Goal: Communication & Community: Participate in discussion

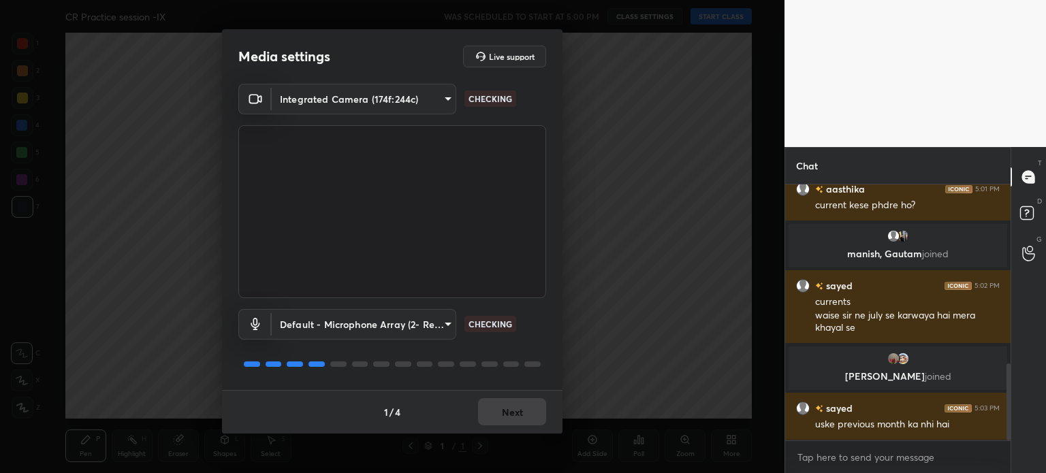
scroll to position [592, 0]
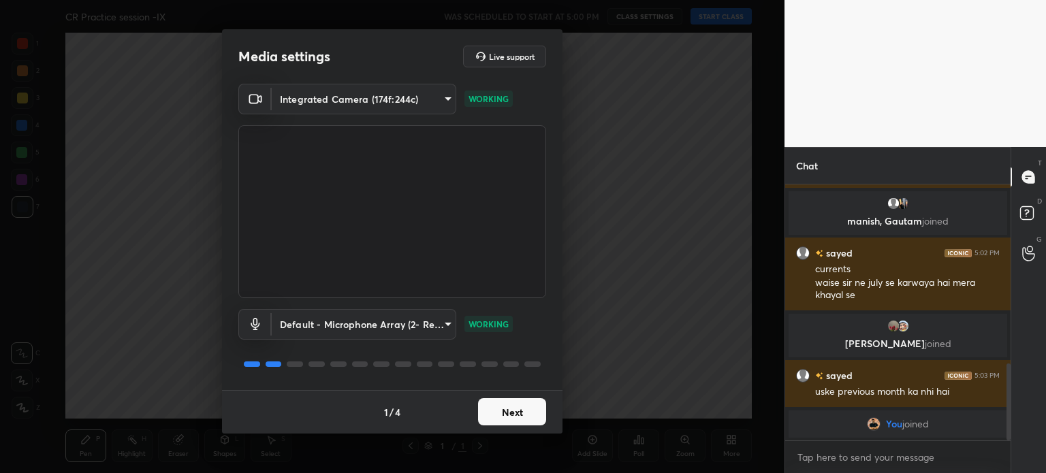
click at [507, 407] on button "Next" at bounding box center [512, 411] width 68 height 27
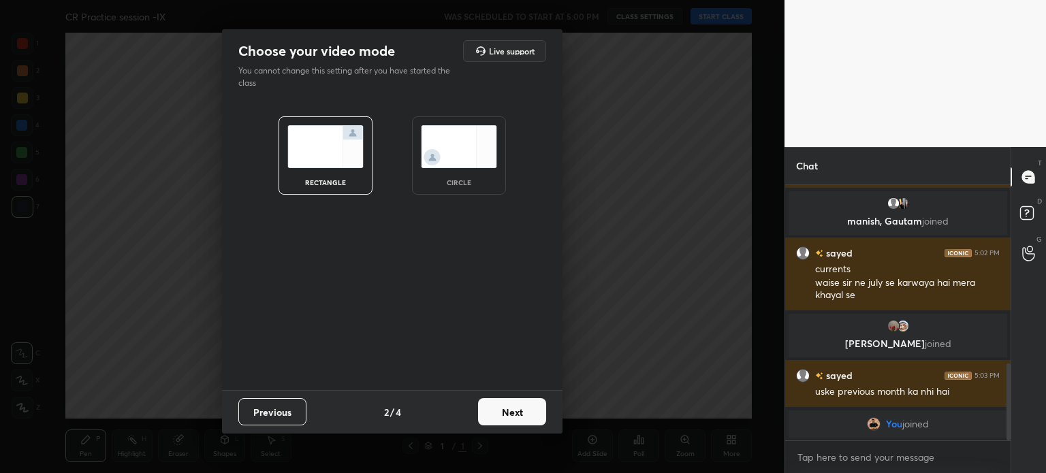
click at [452, 146] on img at bounding box center [459, 146] width 76 height 43
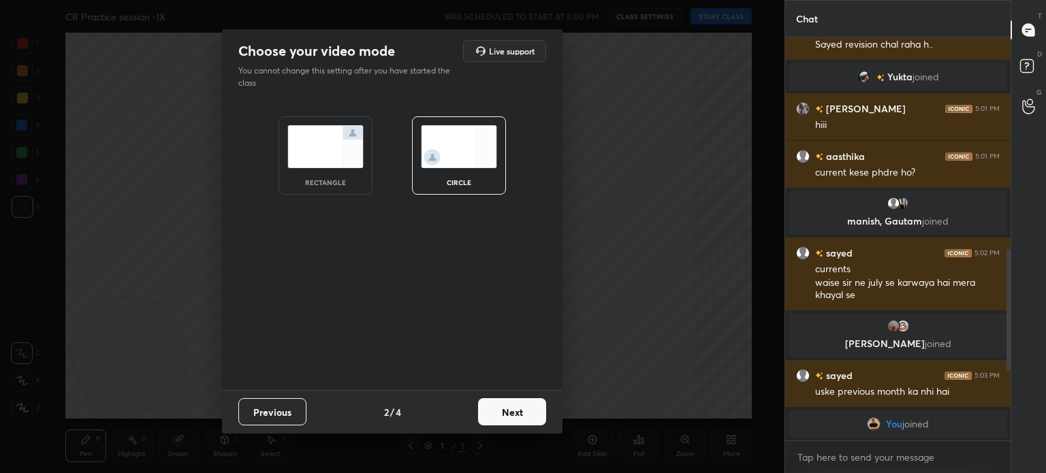
scroll to position [445, 0]
click at [509, 414] on button "Next" at bounding box center [512, 411] width 68 height 27
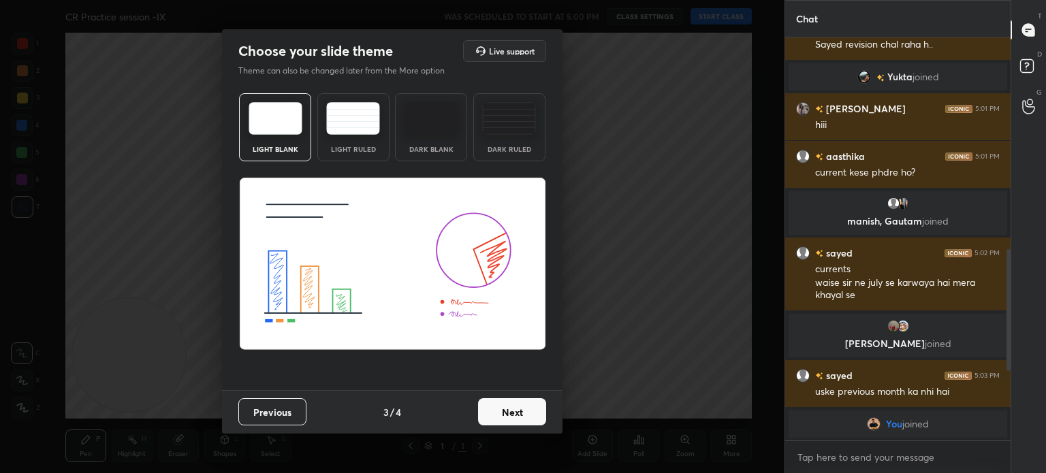
click at [509, 414] on button "Next" at bounding box center [512, 411] width 68 height 27
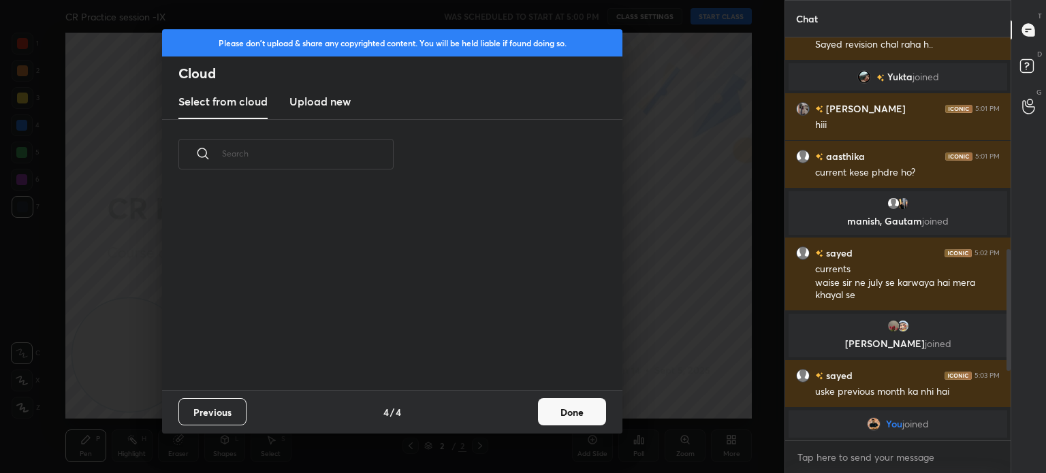
scroll to position [202, 437]
click at [571, 409] on button "Done" at bounding box center [572, 411] width 68 height 27
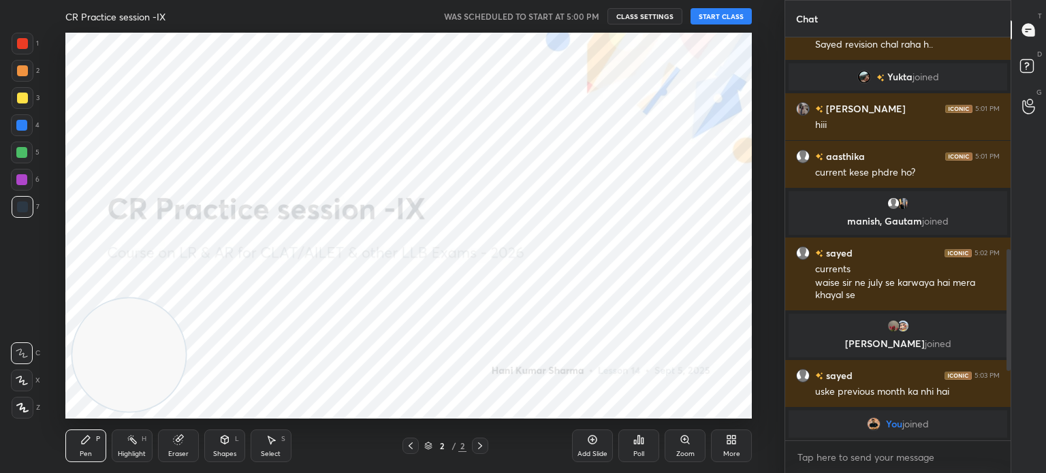
click at [715, 16] on button "START CLASS" at bounding box center [720, 16] width 61 height 16
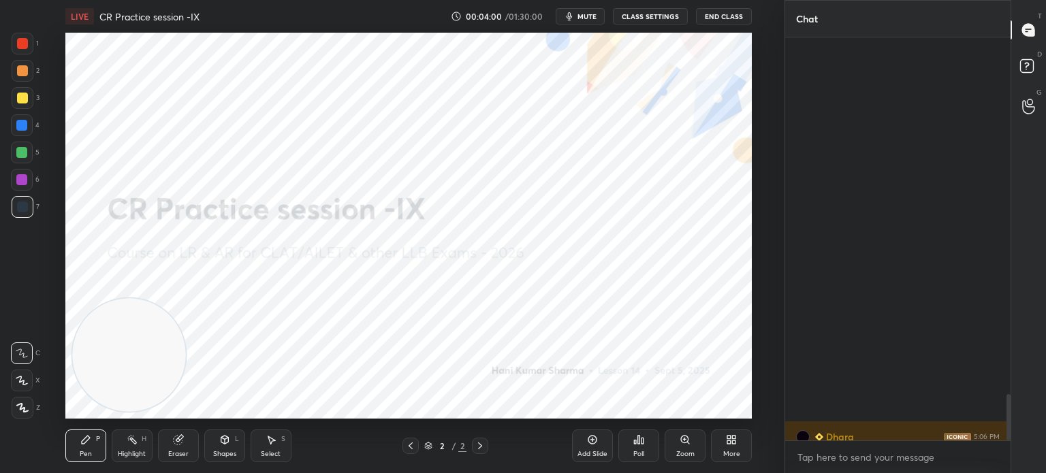
scroll to position [3083, 0]
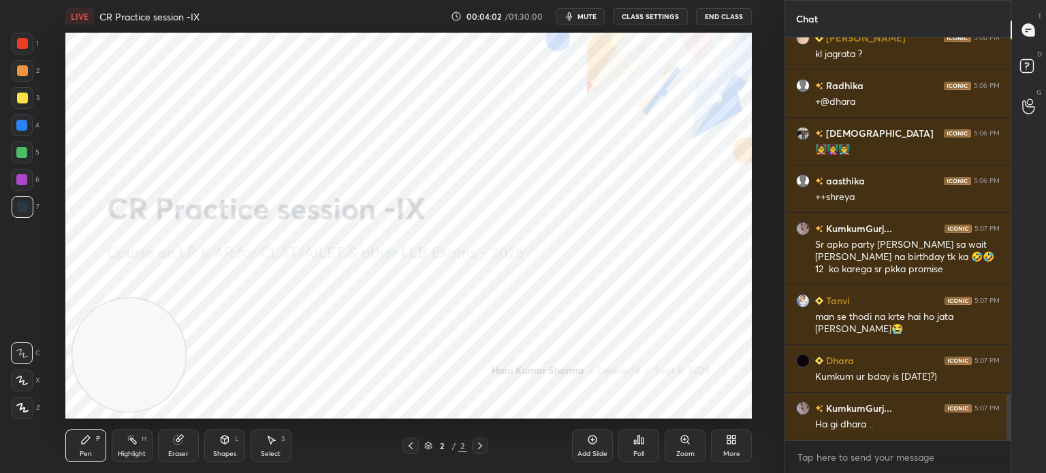
click at [741, 443] on div "More" at bounding box center [731, 446] width 41 height 33
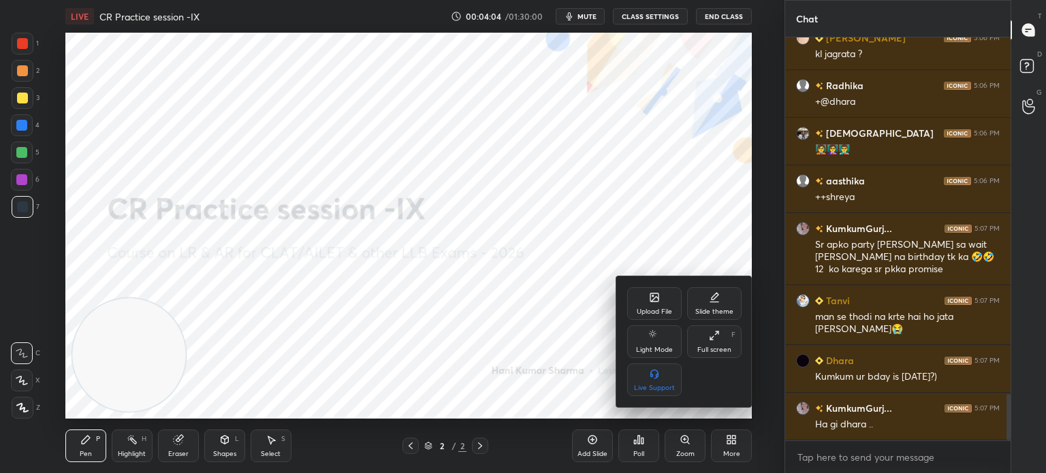
click at [659, 304] on div "Upload File" at bounding box center [654, 303] width 54 height 33
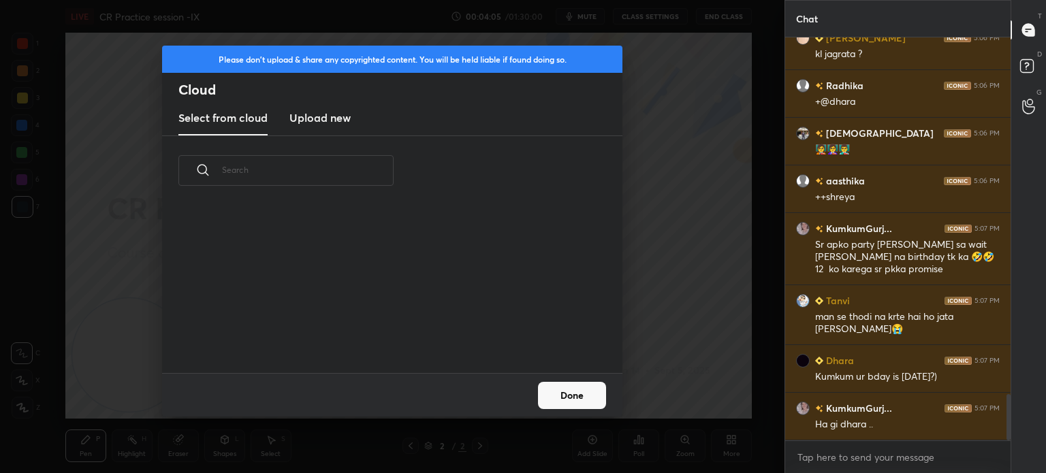
scroll to position [168, 437]
click at [331, 118] on h3 "Upload new" at bounding box center [319, 118] width 61 height 16
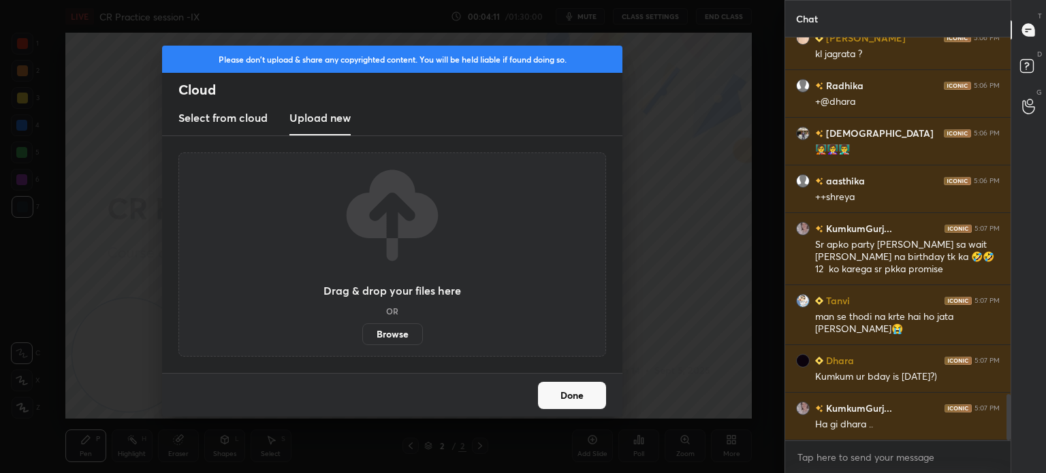
click at [395, 332] on label "Browse" at bounding box center [392, 334] width 61 height 22
click at [362, 332] on input "Browse" at bounding box center [362, 334] width 0 height 22
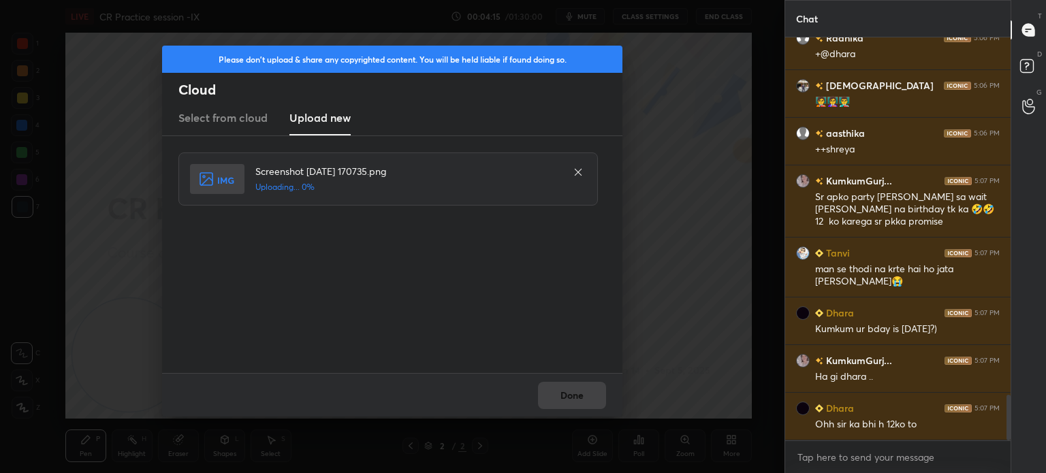
scroll to position [3179, 0]
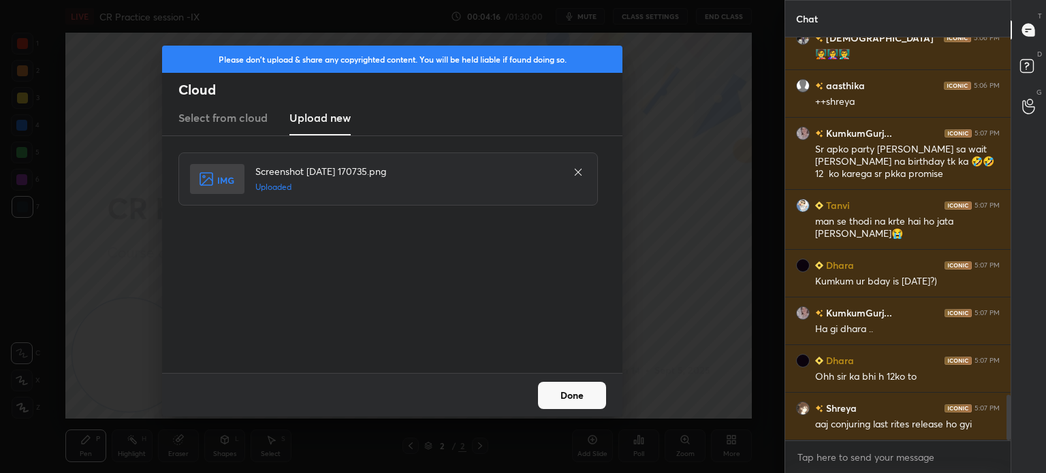
click at [569, 385] on button "Done" at bounding box center [572, 395] width 68 height 27
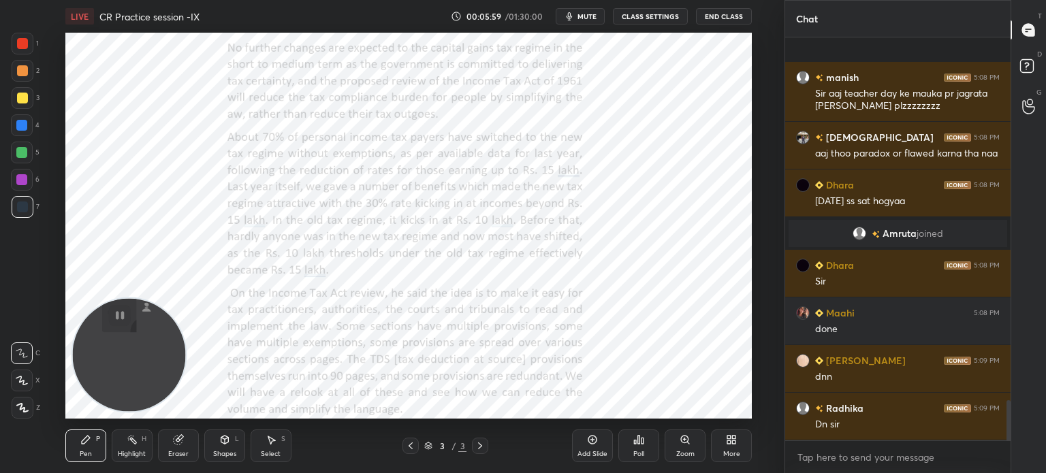
scroll to position [3730, 0]
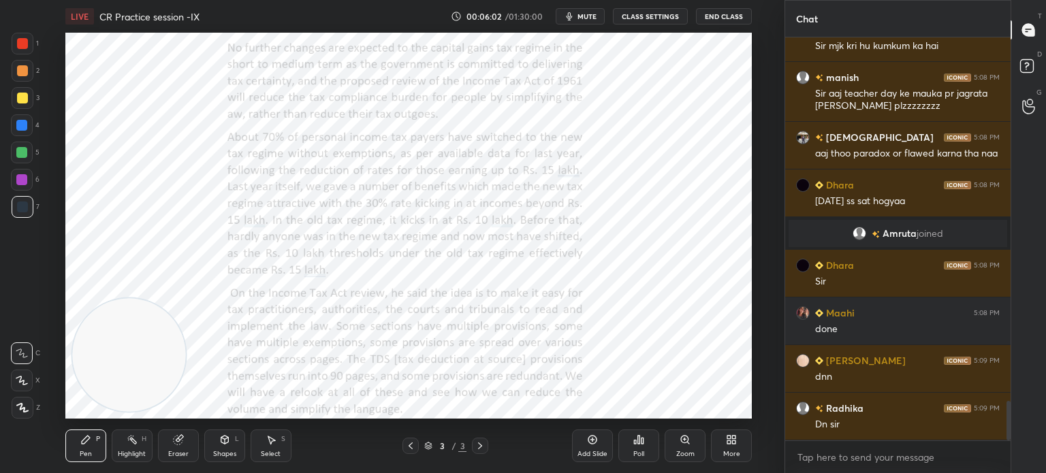
click at [592, 13] on span "mute" at bounding box center [586, 17] width 19 height 10
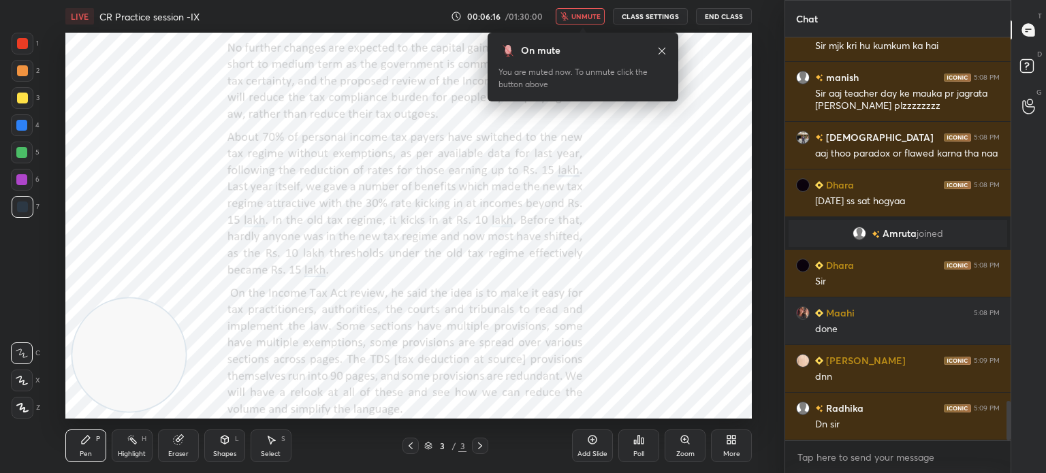
click at [593, 9] on button "unmute" at bounding box center [580, 16] width 49 height 16
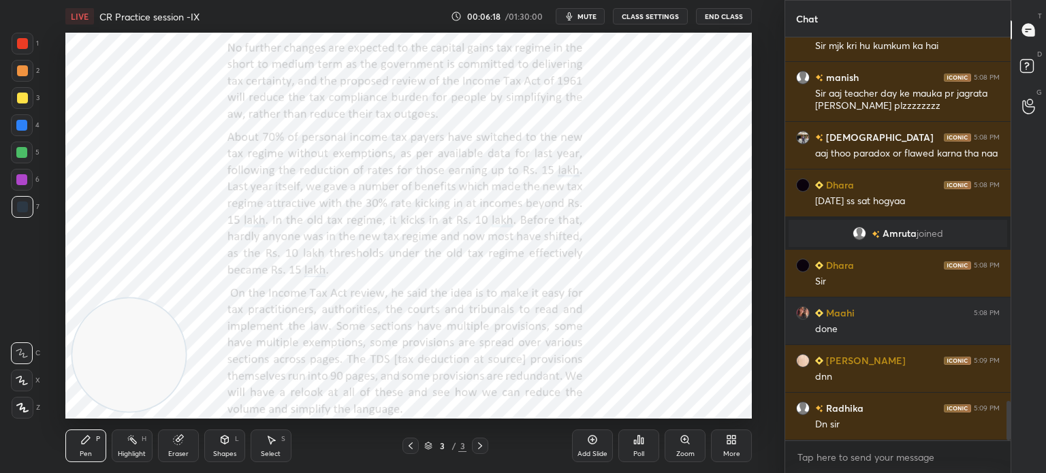
click at [733, 446] on div "More" at bounding box center [731, 446] width 41 height 33
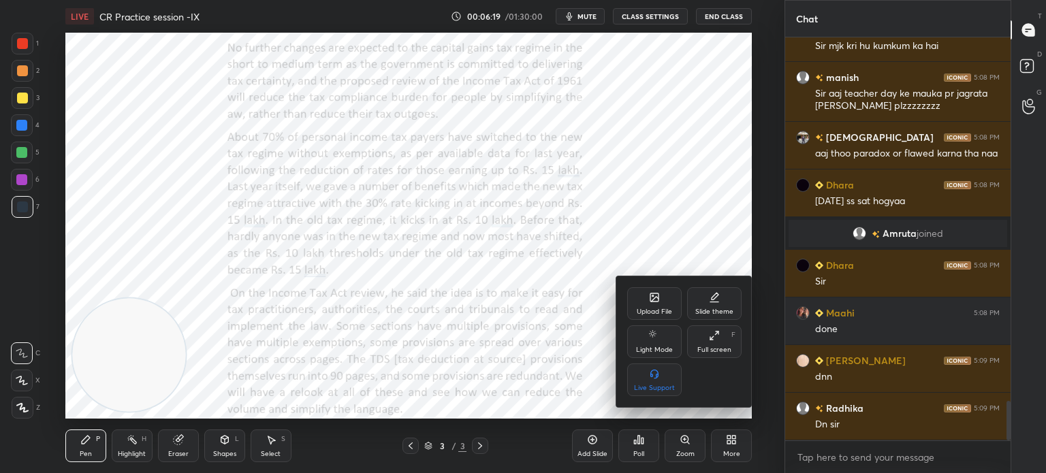
click at [645, 306] on div "Upload File" at bounding box center [654, 303] width 54 height 33
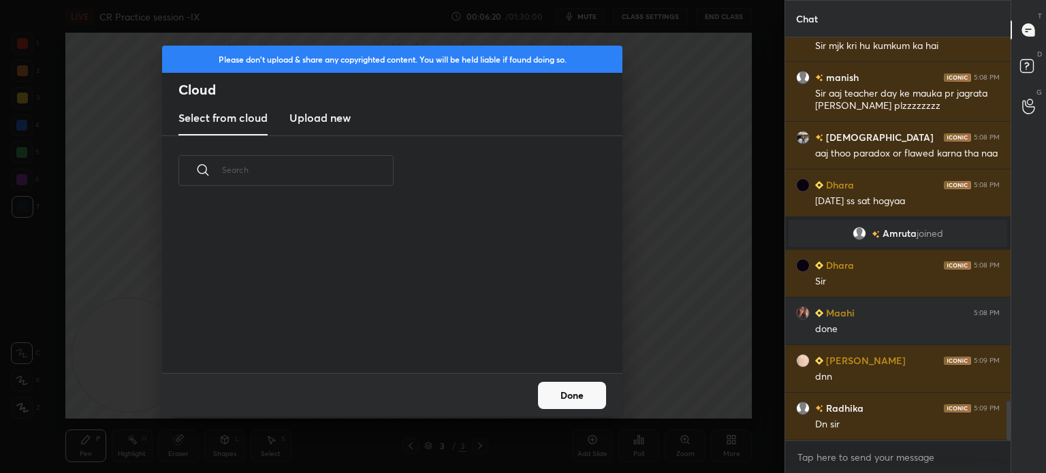
scroll to position [168, 437]
click at [343, 125] on h3 "Upload new" at bounding box center [319, 118] width 61 height 16
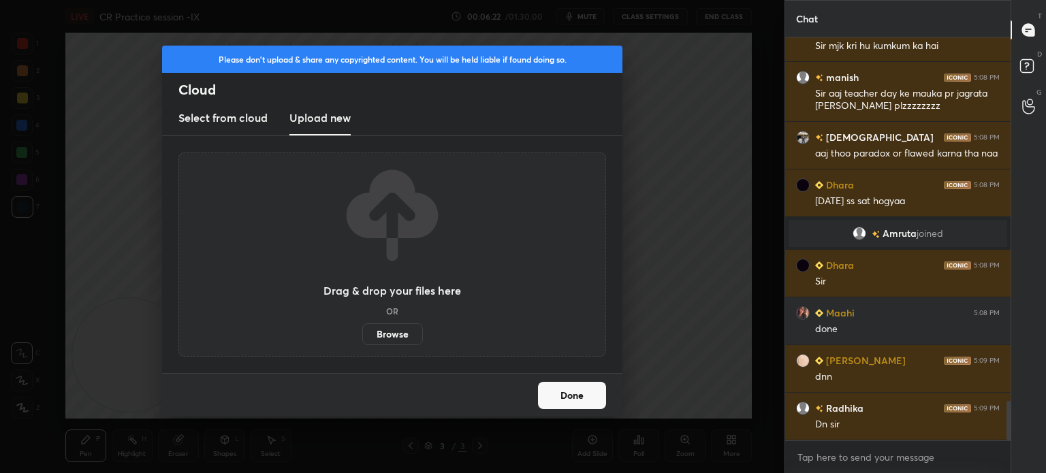
click at [379, 331] on label "Browse" at bounding box center [392, 334] width 61 height 22
click at [362, 331] on input "Browse" at bounding box center [362, 334] width 0 height 22
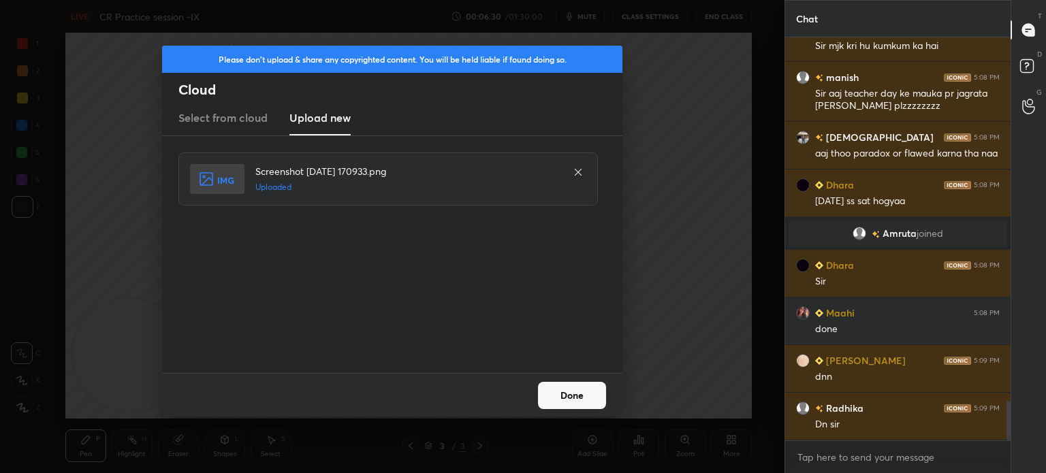
click at [573, 406] on button "Done" at bounding box center [572, 395] width 68 height 27
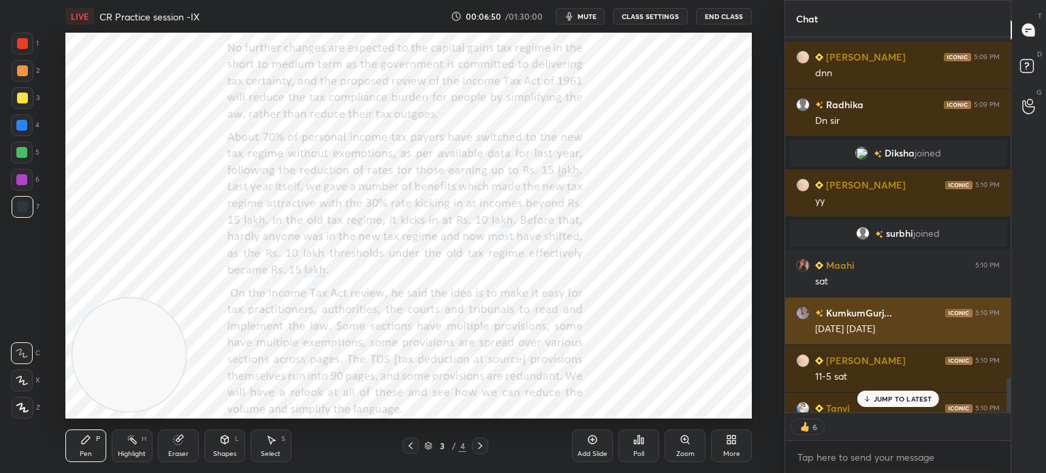
scroll to position [3903, 0]
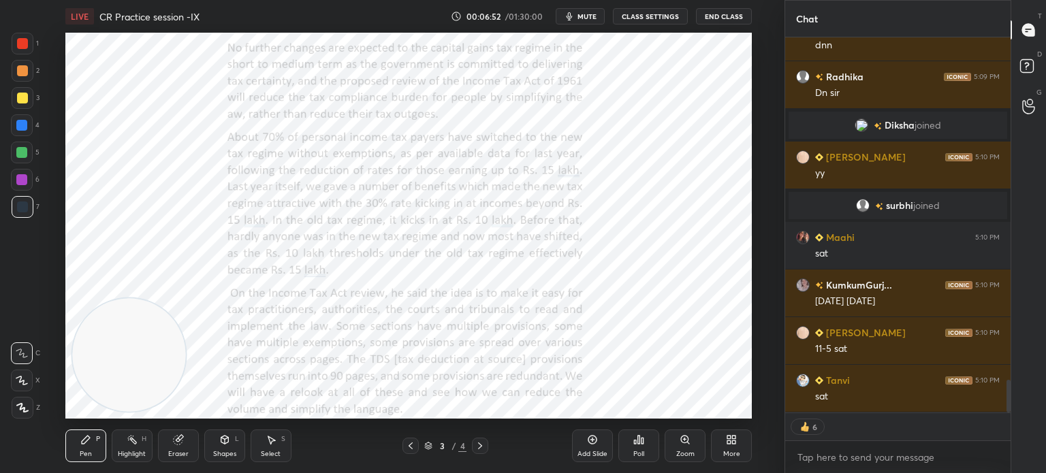
click at [588, 21] on button "mute" at bounding box center [580, 16] width 49 height 16
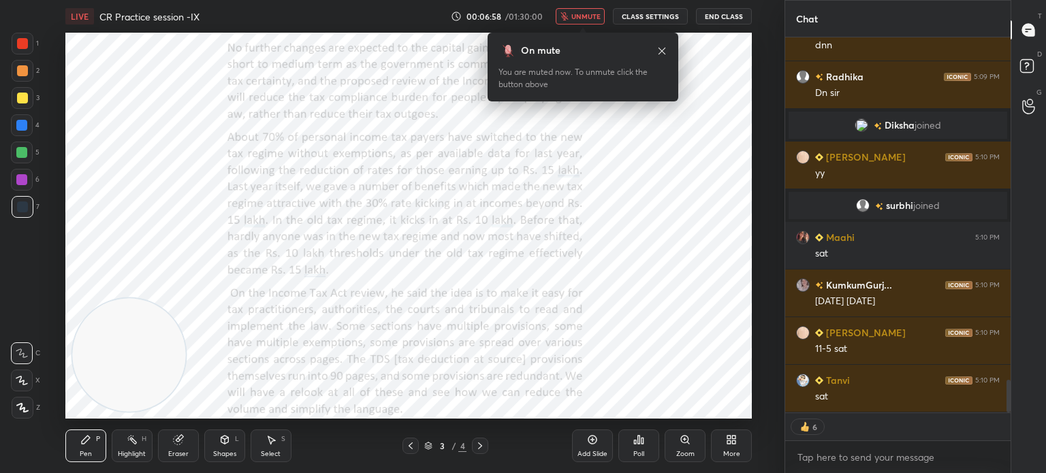
type textarea "x"
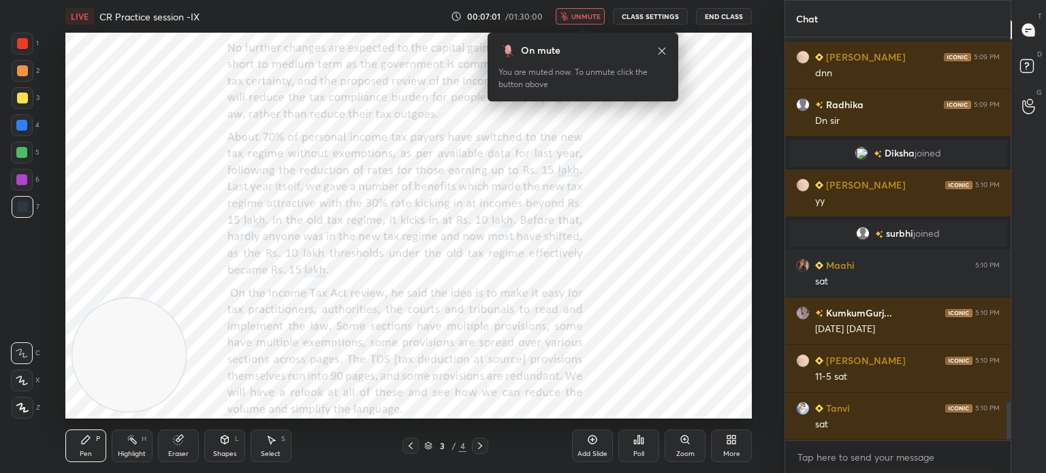
scroll to position [3907, 0]
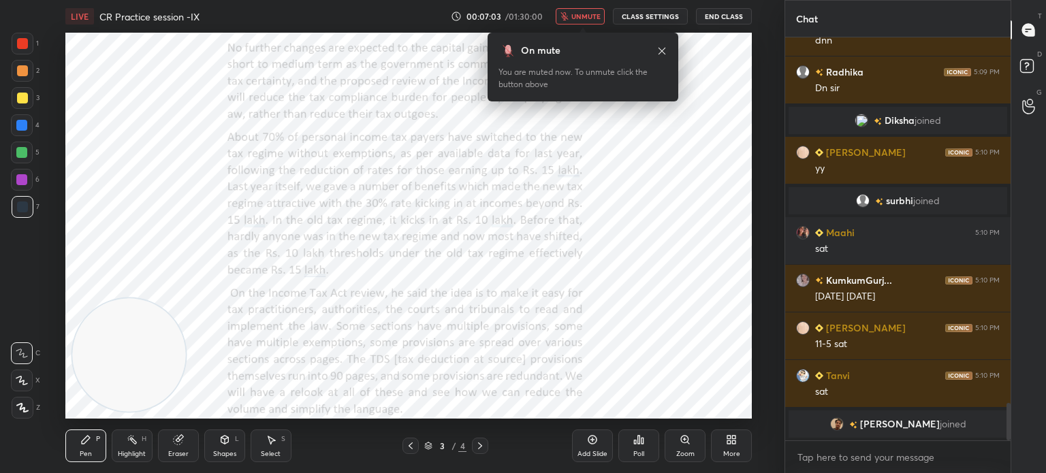
click at [588, 21] on button "unmute" at bounding box center [580, 16] width 49 height 16
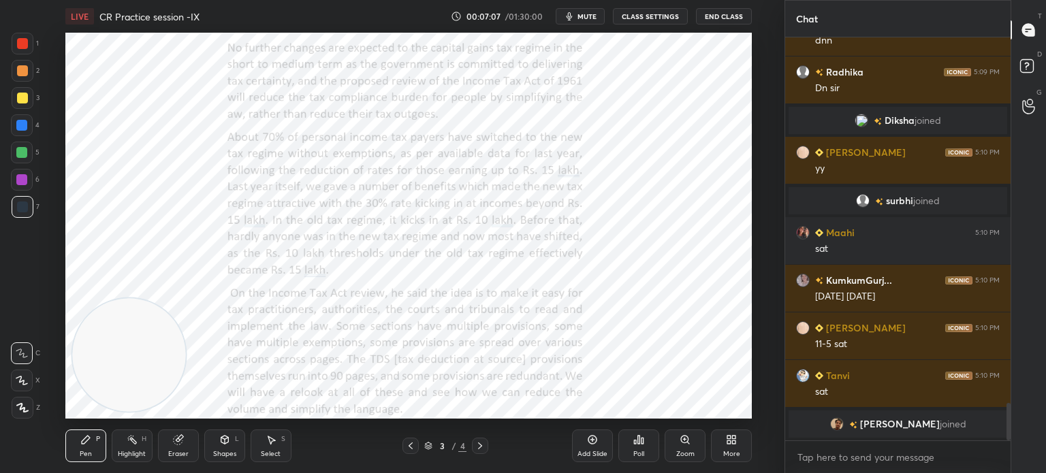
click at [575, 16] on icon "button" at bounding box center [569, 16] width 11 height 11
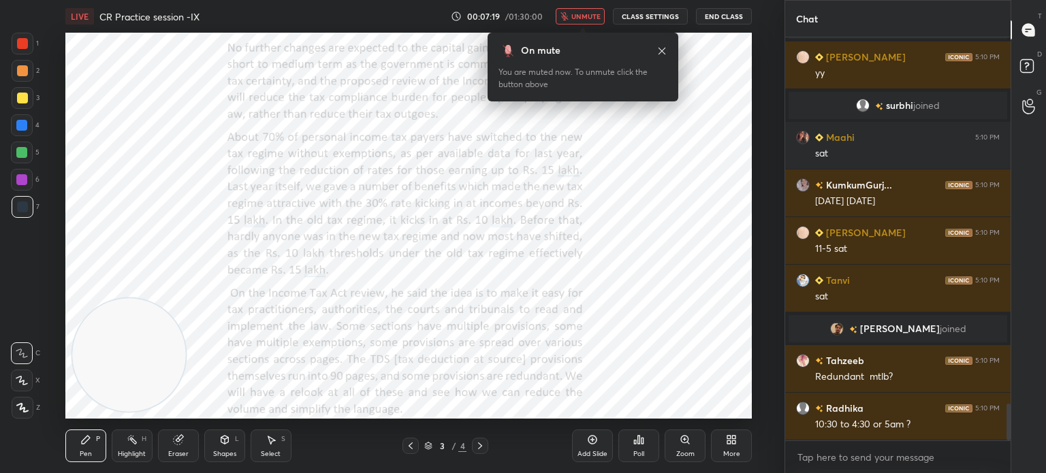
scroll to position [3996, 0]
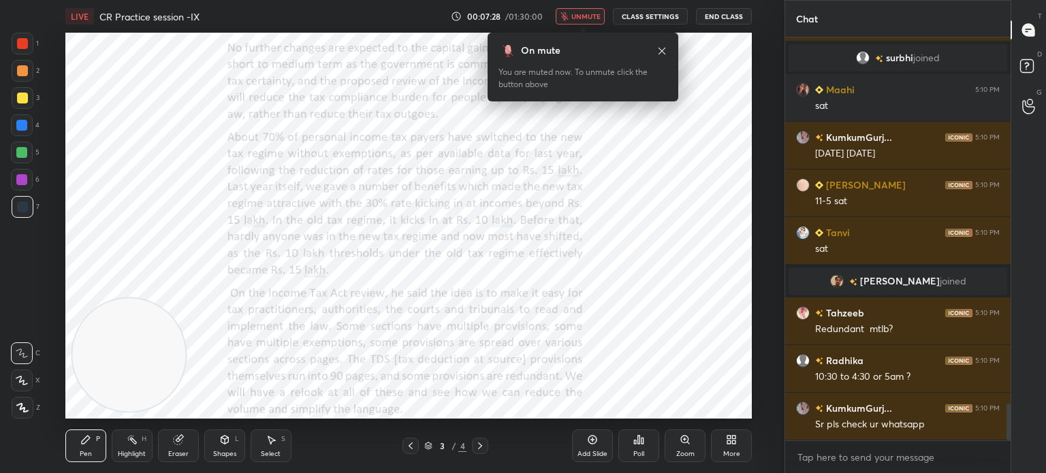
click at [577, 16] on span "unmute" at bounding box center [585, 17] width 29 height 10
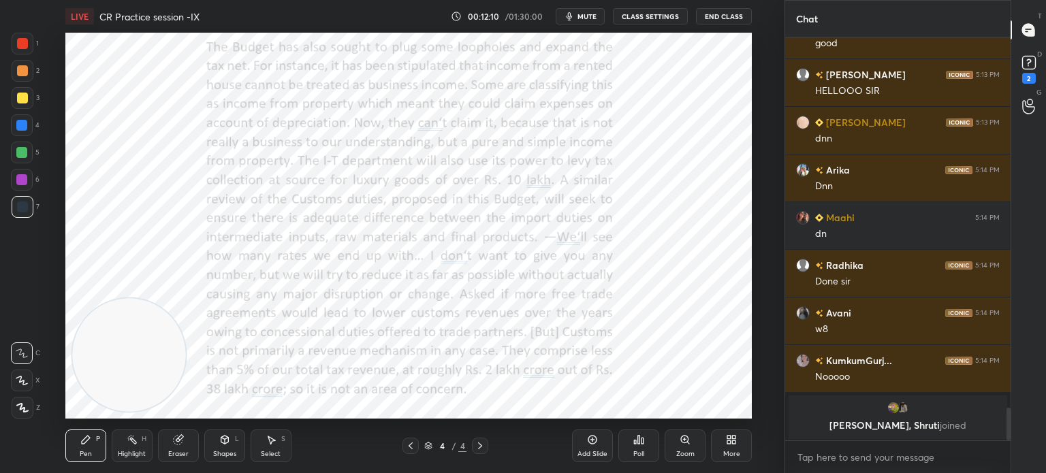
scroll to position [4571, 0]
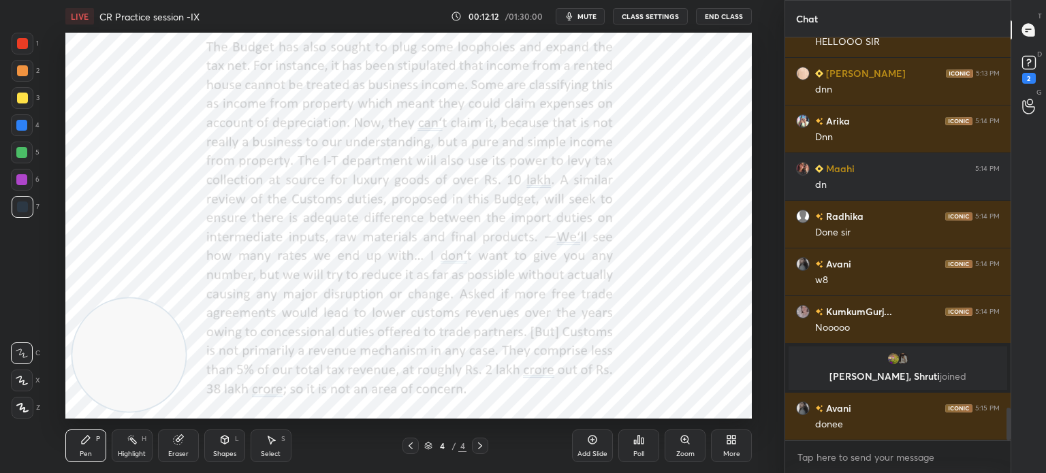
click at [733, 439] on icon at bounding box center [734, 437] width 3 height 3
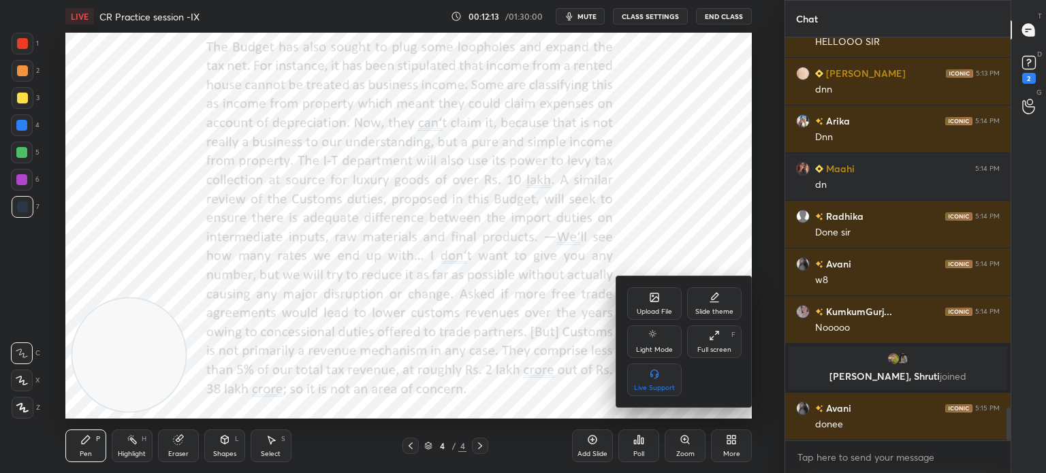
scroll to position [4618, 0]
click at [647, 294] on div "Upload File" at bounding box center [654, 303] width 54 height 33
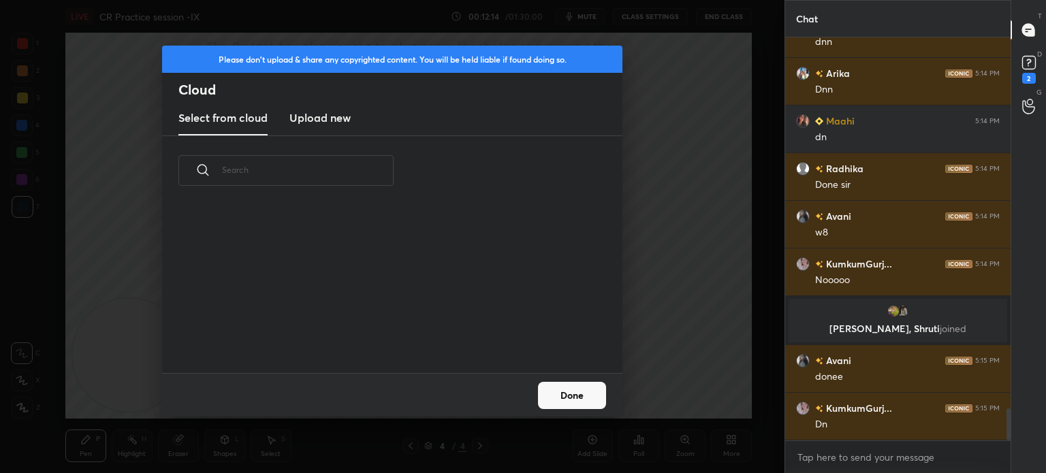
scroll to position [168, 437]
click at [324, 125] on h3 "Upload new" at bounding box center [319, 118] width 61 height 16
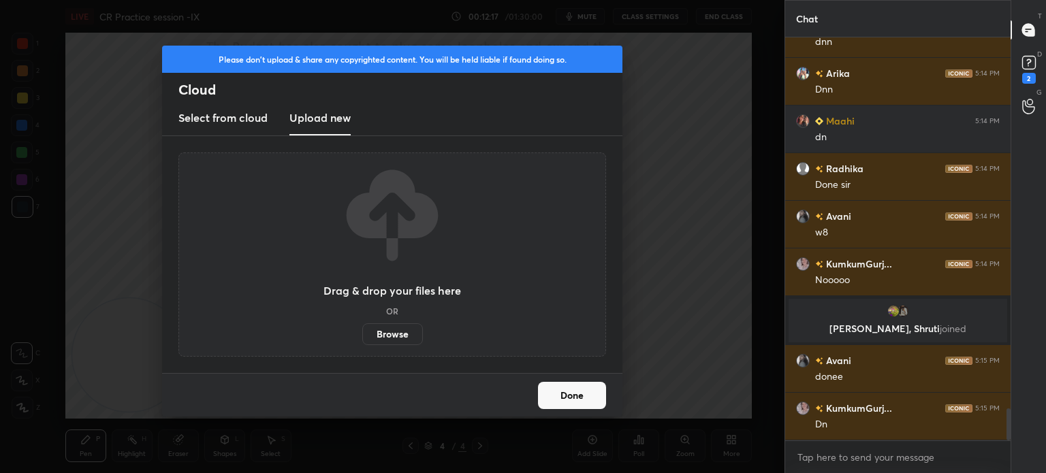
click at [385, 333] on label "Browse" at bounding box center [392, 334] width 61 height 22
click at [362, 333] on input "Browse" at bounding box center [362, 334] width 0 height 22
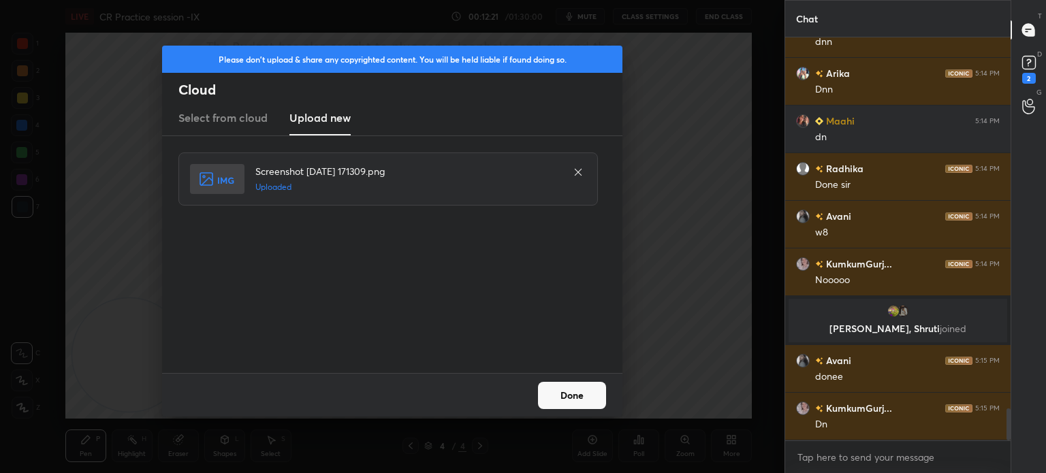
click at [570, 401] on button "Done" at bounding box center [572, 395] width 68 height 27
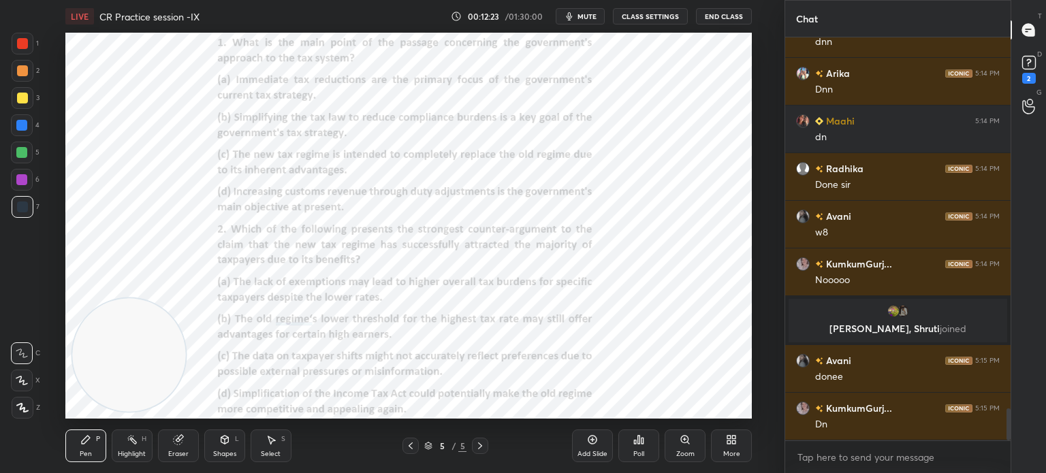
click at [725, 441] on div "More" at bounding box center [731, 446] width 41 height 33
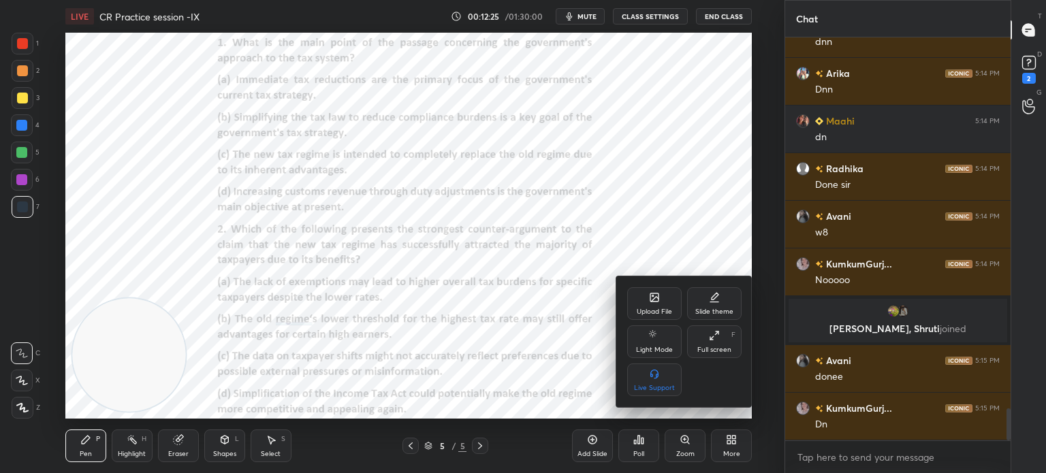
click at [659, 303] on div "Upload File" at bounding box center [654, 303] width 54 height 33
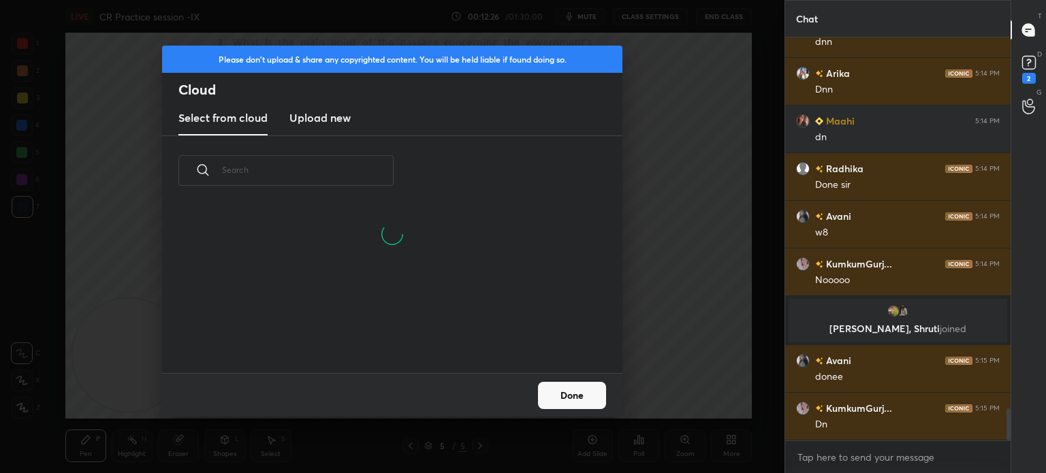
click at [311, 114] on h3 "Upload new" at bounding box center [319, 118] width 61 height 16
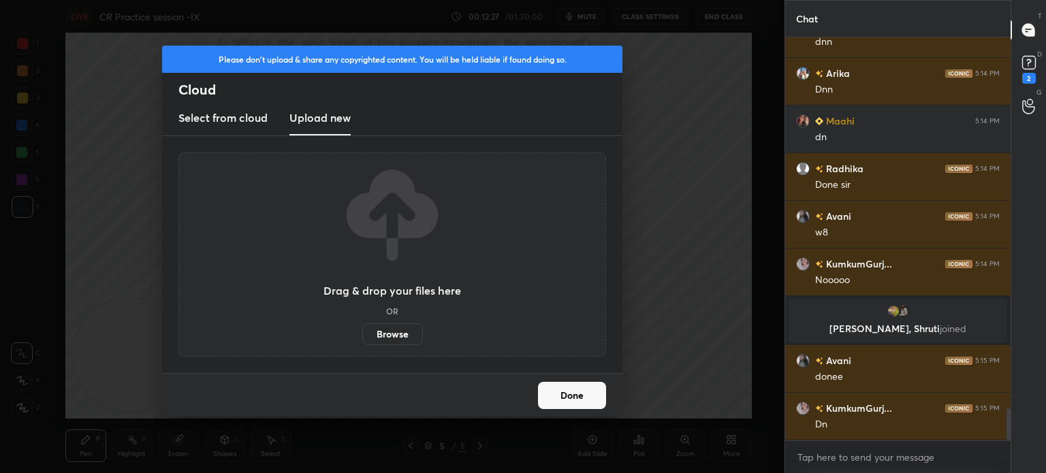
click at [386, 335] on label "Browse" at bounding box center [392, 334] width 61 height 22
click at [362, 335] on input "Browse" at bounding box center [362, 334] width 0 height 22
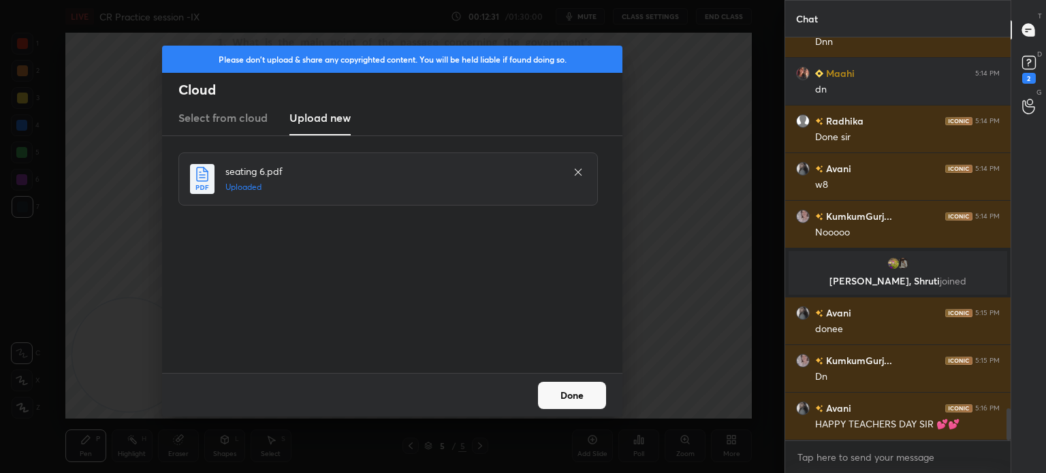
scroll to position [4714, 0]
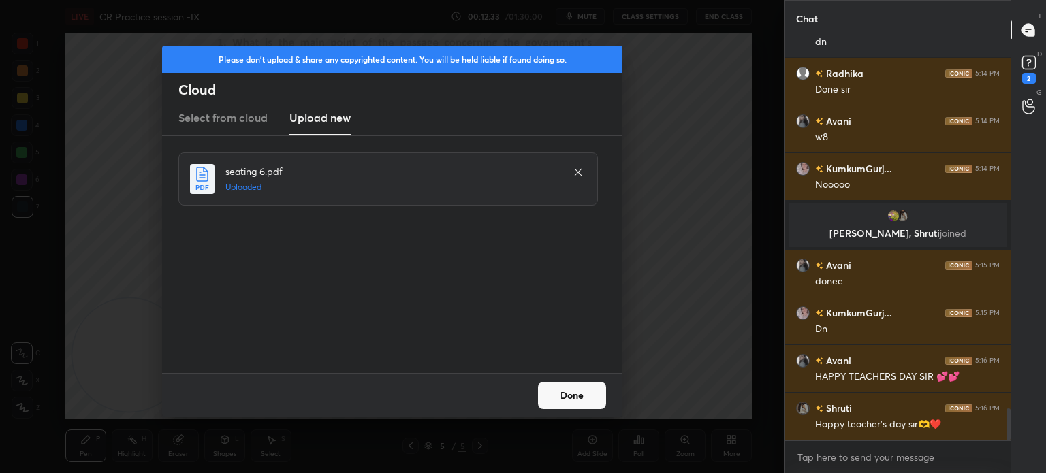
click at [573, 169] on icon at bounding box center [578, 172] width 11 height 11
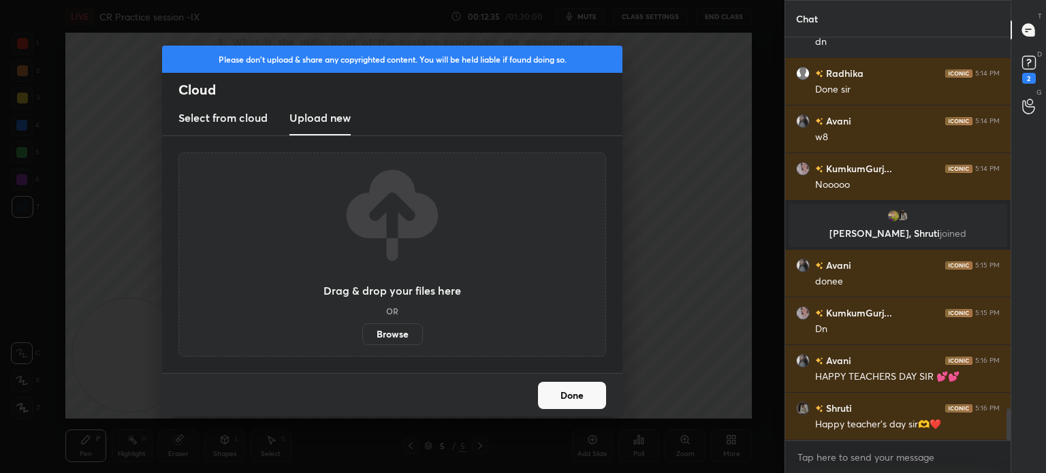
click at [404, 332] on label "Browse" at bounding box center [392, 334] width 61 height 22
click at [362, 332] on input "Browse" at bounding box center [362, 334] width 0 height 22
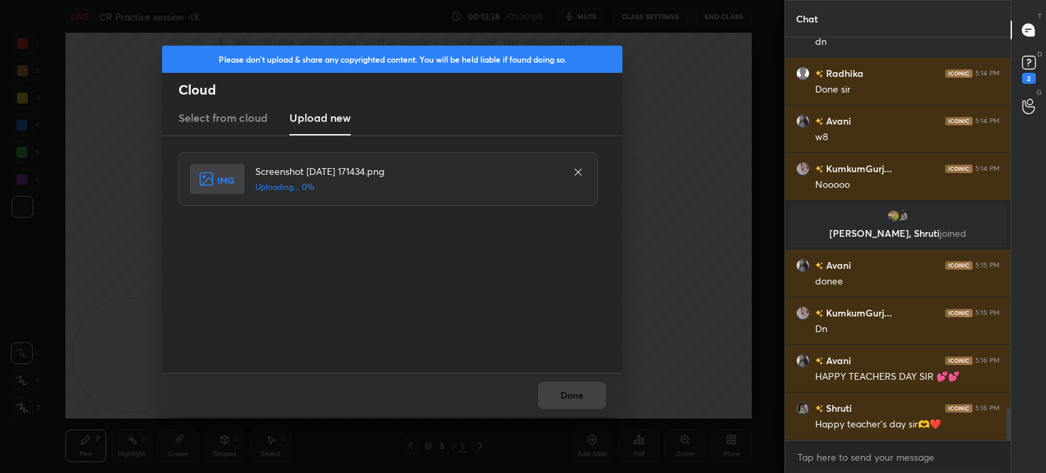
scroll to position [4761, 0]
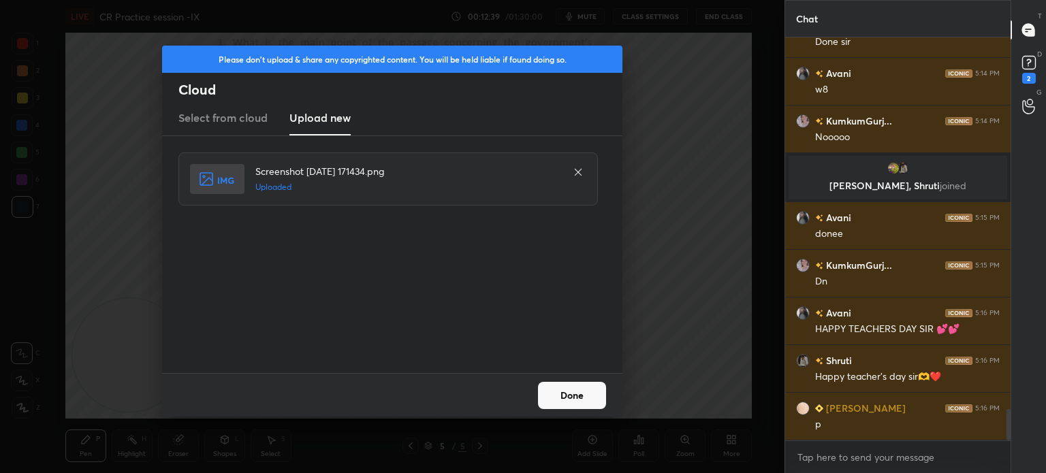
click at [566, 392] on button "Done" at bounding box center [572, 395] width 68 height 27
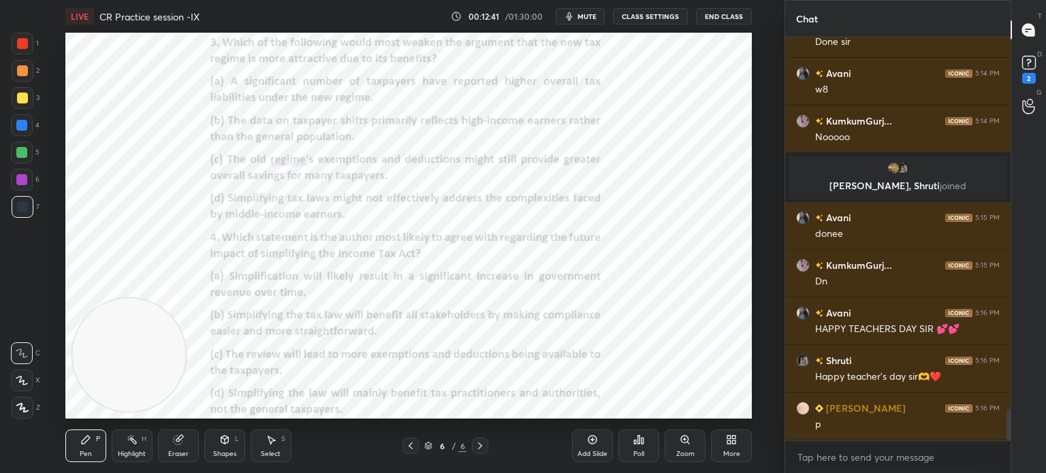
click at [719, 441] on div "More" at bounding box center [731, 446] width 41 height 33
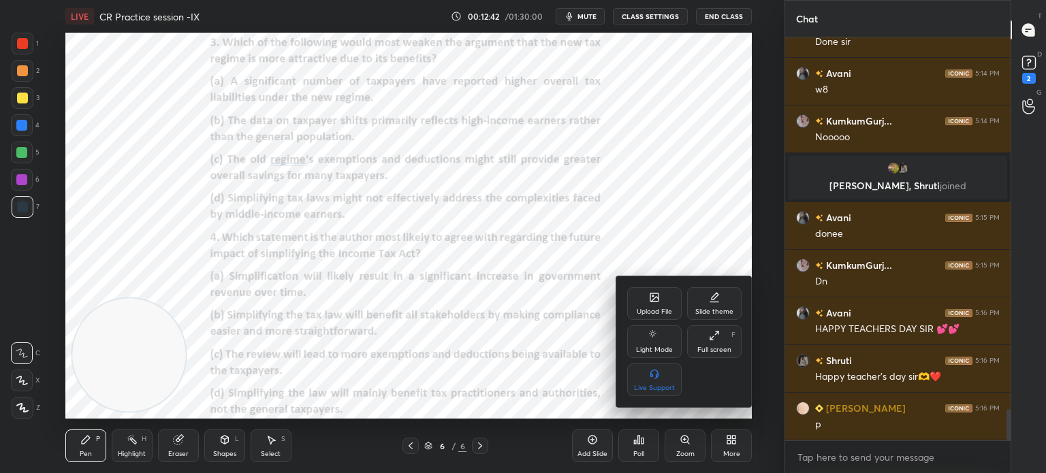
click at [648, 306] on div "Upload File" at bounding box center [654, 303] width 54 height 33
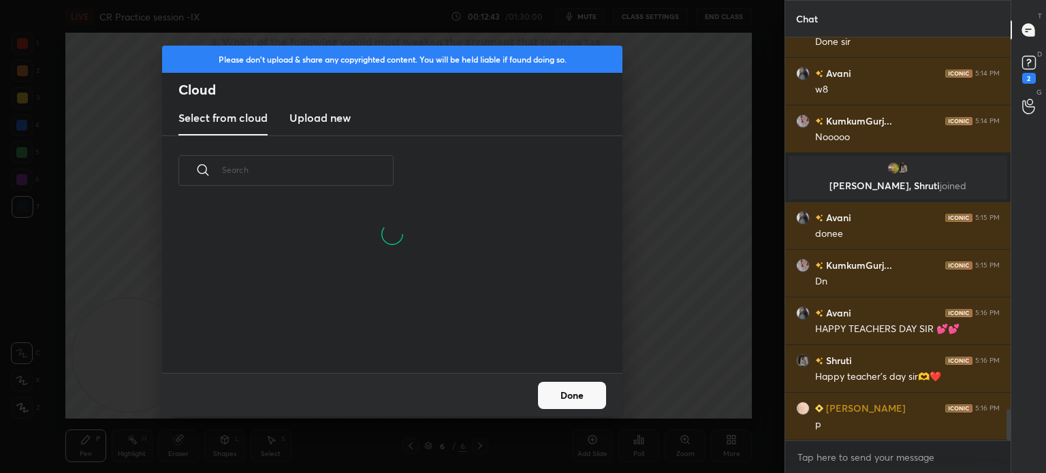
click at [330, 128] on new "Upload new" at bounding box center [319, 118] width 61 height 34
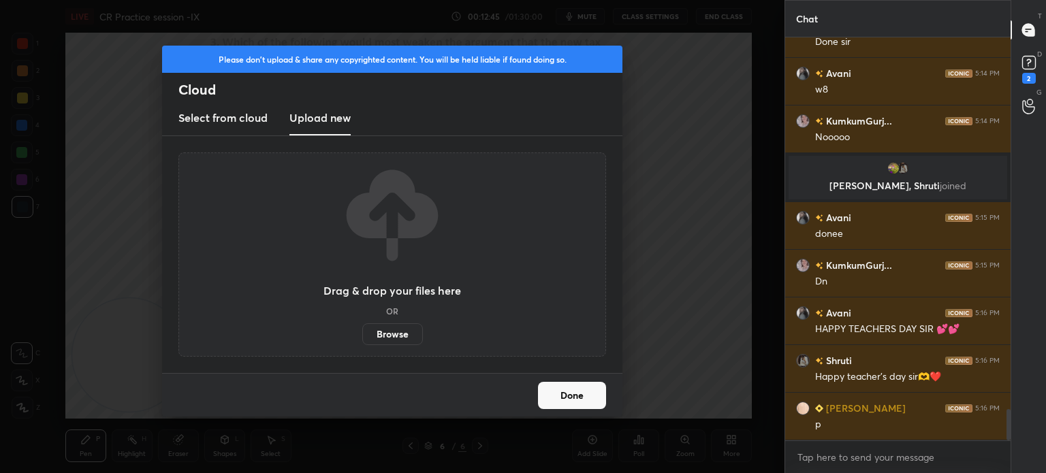
click at [380, 333] on label "Browse" at bounding box center [392, 334] width 61 height 22
click at [362, 333] on input "Browse" at bounding box center [362, 334] width 0 height 22
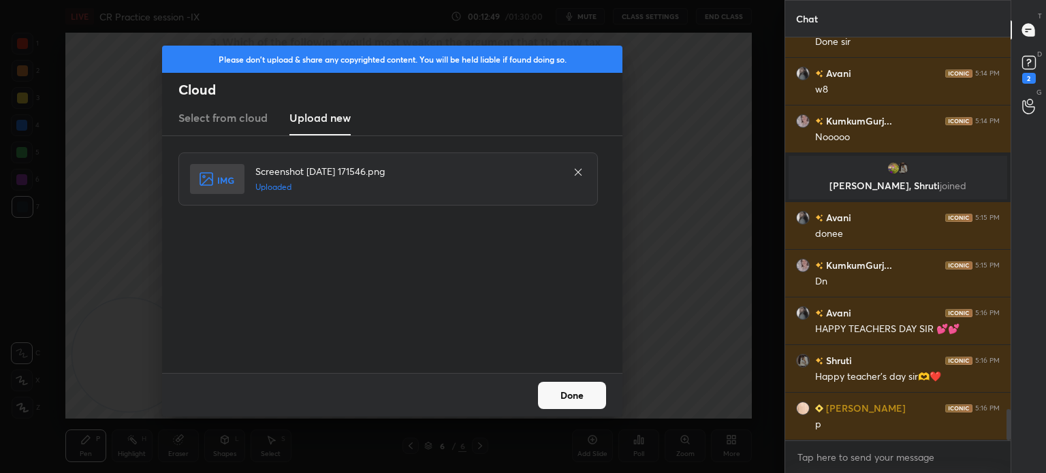
click at [587, 394] on button "Done" at bounding box center [572, 395] width 68 height 27
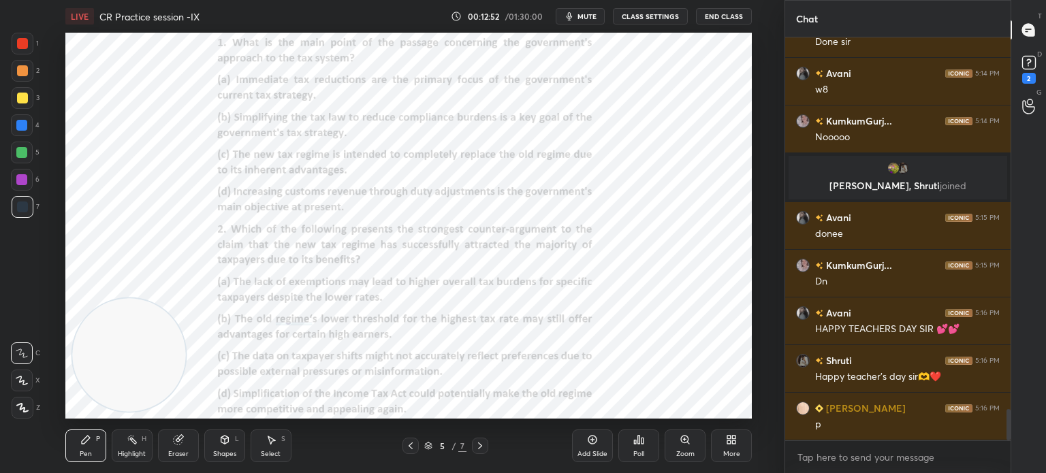
click at [647, 451] on div "Poll" at bounding box center [638, 446] width 41 height 33
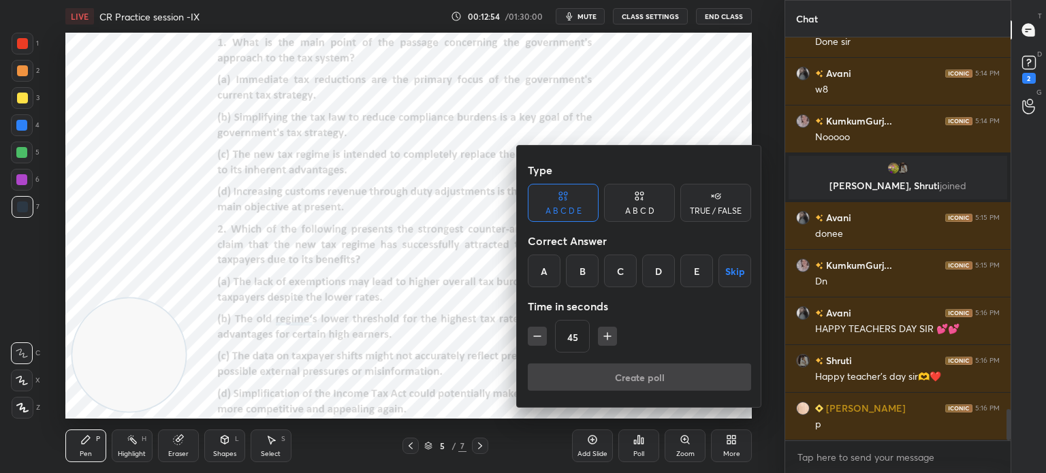
click at [575, 263] on div "B" at bounding box center [582, 271] width 33 height 33
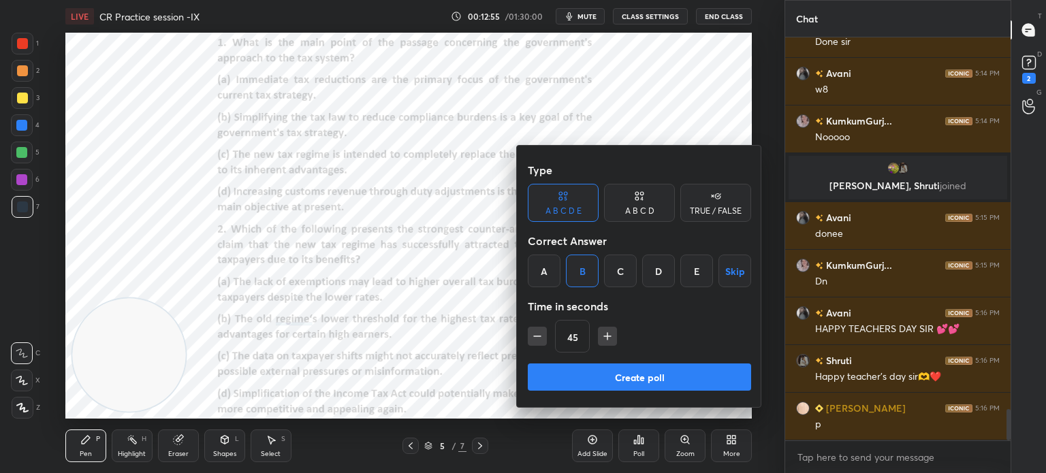
click at [634, 208] on div "A B C D" at bounding box center [639, 211] width 29 height 8
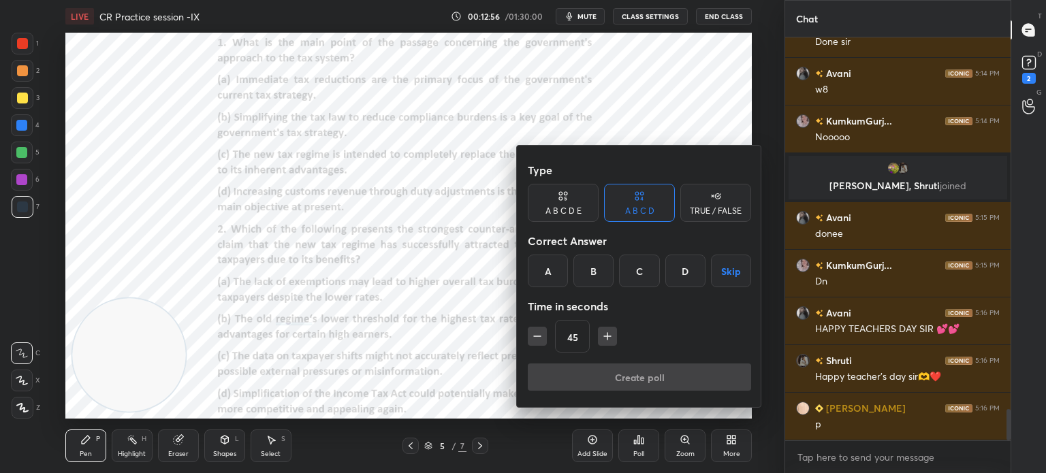
click at [599, 286] on div "B" at bounding box center [593, 271] width 40 height 33
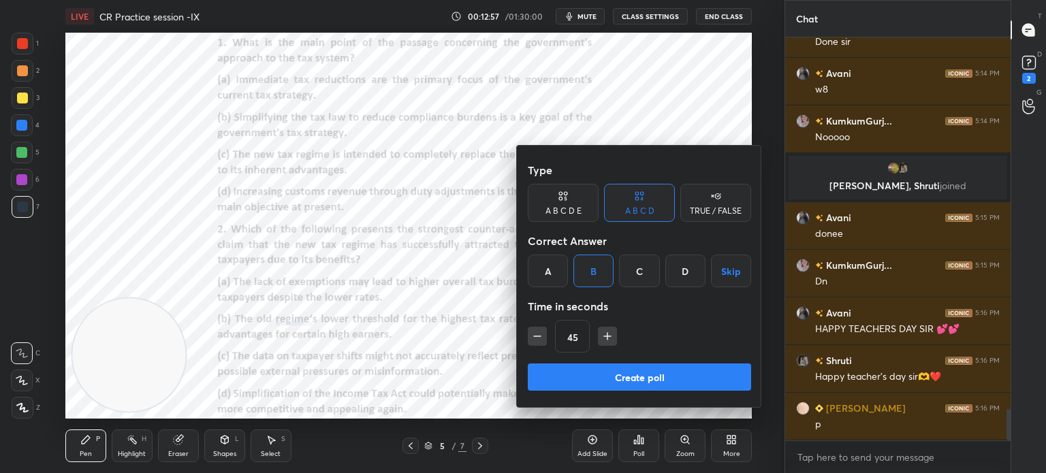
click at [633, 375] on button "Create poll" at bounding box center [639, 377] width 223 height 27
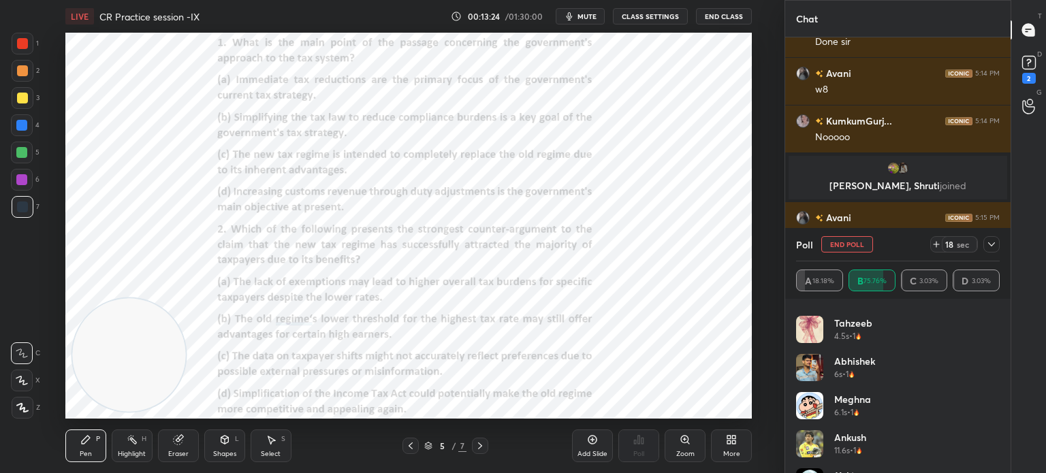
scroll to position [790, 0]
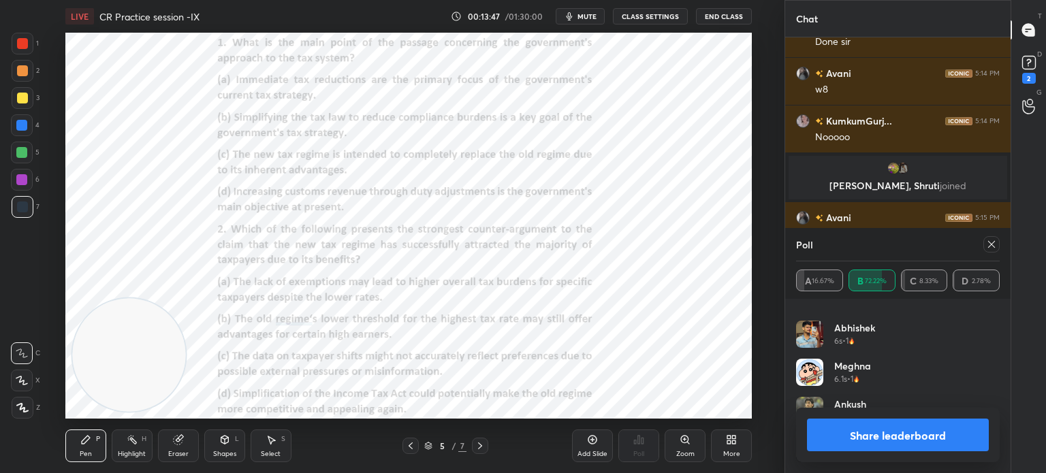
click at [843, 444] on button "Share leaderboard" at bounding box center [898, 435] width 182 height 33
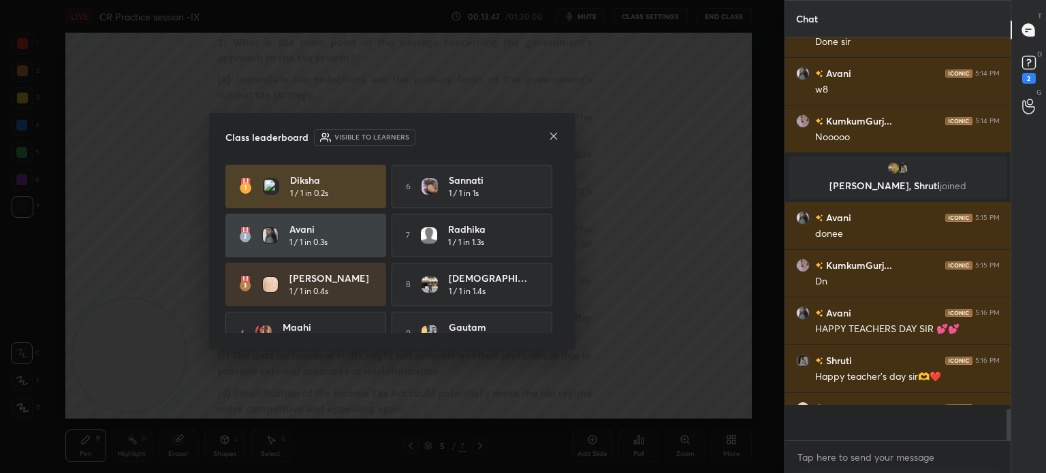
scroll to position [397, 221]
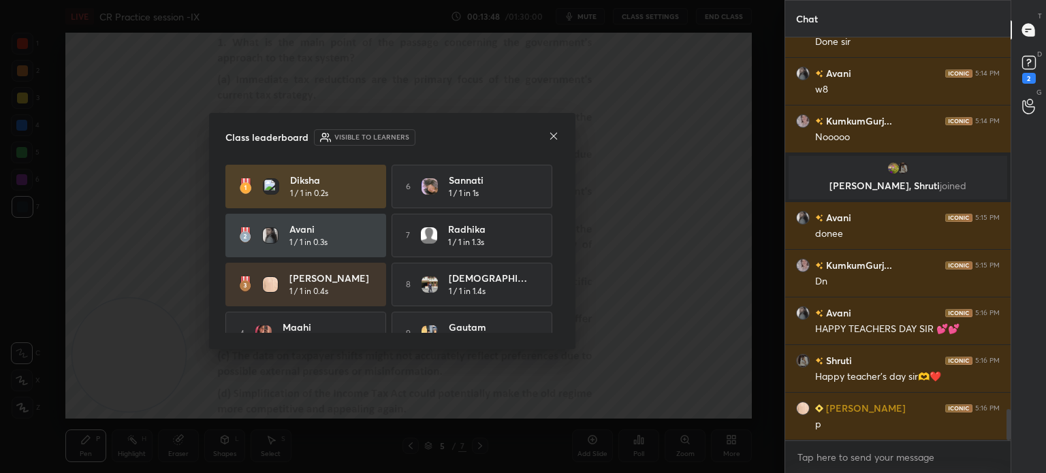
click at [556, 140] on icon at bounding box center [553, 136] width 11 height 11
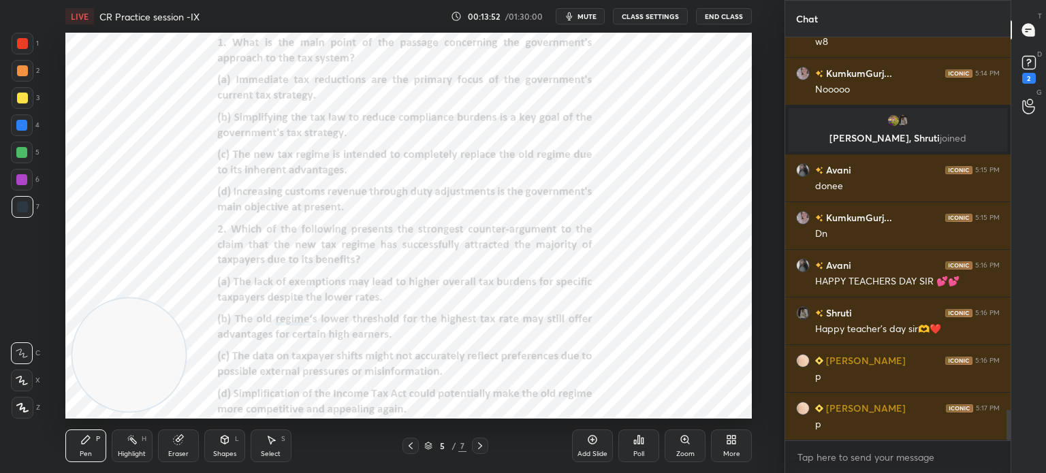
click at [22, 407] on icon at bounding box center [22, 408] width 12 height 10
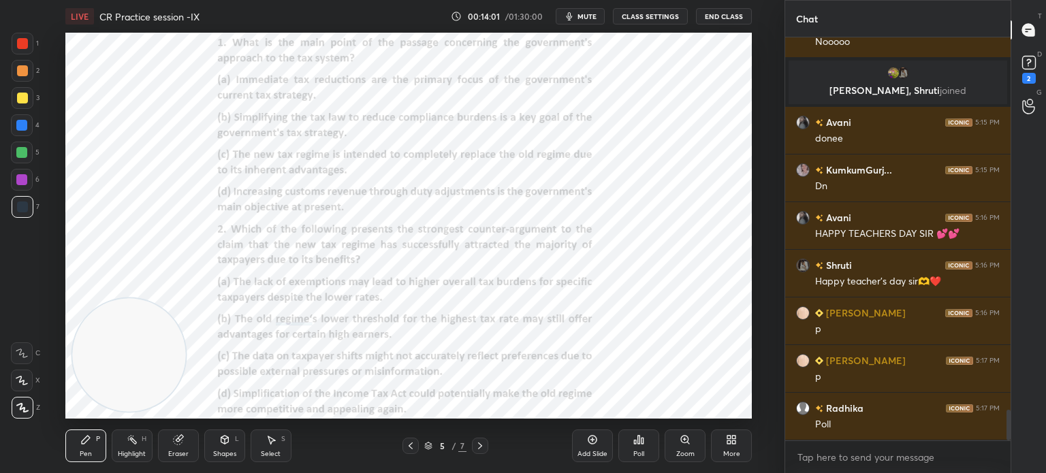
click at [631, 439] on div "Poll" at bounding box center [638, 446] width 41 height 33
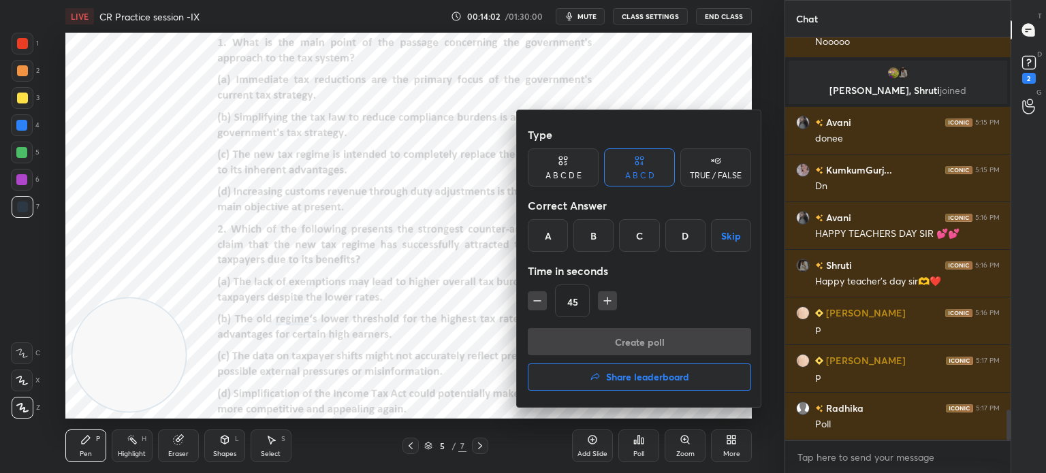
click at [544, 235] on div "A" at bounding box center [548, 235] width 40 height 33
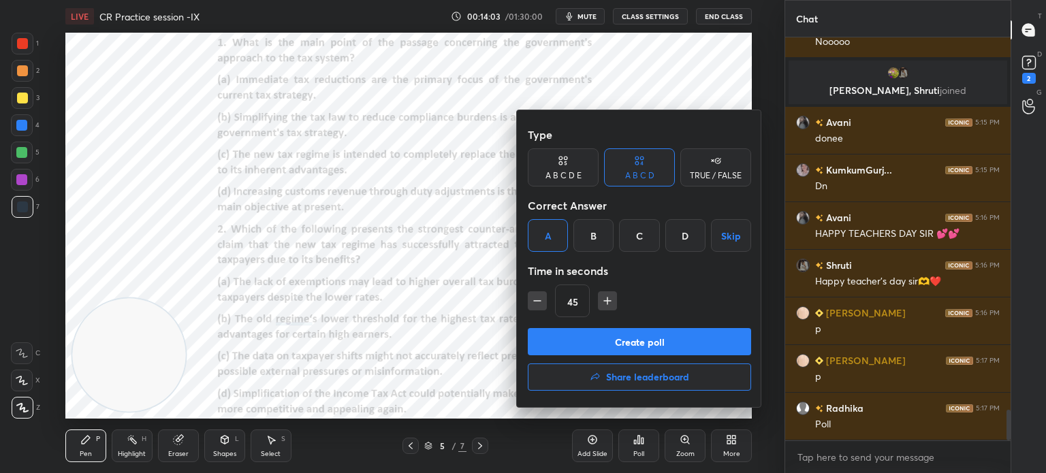
click at [568, 343] on button "Create poll" at bounding box center [639, 341] width 223 height 27
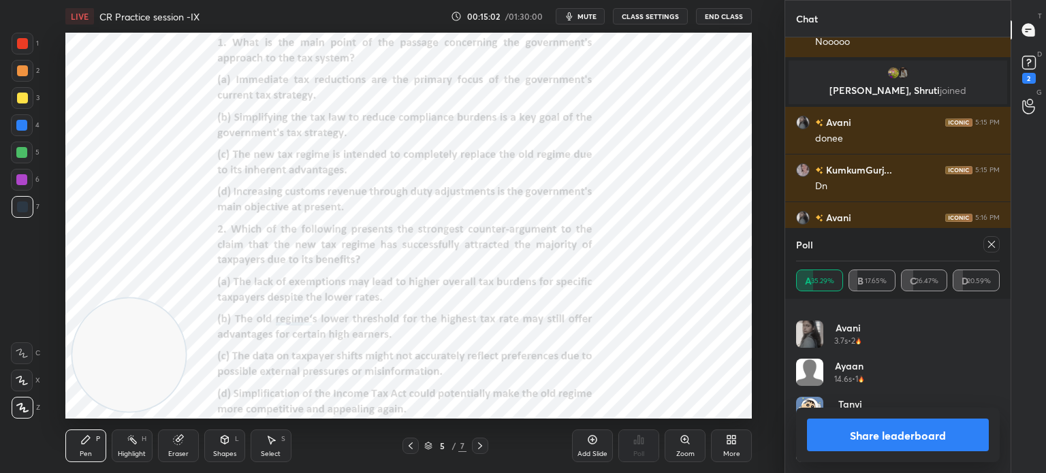
scroll to position [4975, 0]
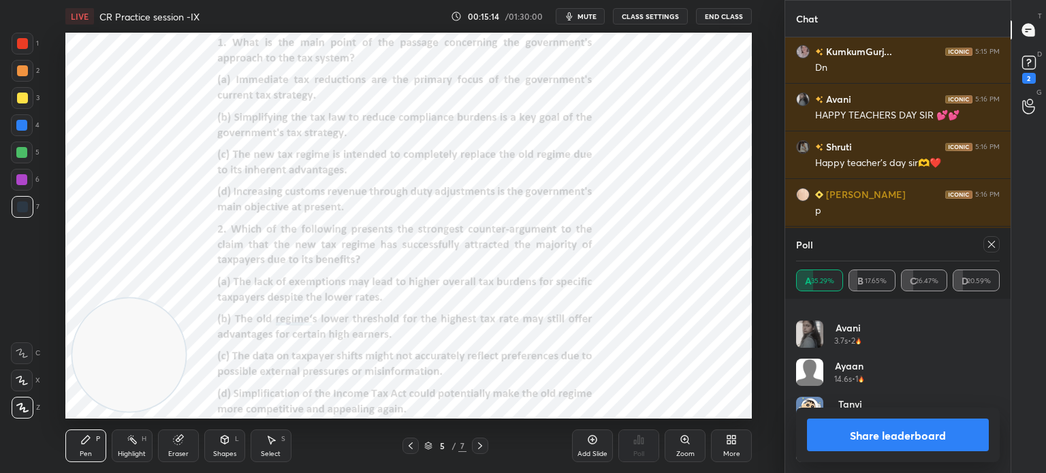
click at [991, 242] on icon at bounding box center [991, 244] width 11 height 11
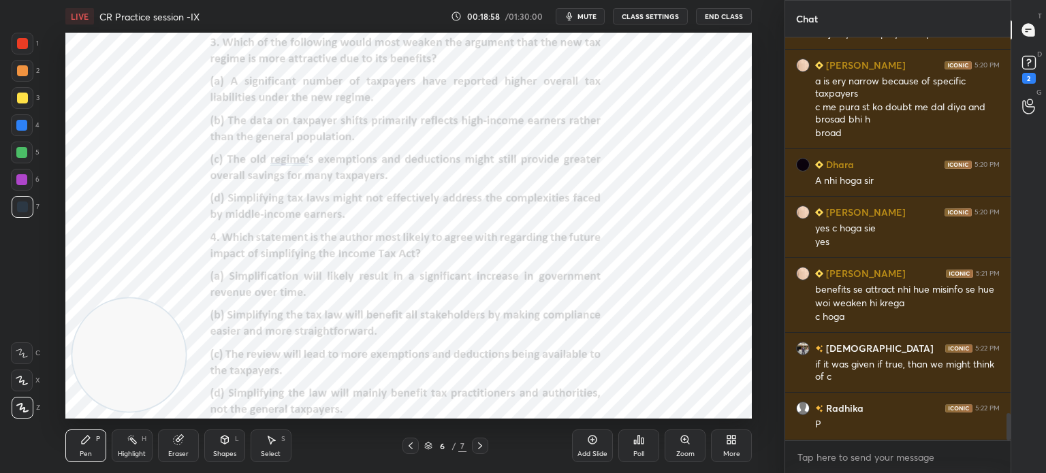
scroll to position [5535, 0]
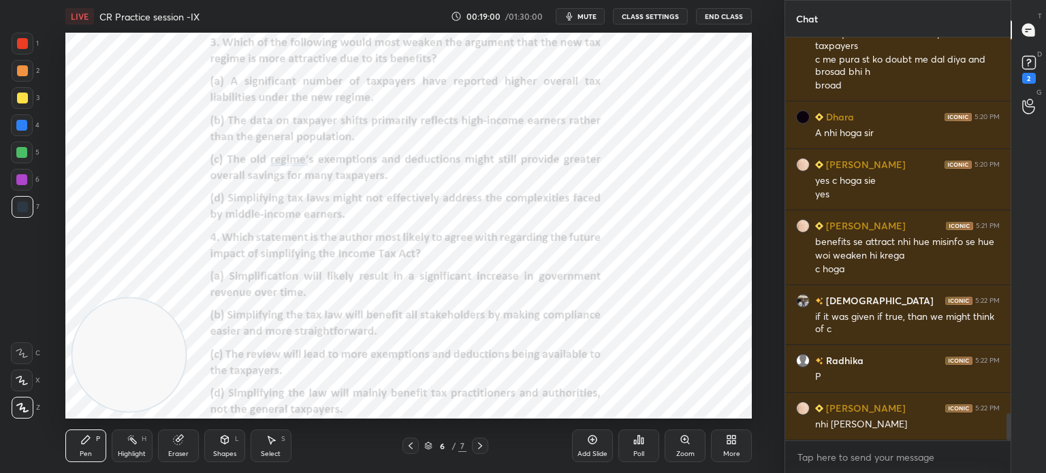
click at [633, 453] on div "Poll" at bounding box center [638, 454] width 11 height 7
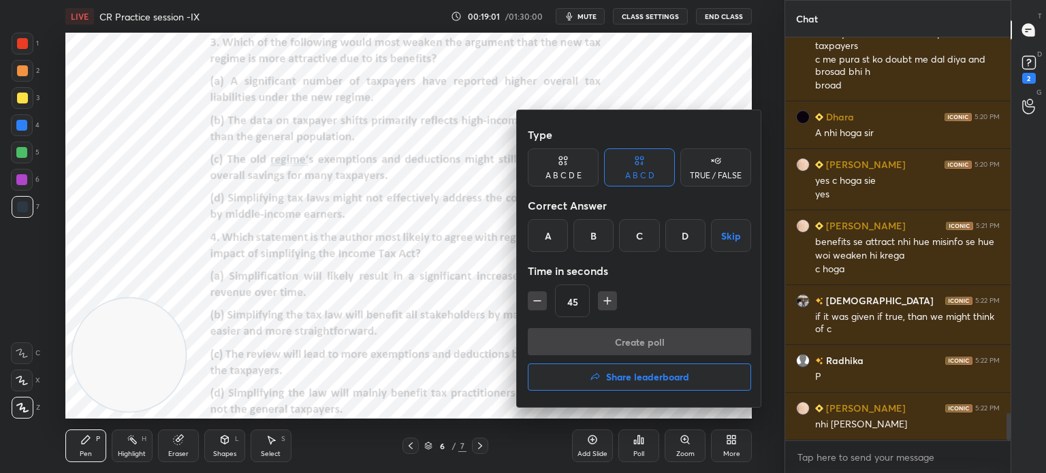
click at [633, 236] on div "C" at bounding box center [639, 235] width 40 height 33
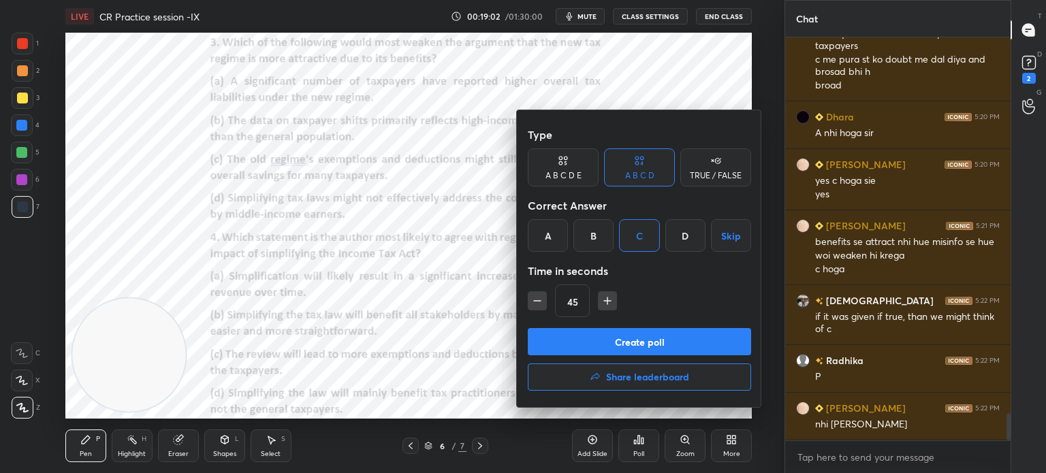
click at [599, 336] on button "Create poll" at bounding box center [639, 341] width 223 height 27
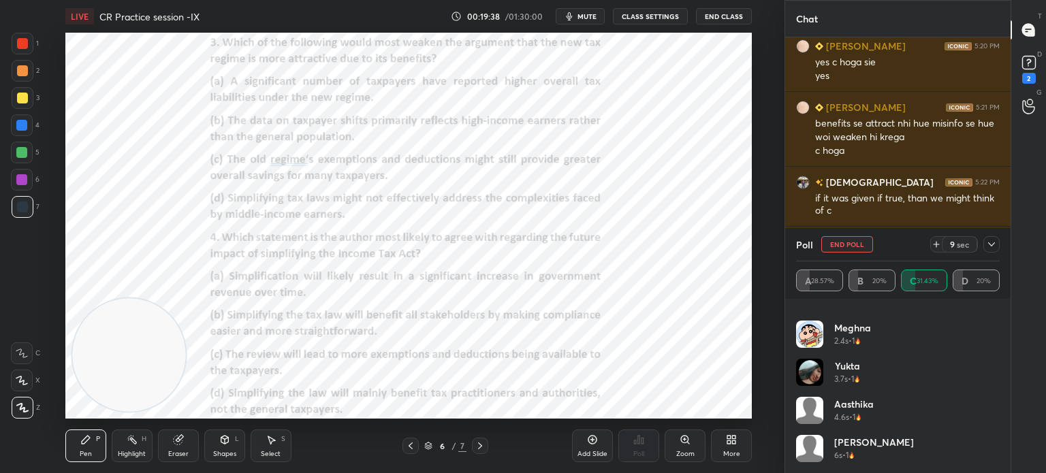
scroll to position [256, 0]
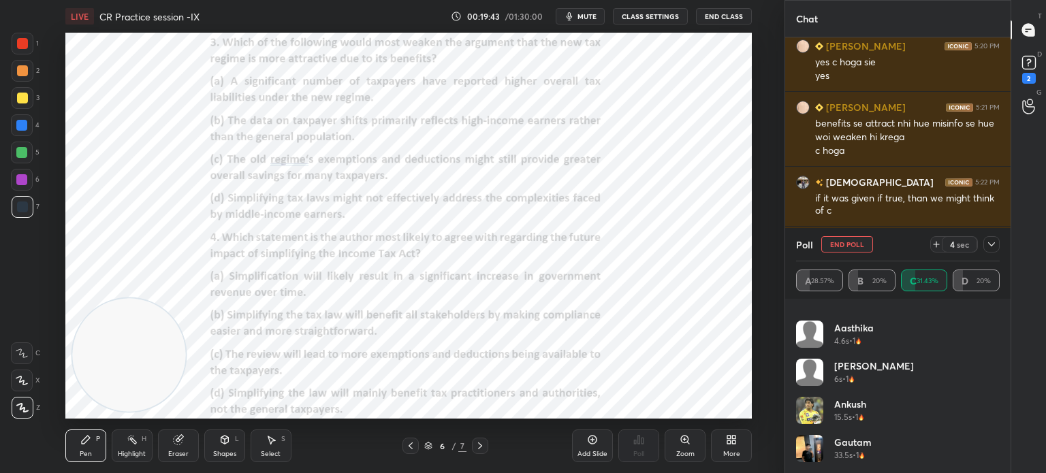
click at [988, 246] on icon at bounding box center [991, 244] width 11 height 11
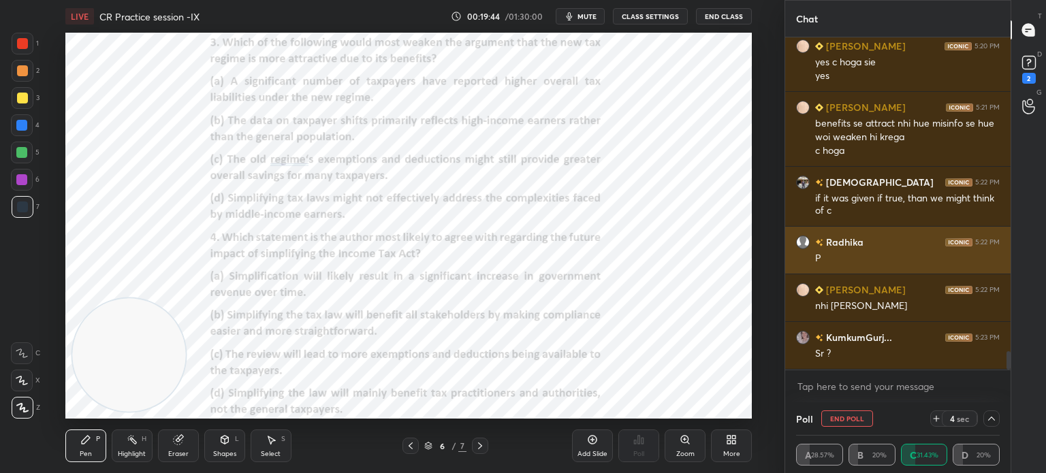
scroll to position [0, 0]
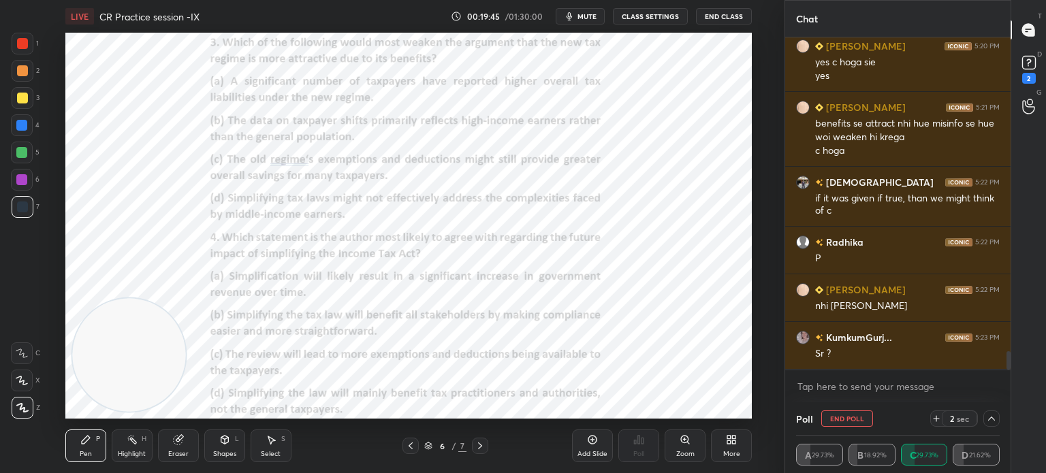
click at [992, 418] on icon at bounding box center [991, 418] width 11 height 11
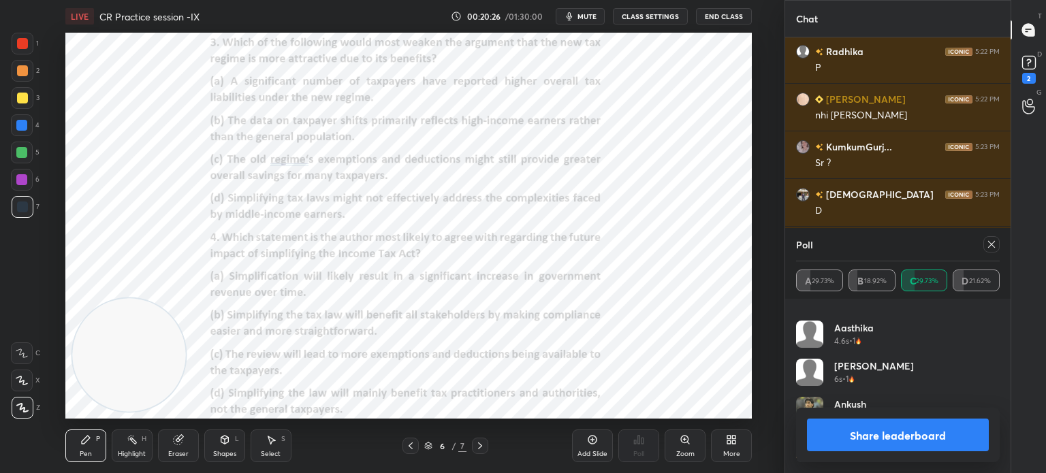
scroll to position [5892, 0]
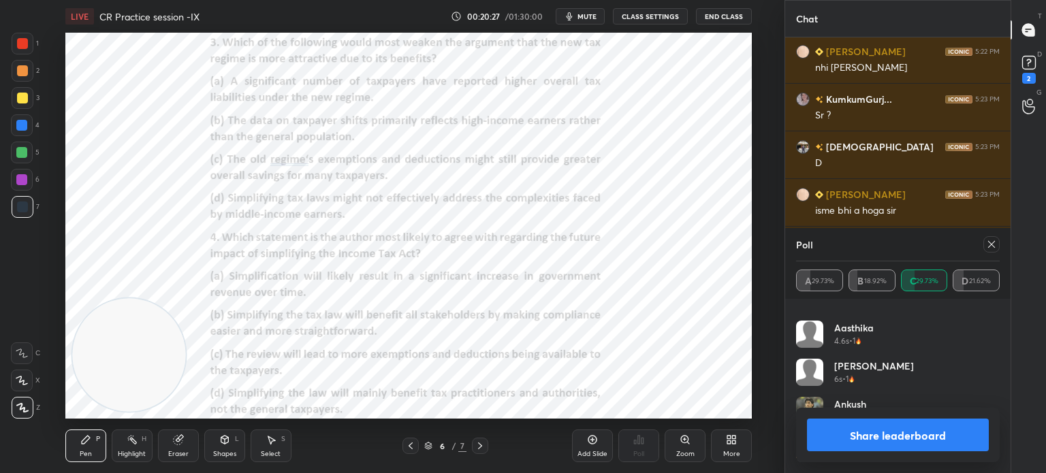
click at [991, 246] on icon at bounding box center [991, 244] width 11 height 11
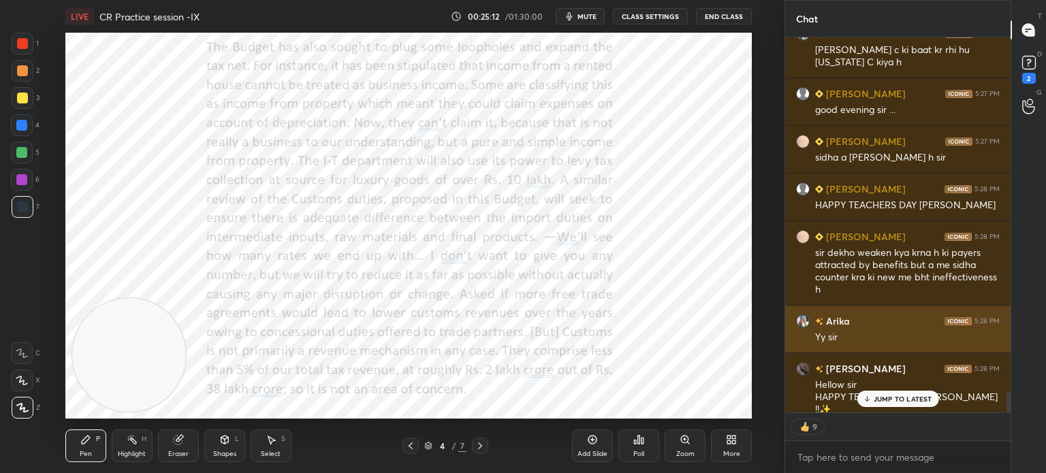
scroll to position [6592, 0]
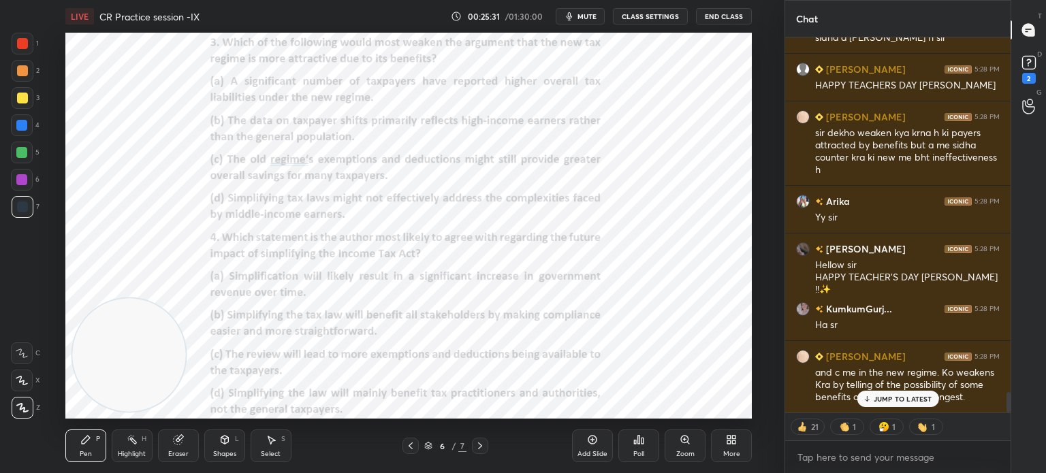
click at [653, 13] on button "CLASS SETTINGS" at bounding box center [650, 16] width 75 height 16
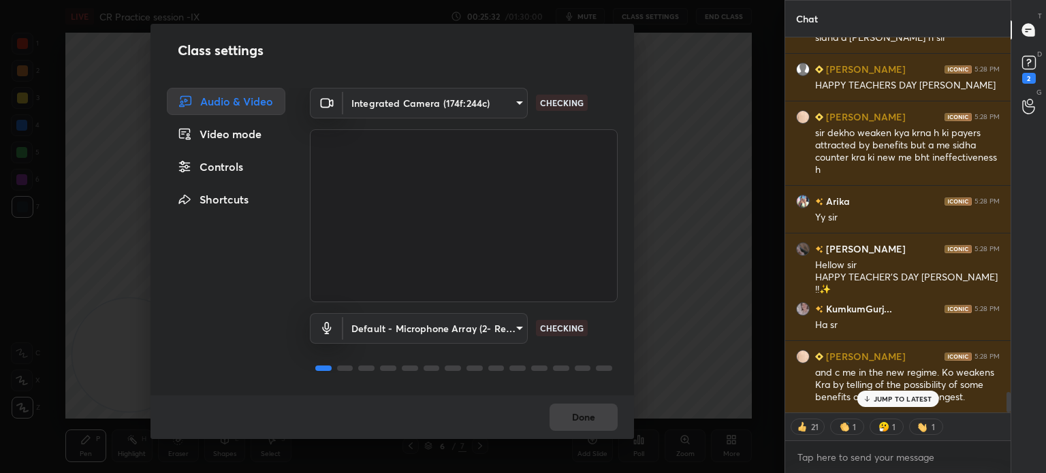
click at [219, 168] on div "Controls" at bounding box center [226, 166] width 118 height 27
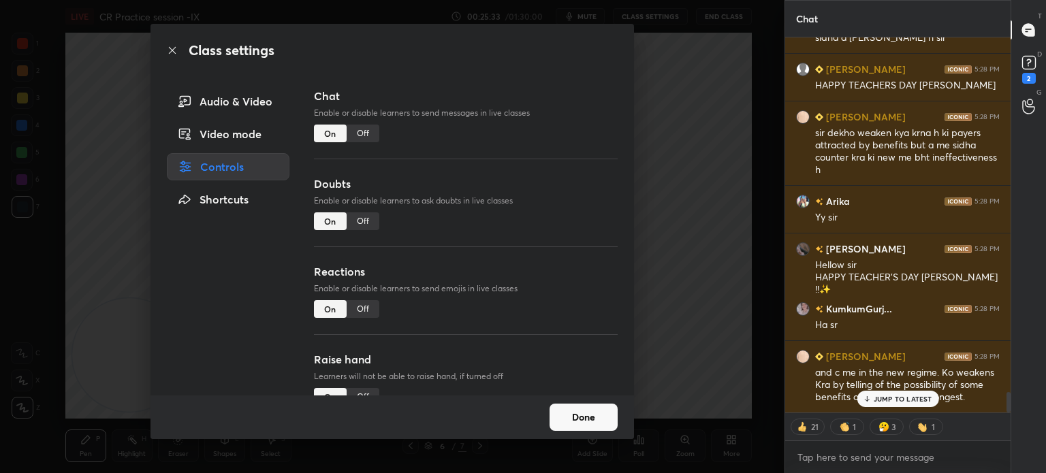
click at [354, 310] on div "Off" at bounding box center [363, 309] width 33 height 18
type textarea "x"
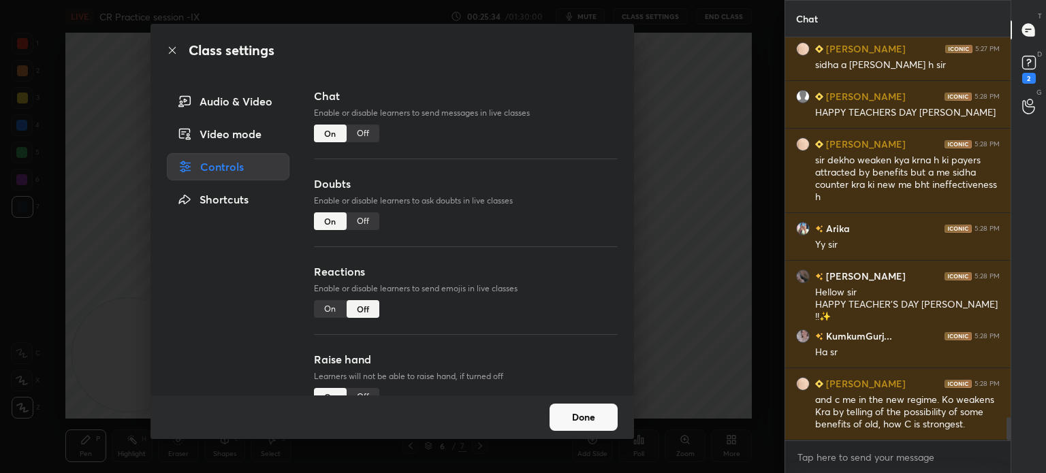
click at [582, 424] on button "Done" at bounding box center [584, 417] width 68 height 27
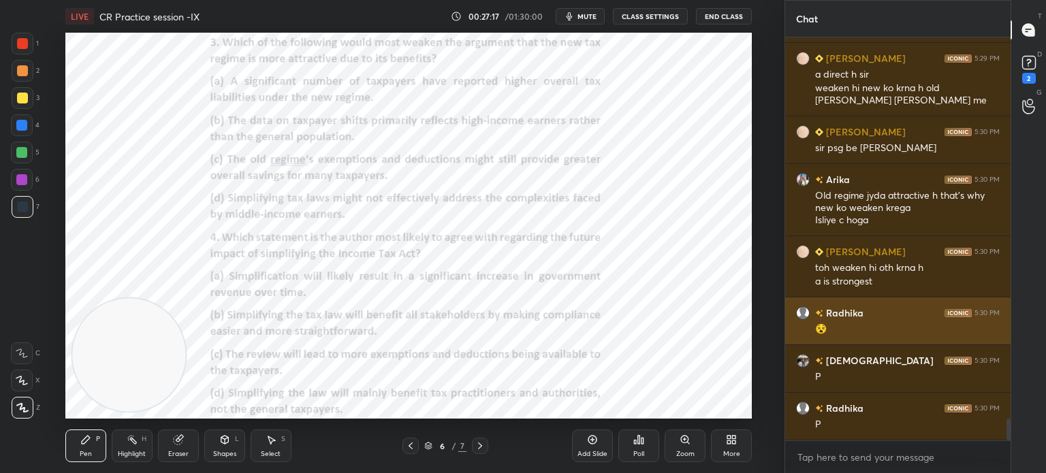
scroll to position [7010, 0]
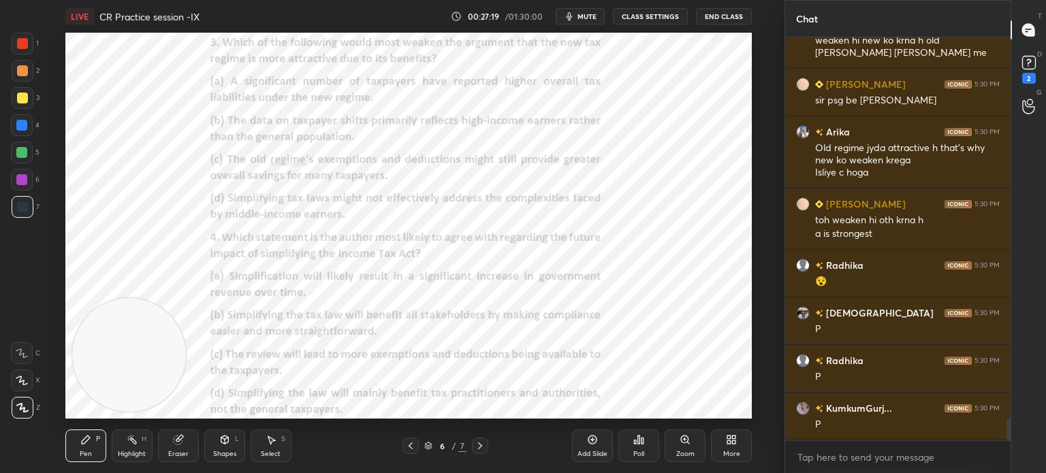
click at [638, 445] on icon at bounding box center [638, 439] width 11 height 11
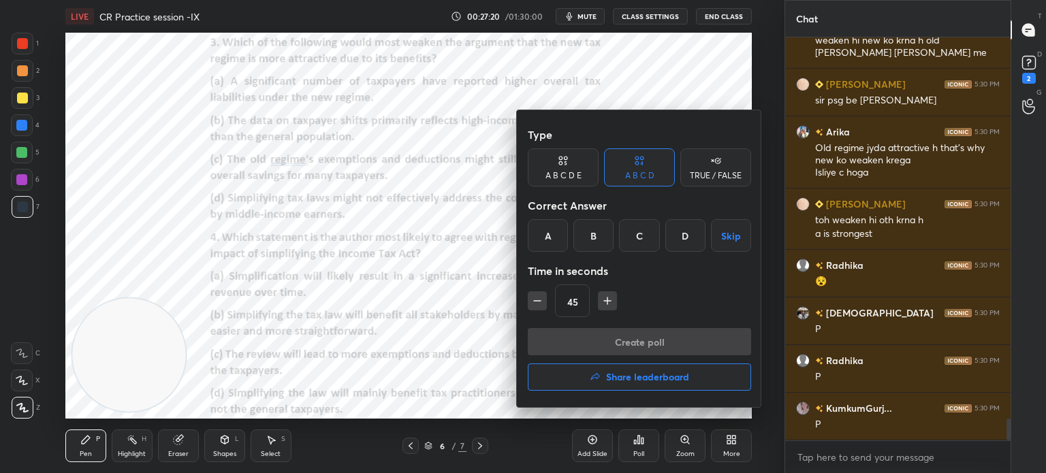
click at [594, 232] on div "B" at bounding box center [593, 235] width 40 height 33
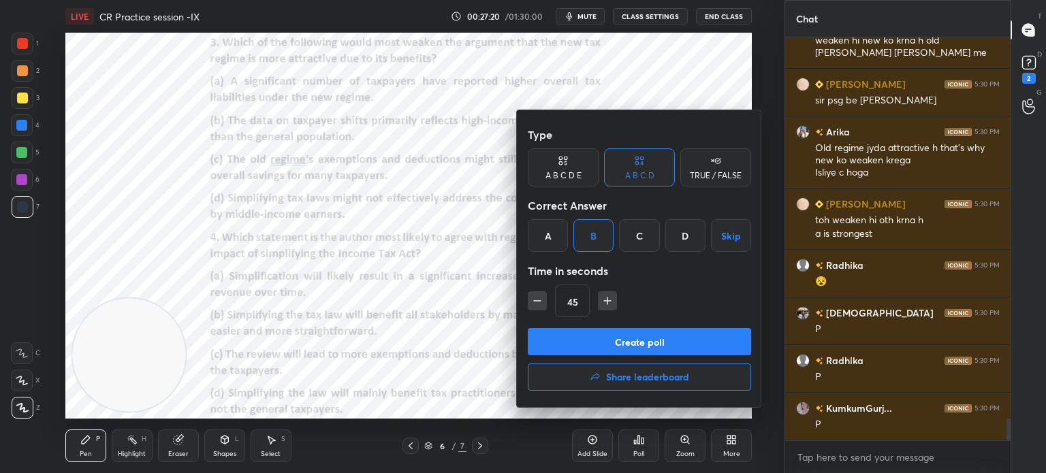
click at [586, 334] on button "Create poll" at bounding box center [639, 341] width 223 height 27
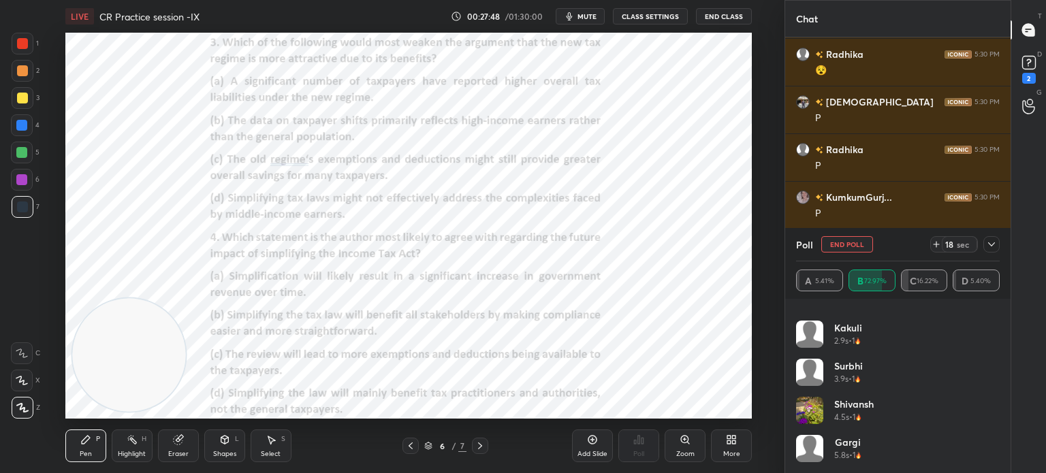
scroll to position [866, 0]
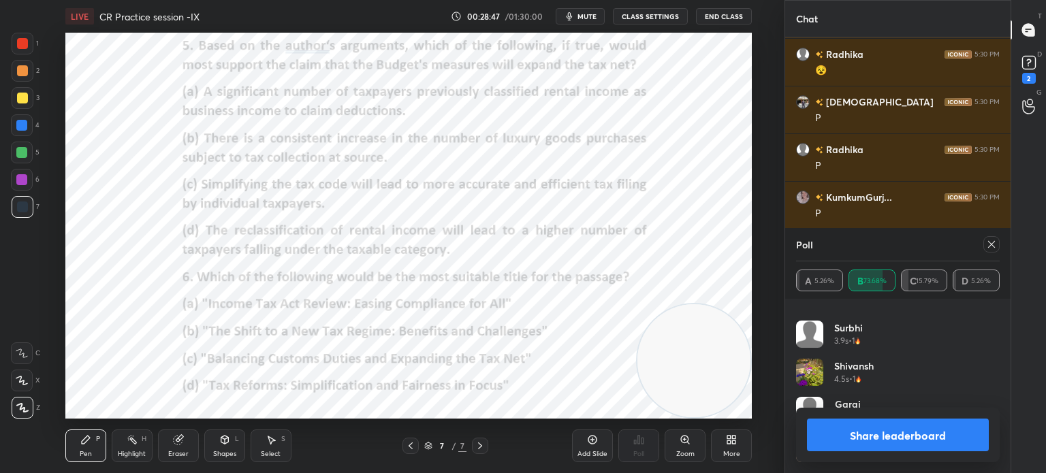
click at [843, 438] on button "Share leaderboard" at bounding box center [898, 435] width 182 height 33
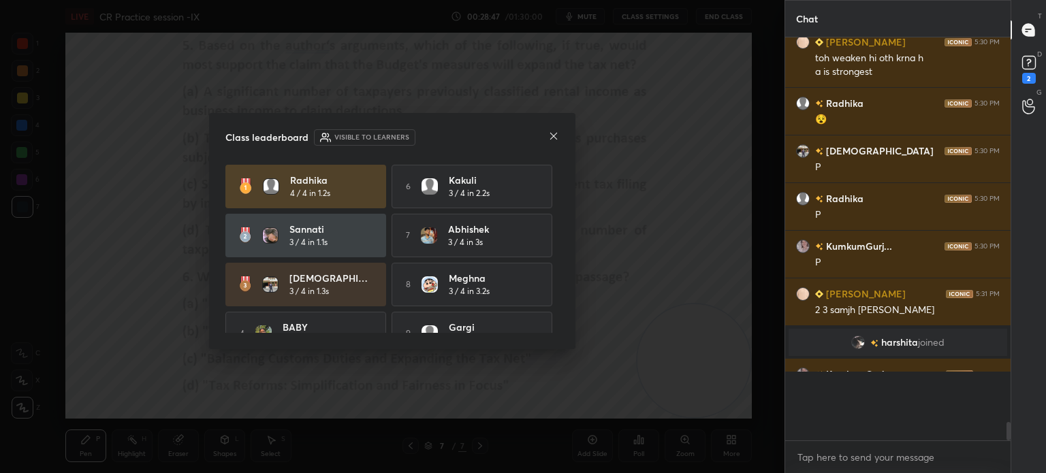
scroll to position [398, 221]
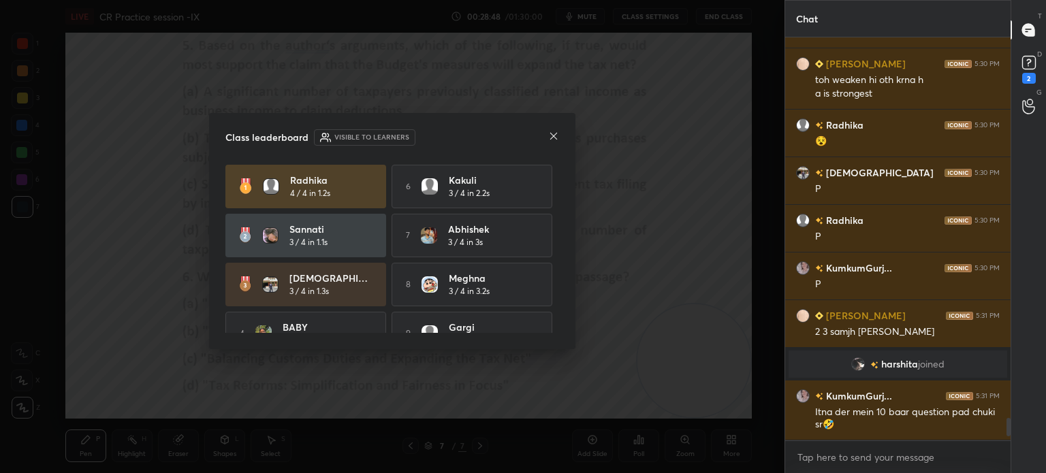
click at [552, 138] on icon at bounding box center [553, 136] width 11 height 11
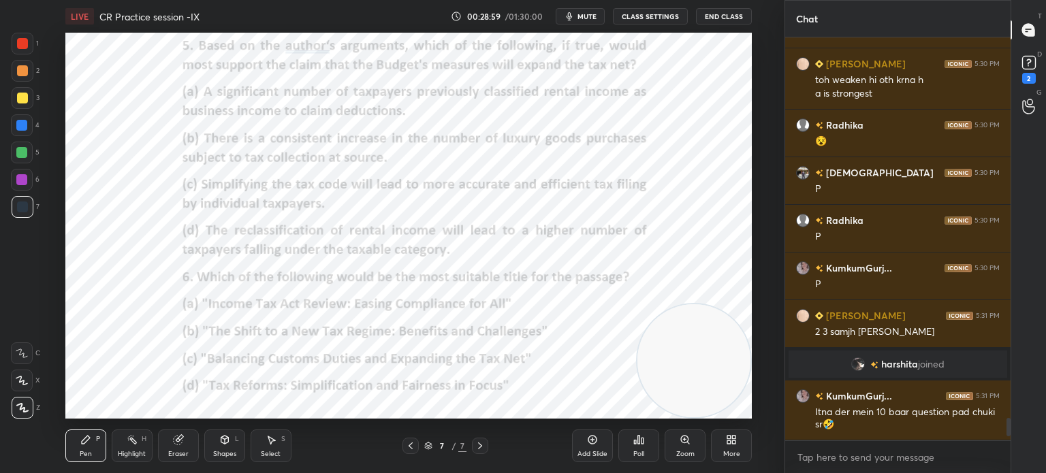
scroll to position [6840, 0]
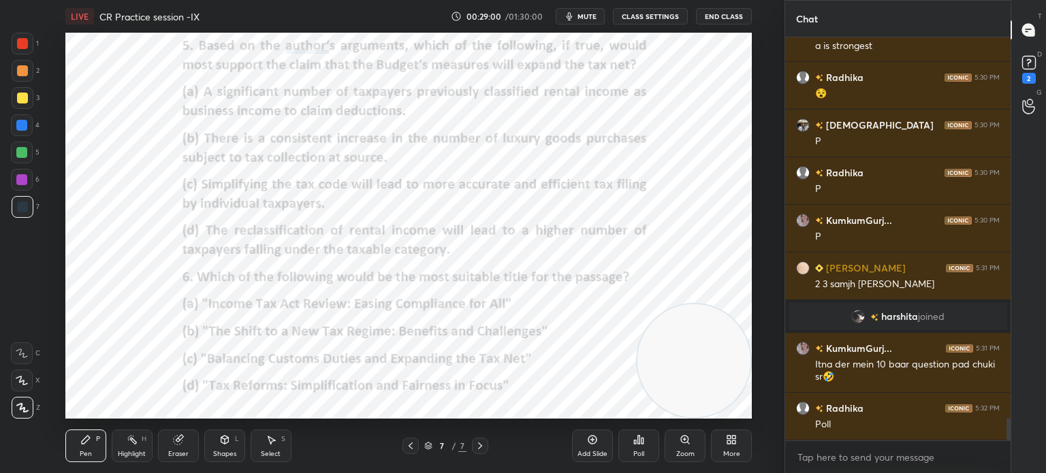
click at [640, 451] on div "Poll" at bounding box center [638, 454] width 11 height 7
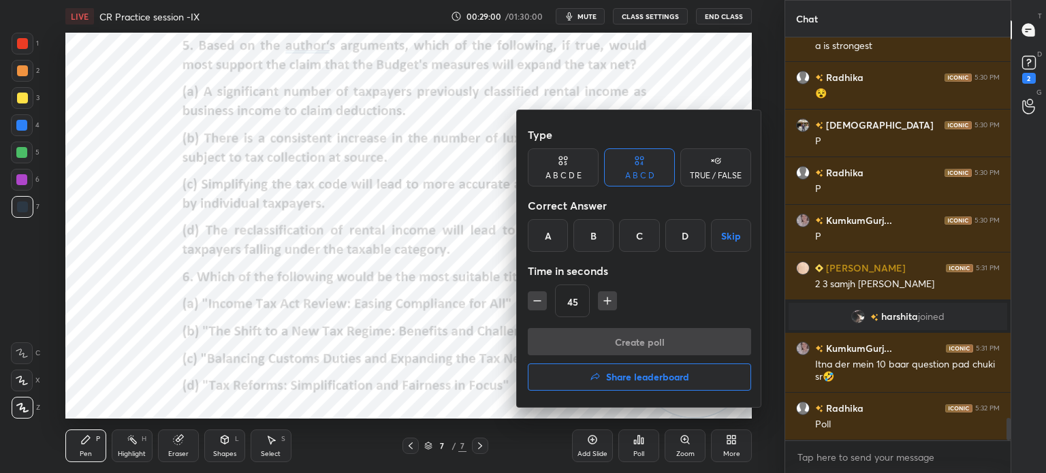
click at [678, 234] on div "D" at bounding box center [685, 235] width 40 height 33
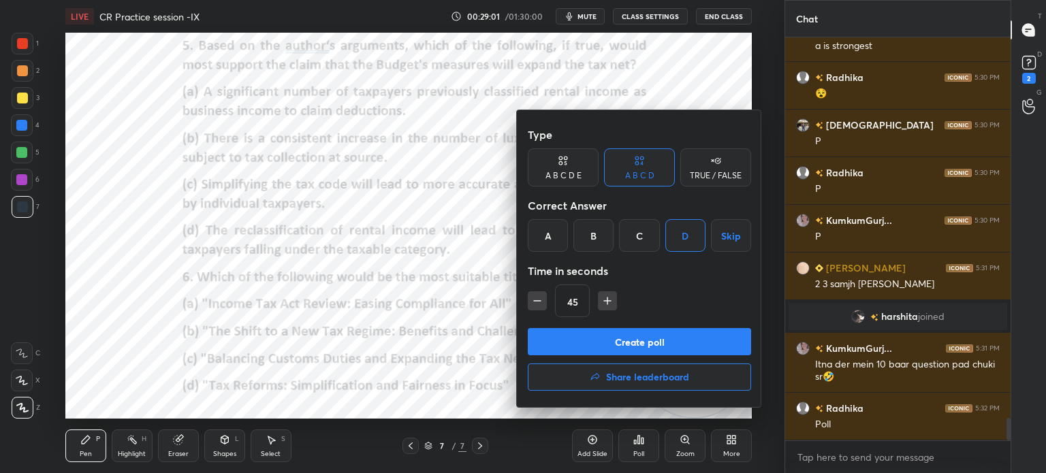
click at [603, 334] on button "Create poll" at bounding box center [639, 341] width 223 height 27
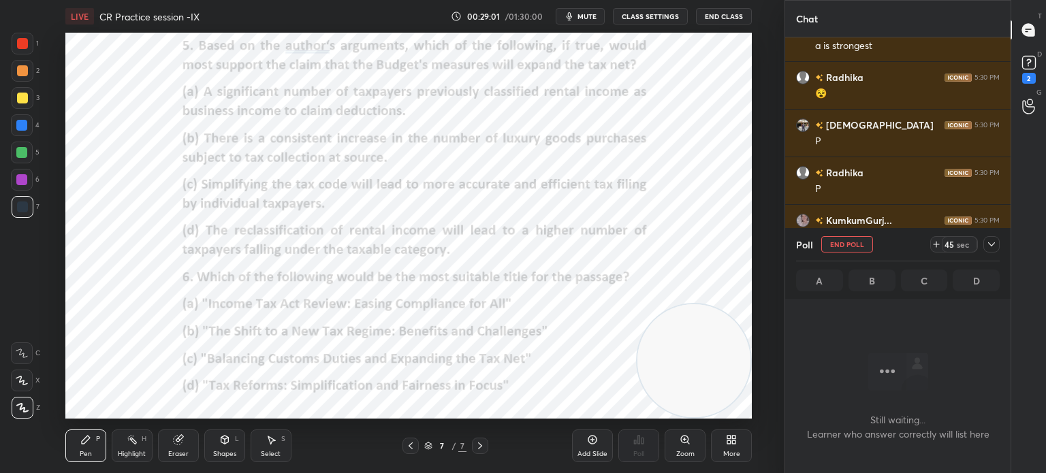
scroll to position [361, 221]
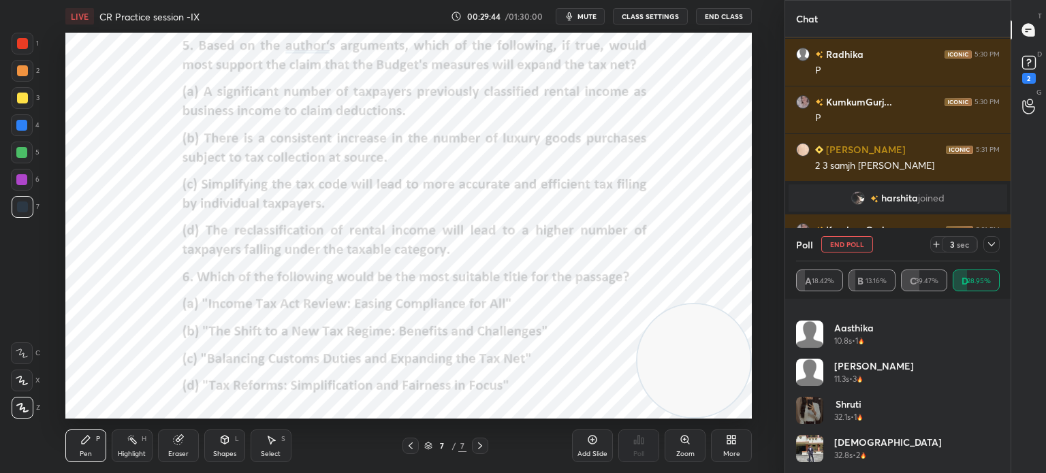
click at [988, 244] on icon at bounding box center [991, 244] width 11 height 11
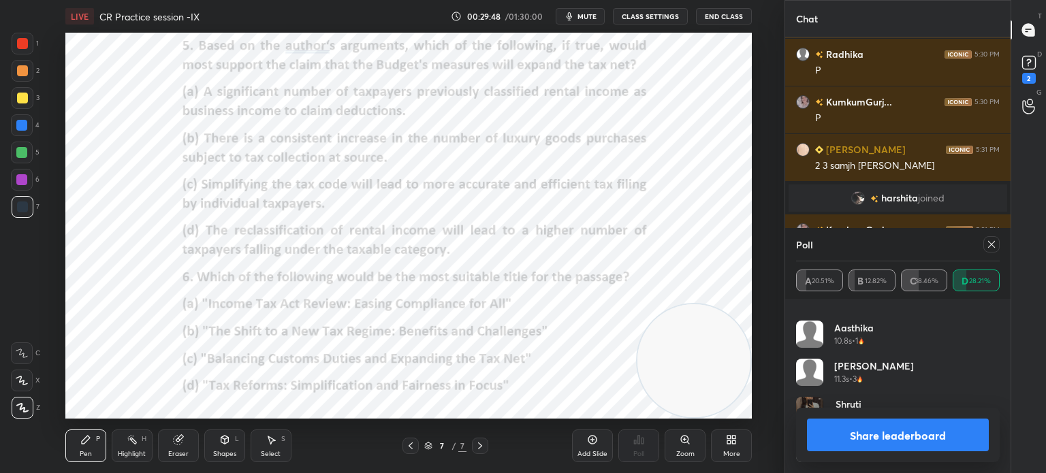
click at [988, 244] on icon at bounding box center [991, 244] width 11 height 11
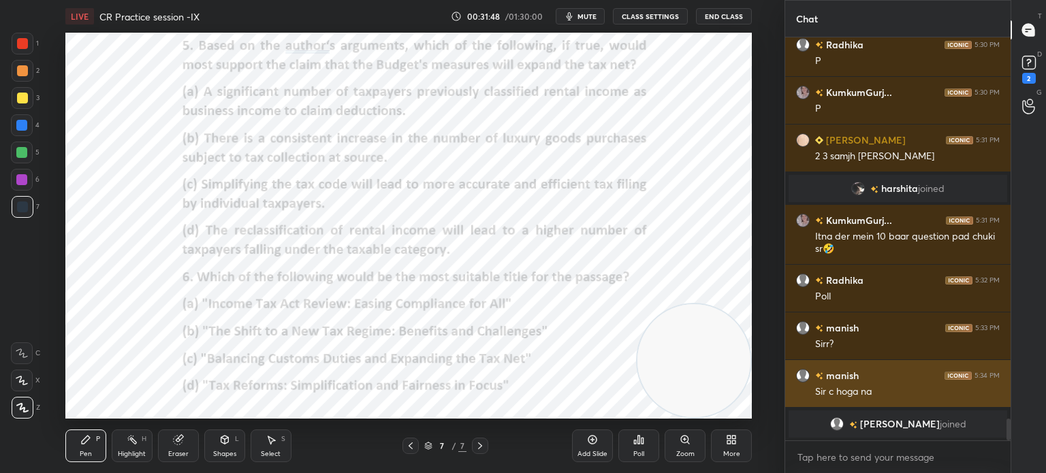
scroll to position [7015, 0]
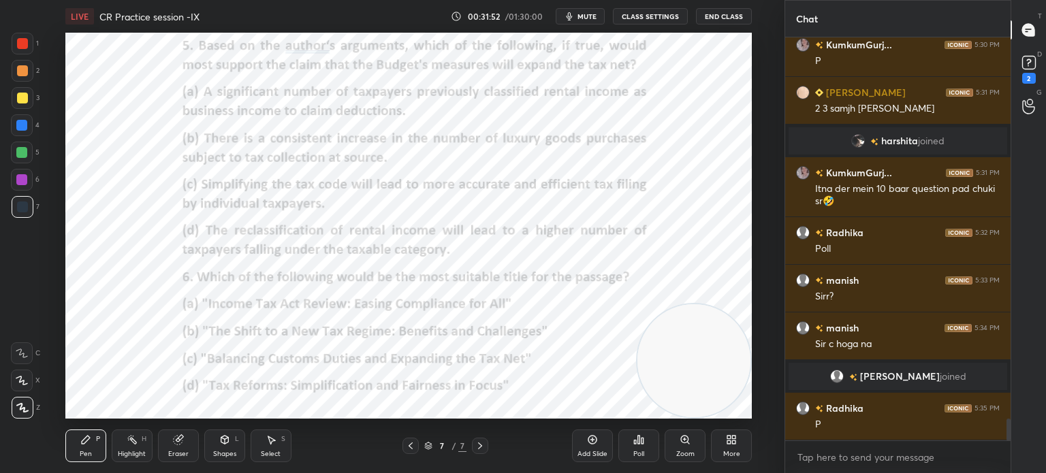
click at [637, 454] on div "Poll" at bounding box center [638, 454] width 11 height 7
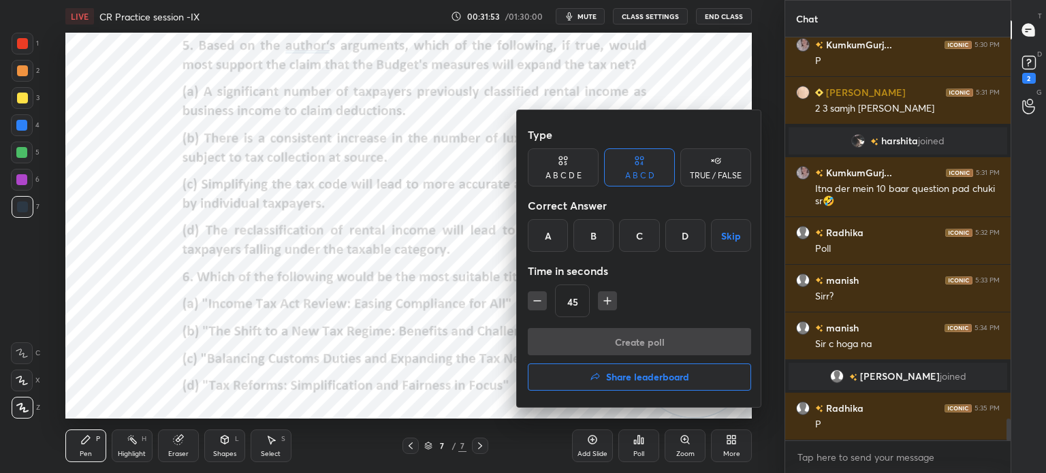
click at [680, 236] on div "D" at bounding box center [685, 235] width 40 height 33
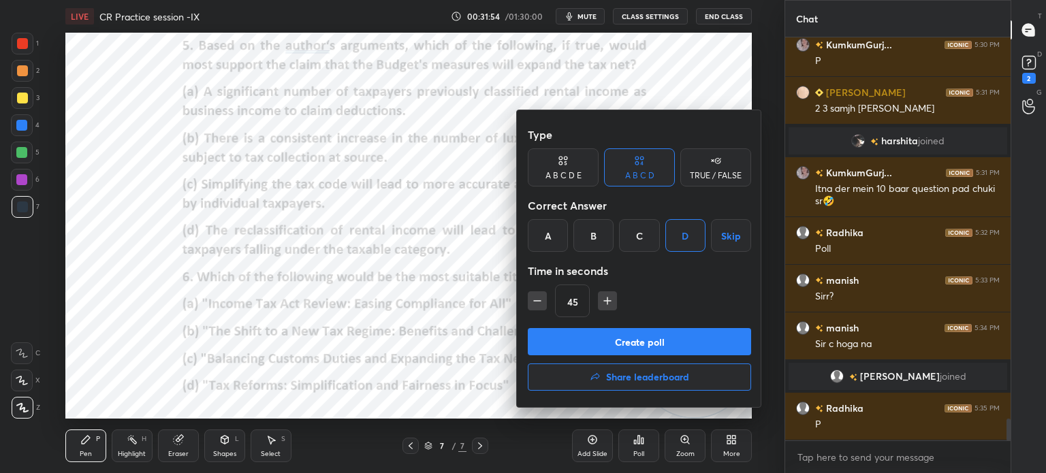
click at [591, 338] on button "Create poll" at bounding box center [639, 341] width 223 height 27
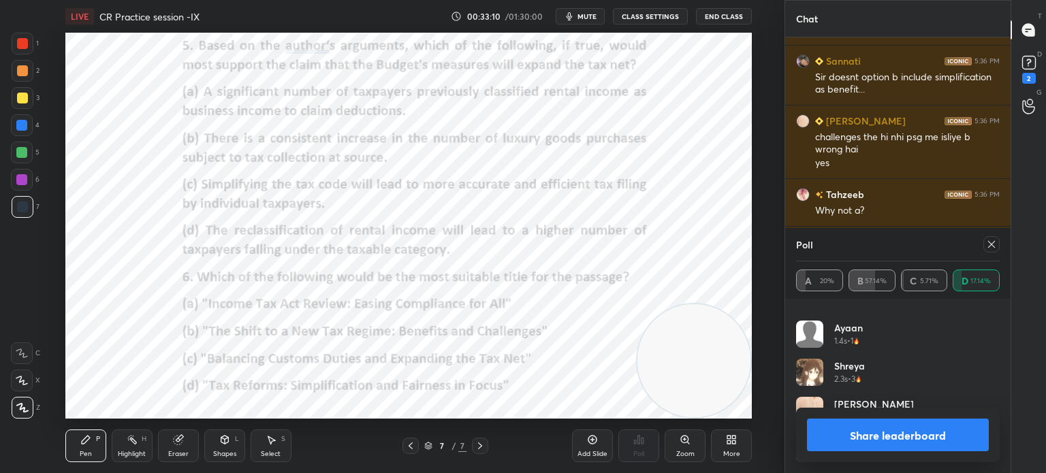
scroll to position [7839, 0]
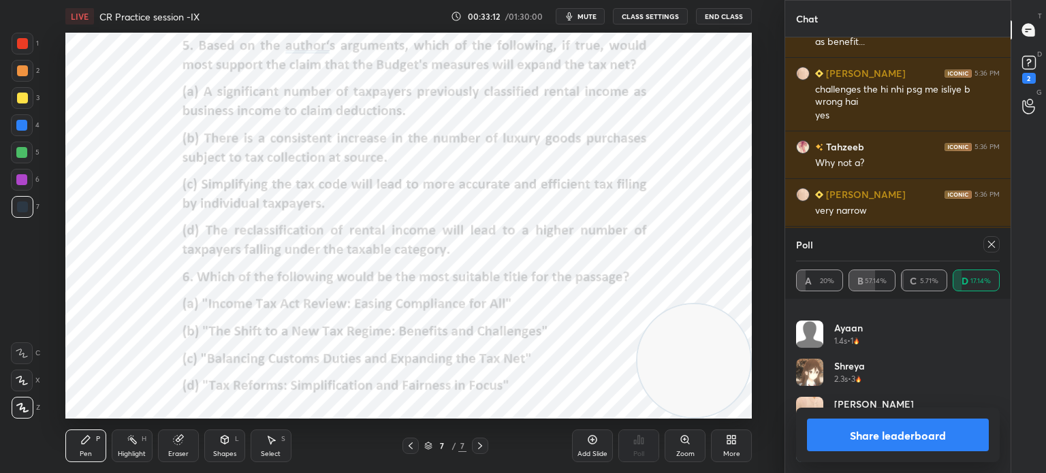
click at [847, 434] on button "Share leaderboard" at bounding box center [898, 435] width 182 height 33
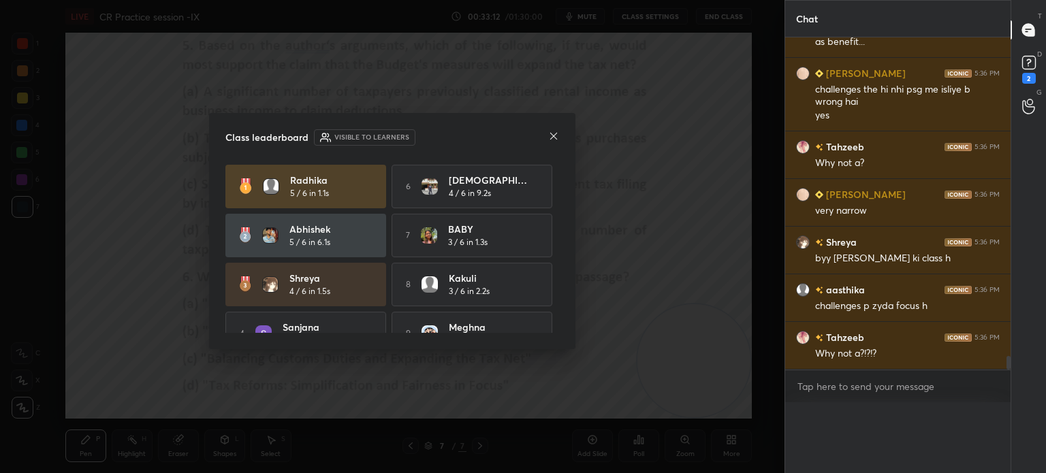
scroll to position [7820, 0]
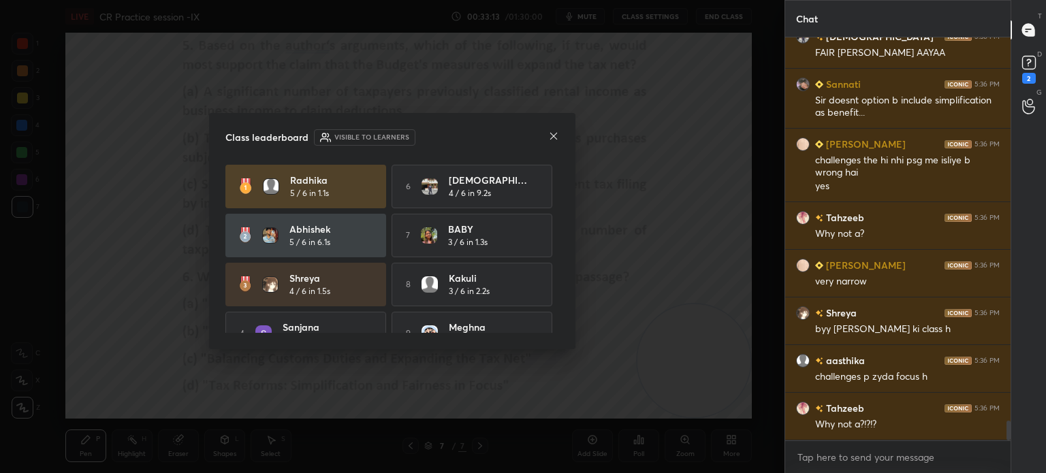
click at [553, 136] on icon at bounding box center [553, 136] width 7 height 7
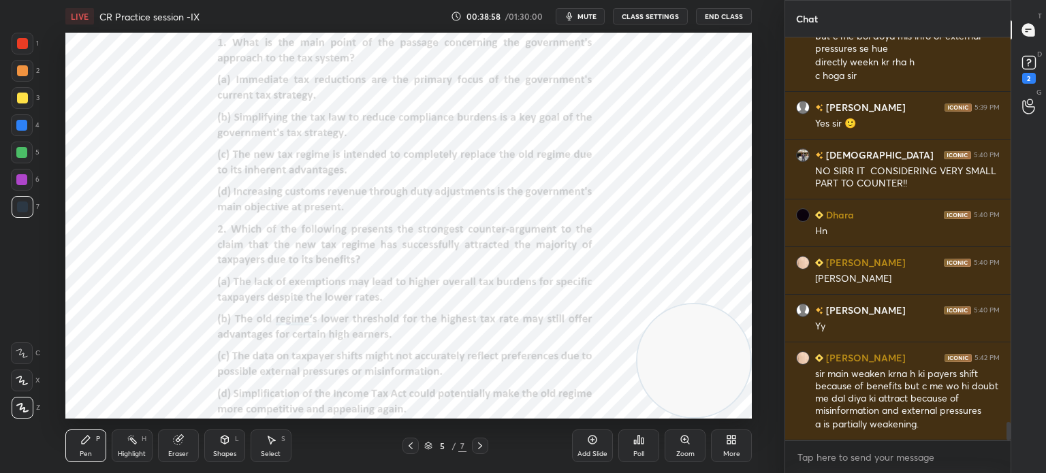
scroll to position [8564, 0]
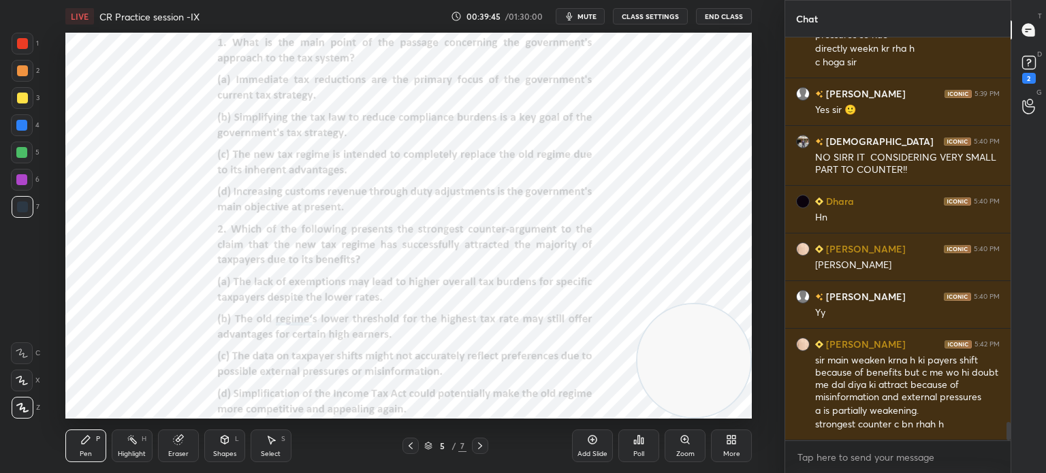
click at [588, 14] on span "mute" at bounding box center [586, 17] width 19 height 10
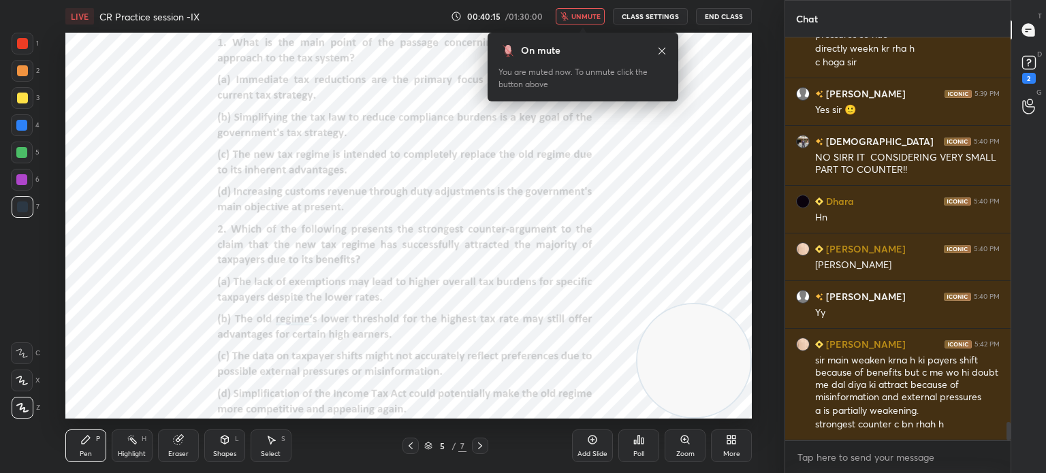
click at [590, 21] on button "unmute" at bounding box center [580, 16] width 49 height 16
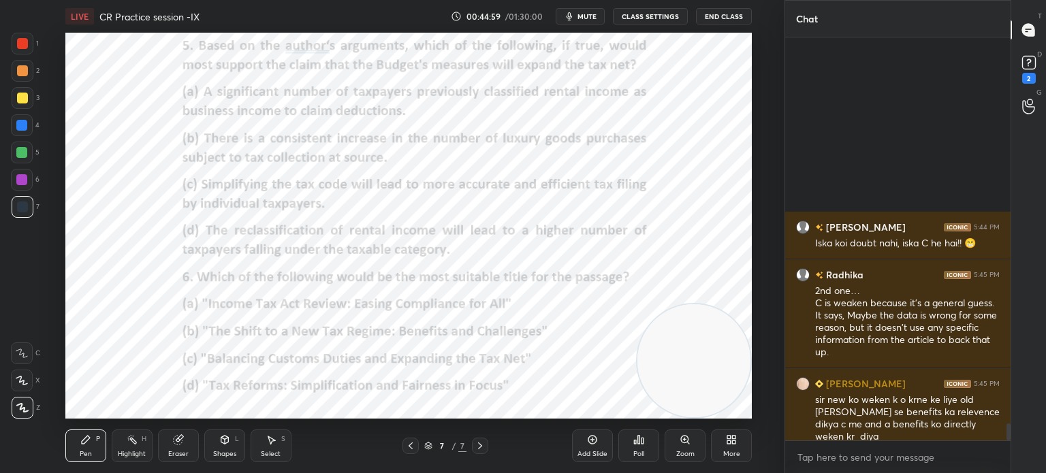
scroll to position [9132, 0]
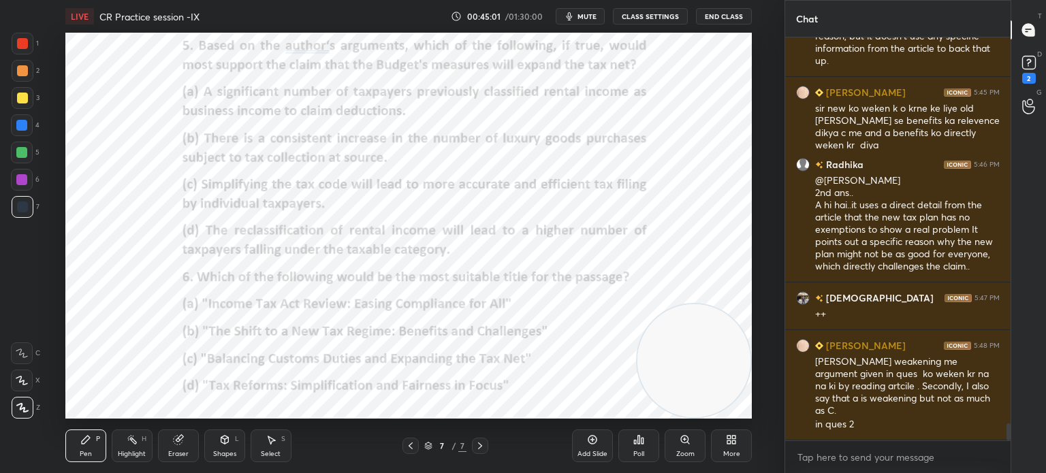
click at [725, 443] on div "More" at bounding box center [731, 446] width 41 height 33
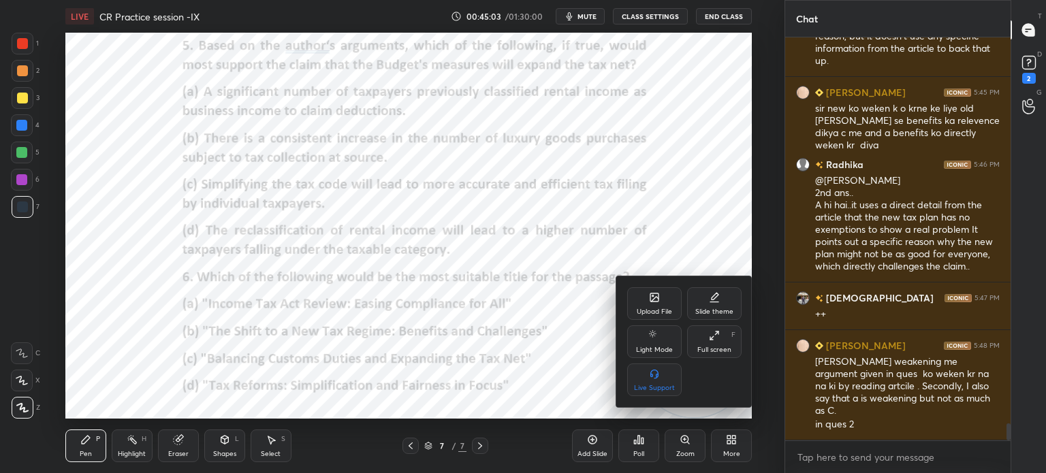
click at [648, 305] on div "Upload File" at bounding box center [654, 303] width 54 height 33
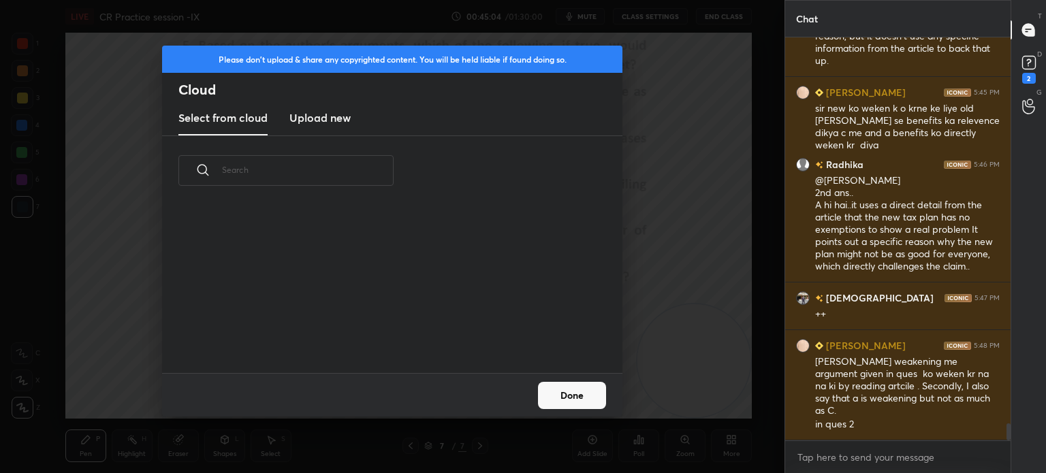
scroll to position [168, 437]
click at [311, 125] on h3 "Upload new" at bounding box center [319, 118] width 61 height 16
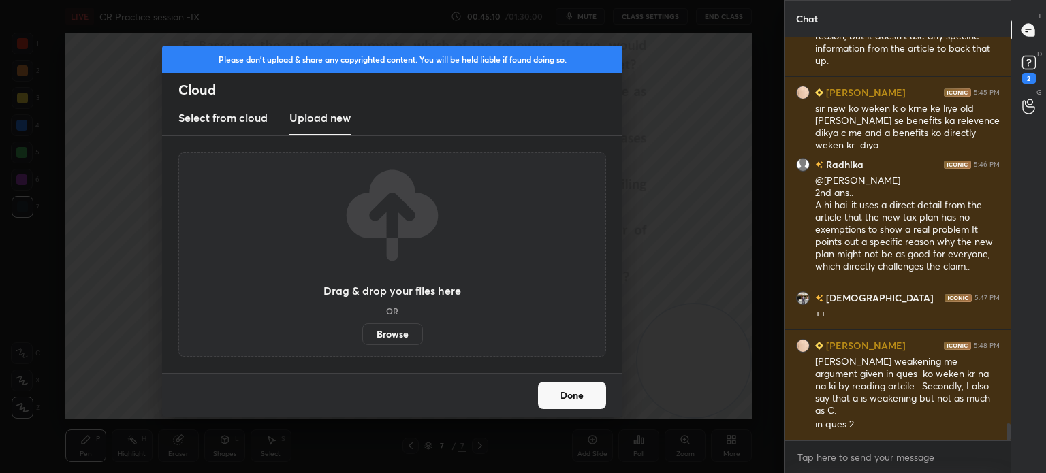
click at [394, 330] on label "Browse" at bounding box center [392, 334] width 61 height 22
click at [362, 330] on input "Browse" at bounding box center [362, 334] width 0 height 22
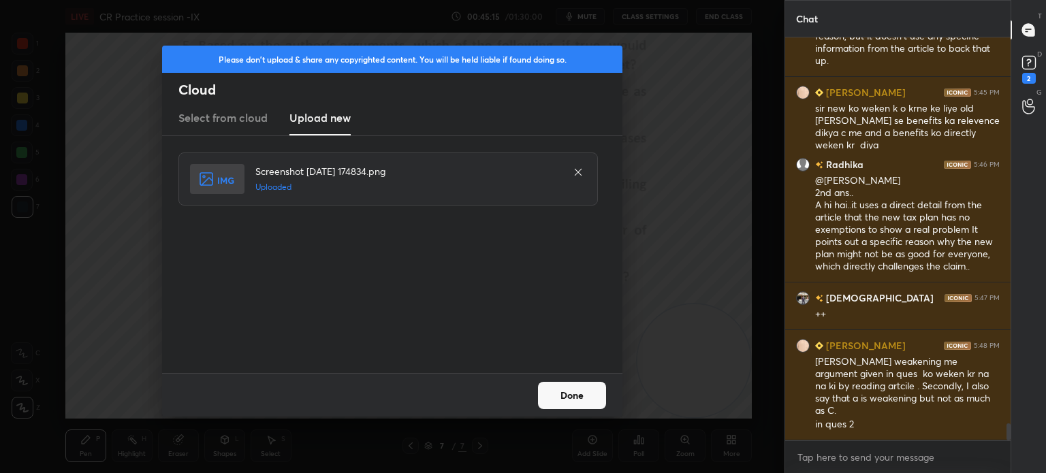
click at [566, 394] on button "Done" at bounding box center [572, 395] width 68 height 27
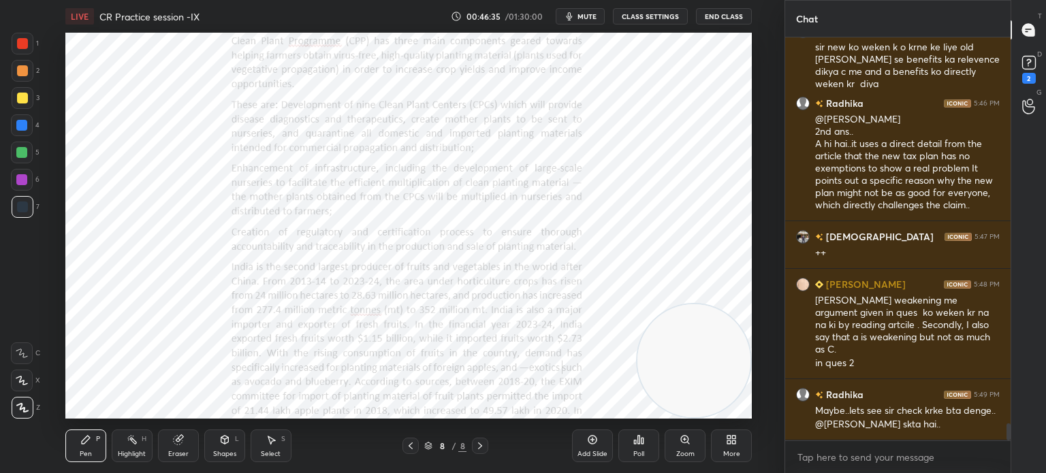
scroll to position [9241, 0]
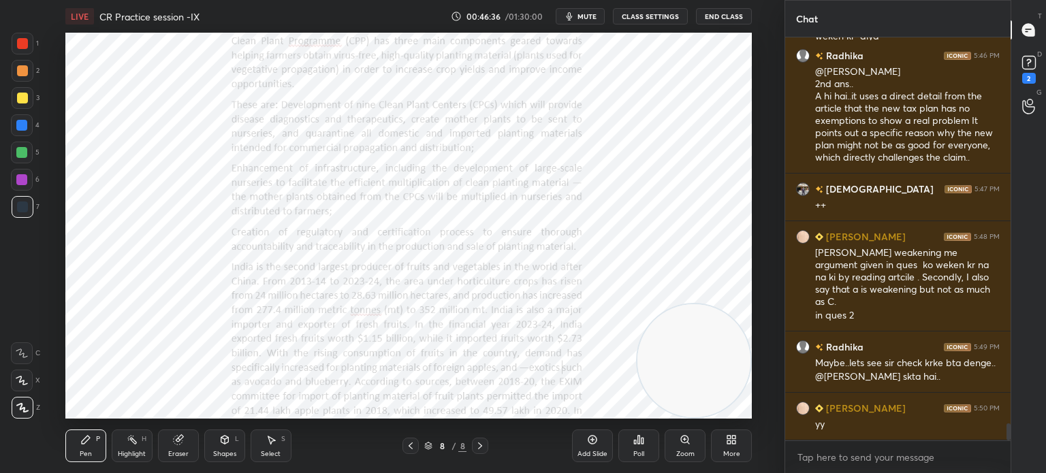
click at [580, 21] on button "mute" at bounding box center [580, 16] width 49 height 16
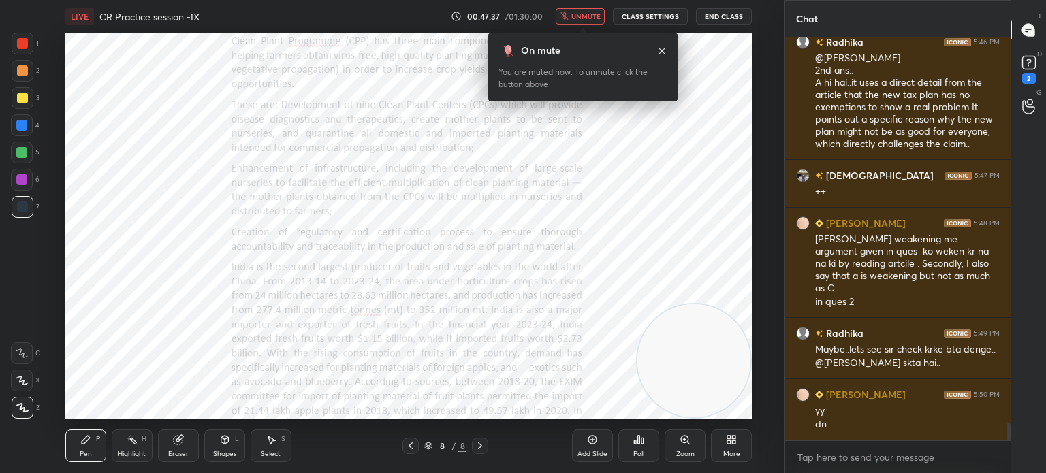
scroll to position [9350, 0]
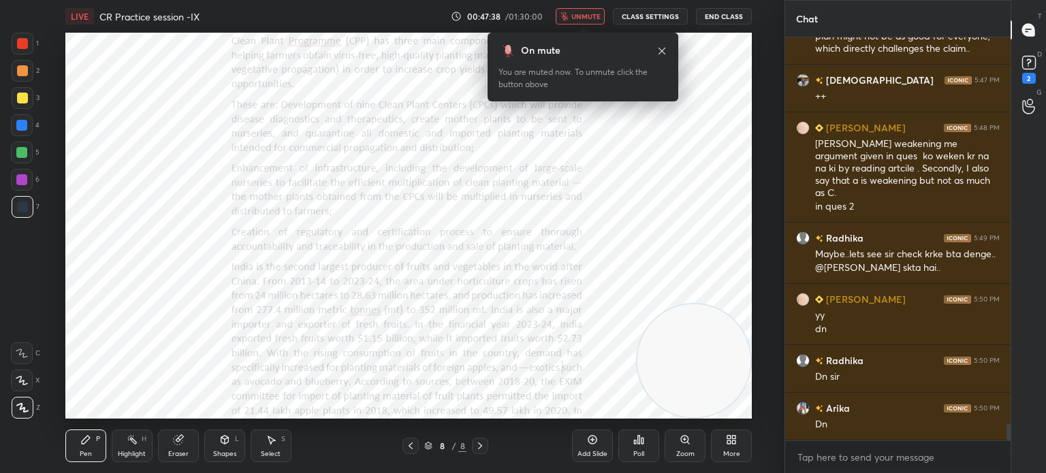
click at [735, 443] on icon at bounding box center [734, 442] width 3 height 3
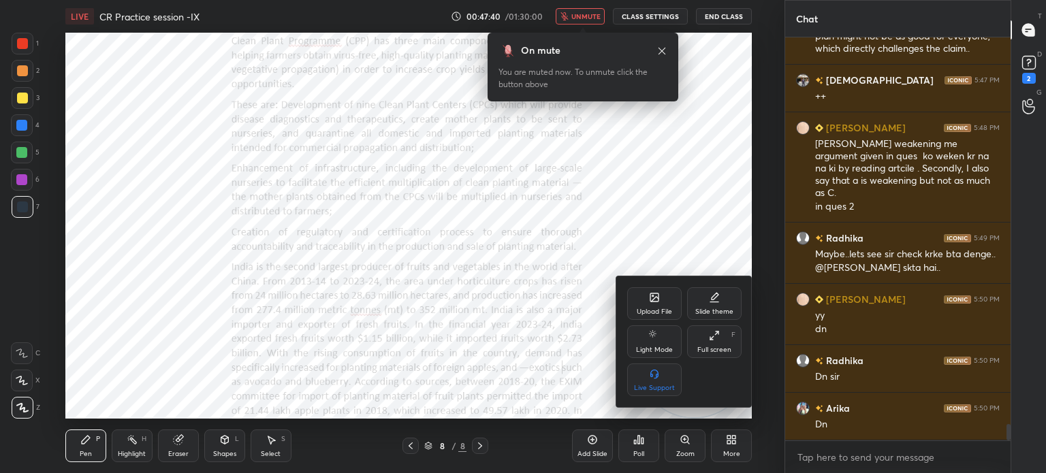
click at [648, 308] on div "Upload File" at bounding box center [654, 311] width 35 height 7
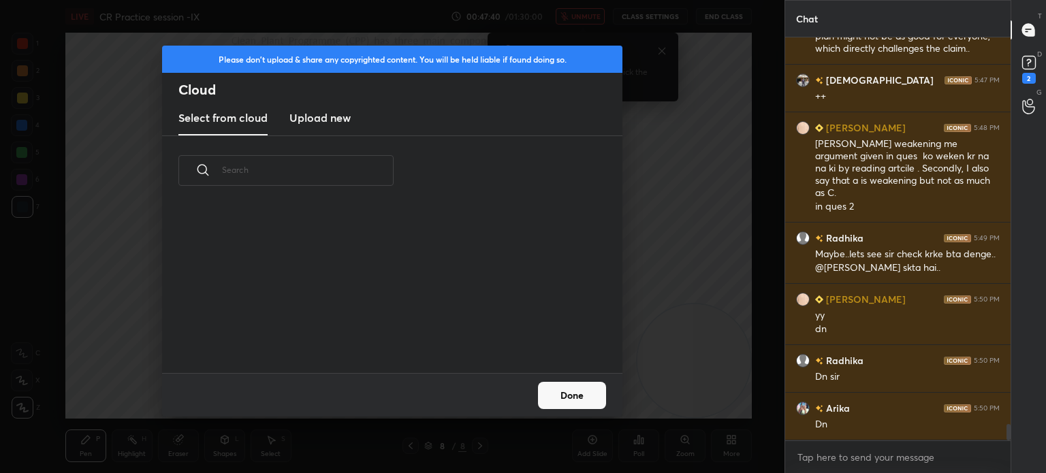
scroll to position [168, 437]
click at [332, 121] on h3 "Upload new" at bounding box center [319, 118] width 61 height 16
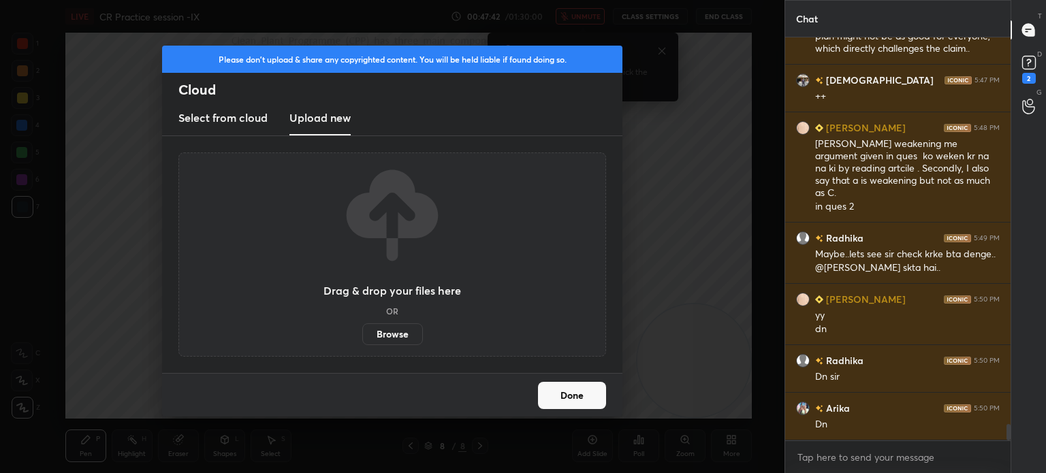
click at [383, 340] on label "Browse" at bounding box center [392, 334] width 61 height 22
click at [362, 340] on input "Browse" at bounding box center [362, 334] width 0 height 22
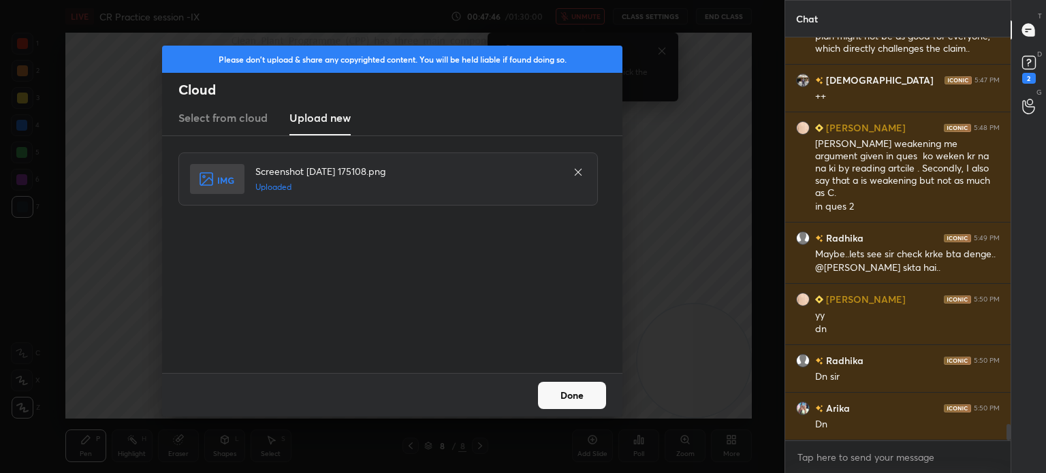
click at [573, 394] on button "Done" at bounding box center [572, 395] width 68 height 27
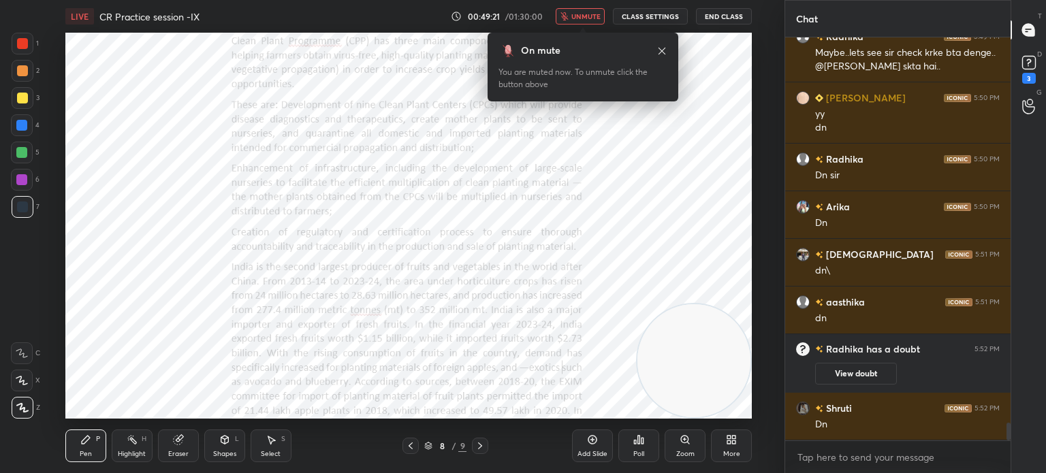
scroll to position [8675, 0]
click at [577, 16] on span "unmute" at bounding box center [585, 17] width 29 height 10
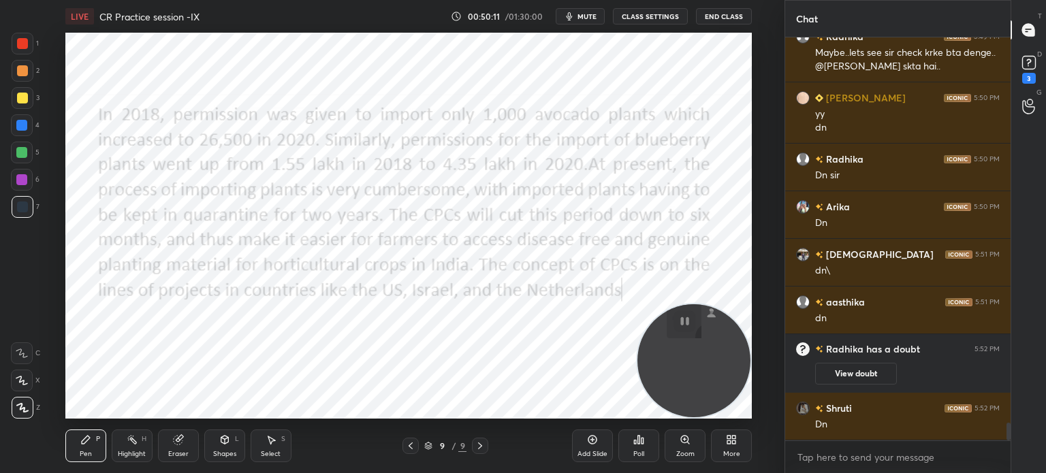
scroll to position [8818, 0]
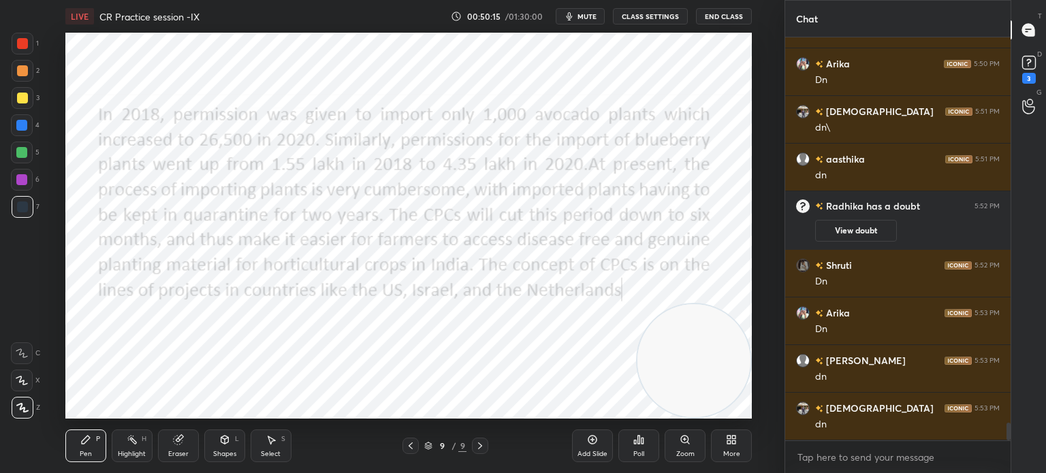
click at [729, 442] on icon at bounding box center [728, 442] width 3 height 3
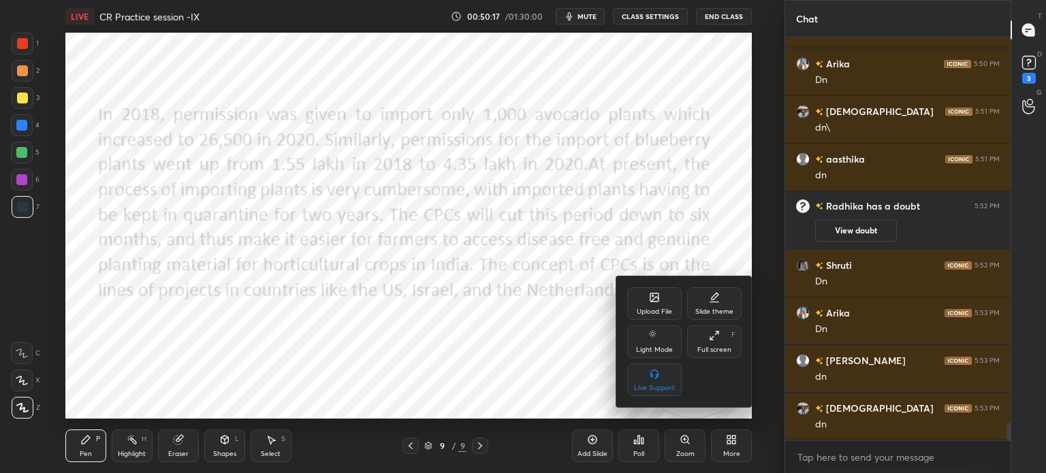
click at [648, 310] on div "Upload File" at bounding box center [654, 311] width 35 height 7
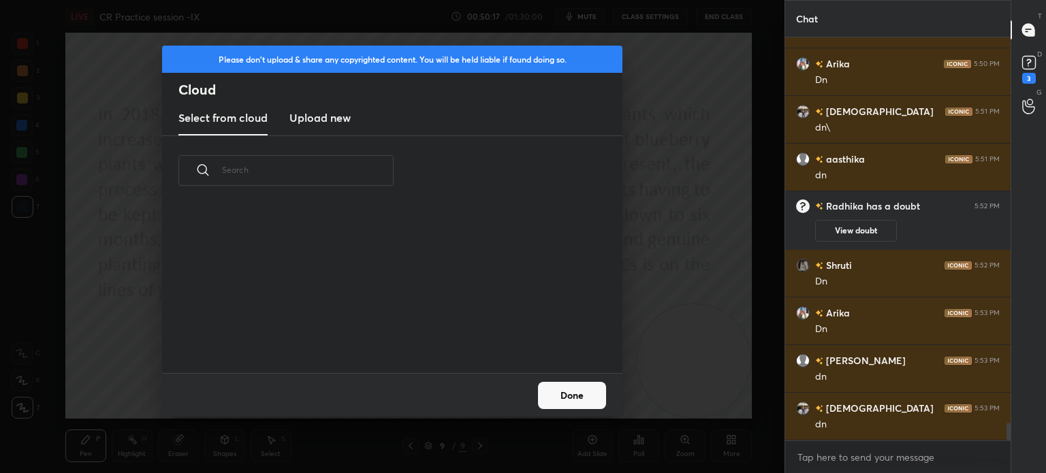
scroll to position [168, 437]
click at [324, 122] on h3 "Upload new" at bounding box center [319, 118] width 61 height 16
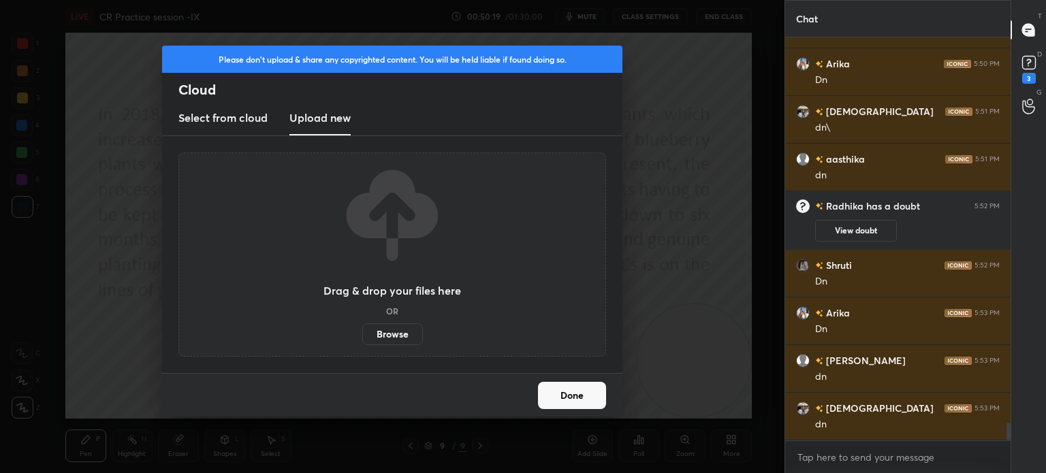
click at [385, 330] on label "Browse" at bounding box center [392, 334] width 61 height 22
click at [362, 330] on input "Browse" at bounding box center [362, 334] width 0 height 22
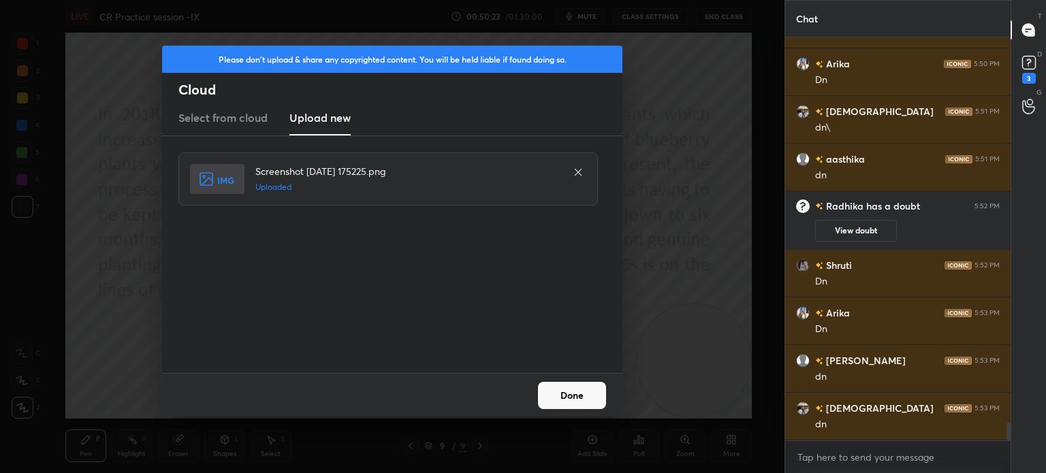
click at [569, 393] on button "Done" at bounding box center [572, 395] width 68 height 27
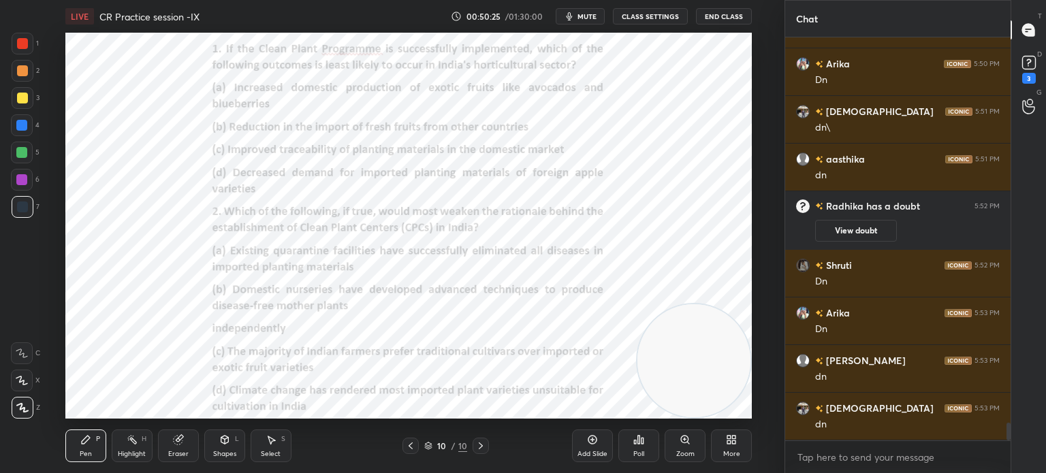
click at [725, 437] on div "More" at bounding box center [731, 446] width 41 height 33
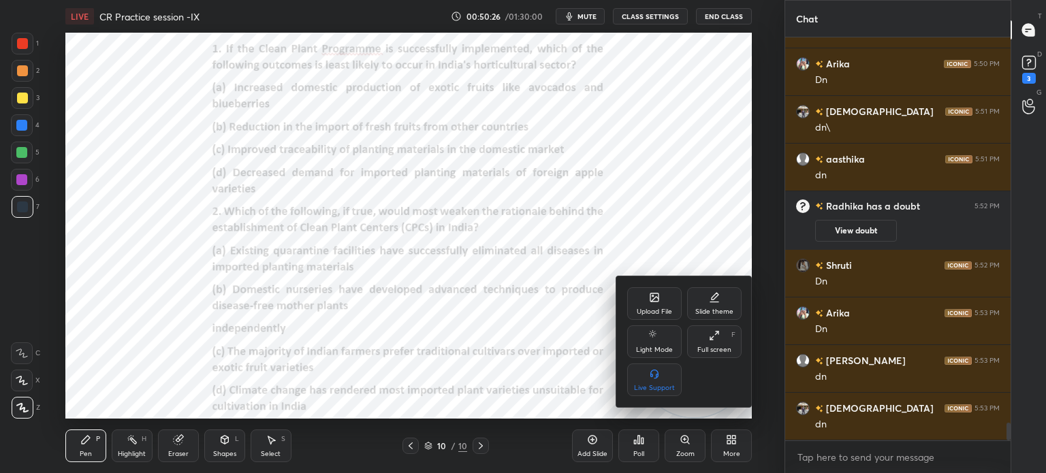
click at [637, 291] on div "Upload File" at bounding box center [654, 303] width 54 height 33
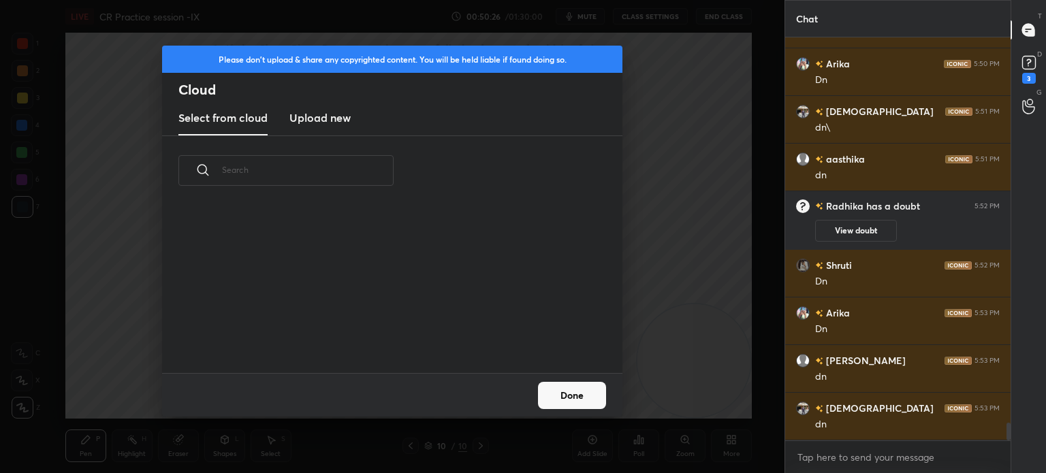
scroll to position [3, 7]
click at [317, 119] on h3 "Upload new" at bounding box center [319, 118] width 61 height 16
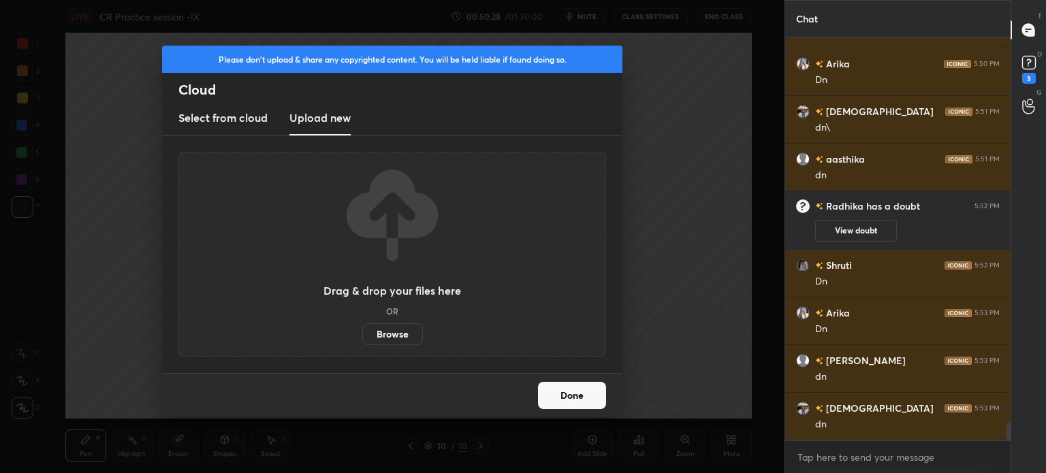
click at [379, 328] on label "Browse" at bounding box center [392, 334] width 61 height 22
click at [362, 328] on input "Browse" at bounding box center [362, 334] width 0 height 22
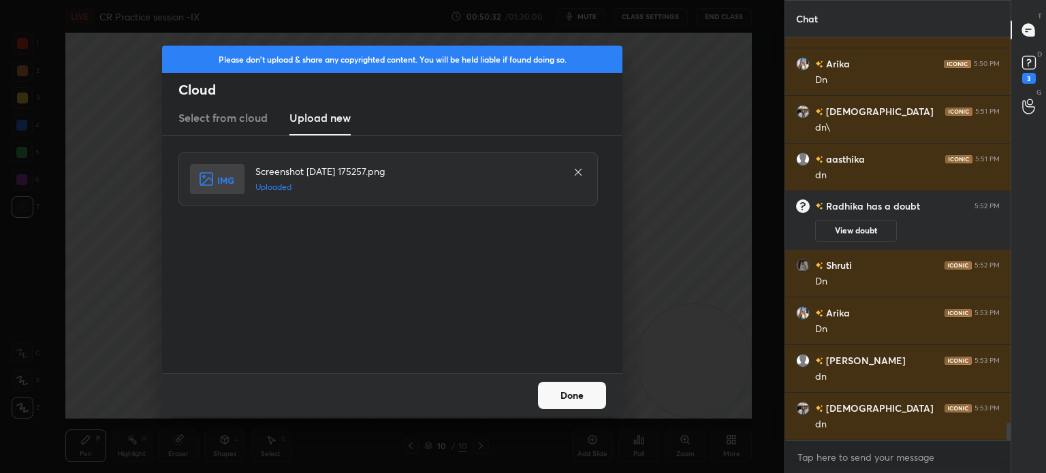
click at [562, 396] on button "Done" at bounding box center [572, 395] width 68 height 27
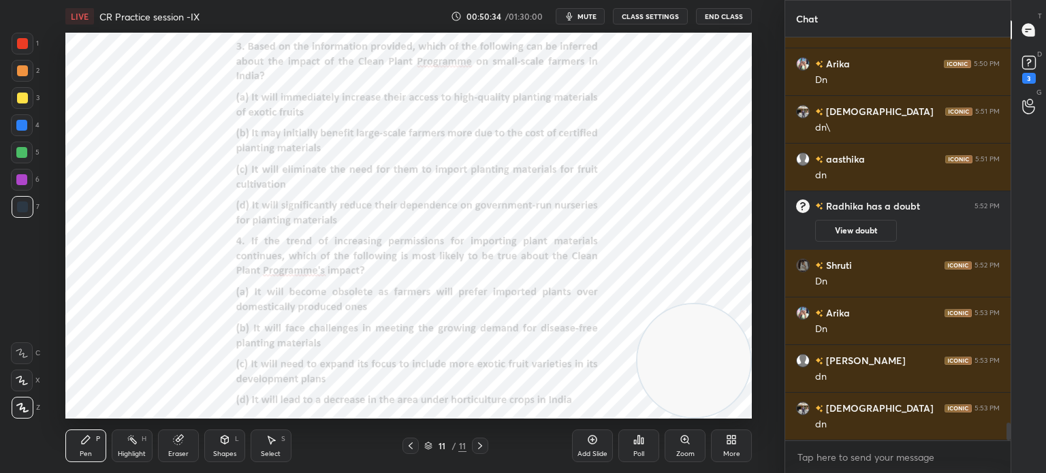
click at [733, 440] on icon at bounding box center [731, 439] width 11 height 11
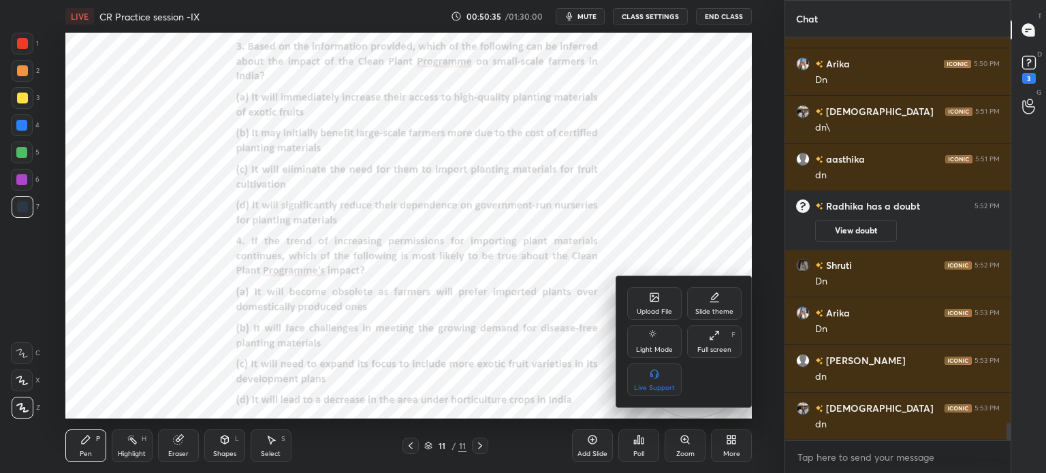
click at [642, 307] on div "Upload File" at bounding box center [654, 303] width 54 height 33
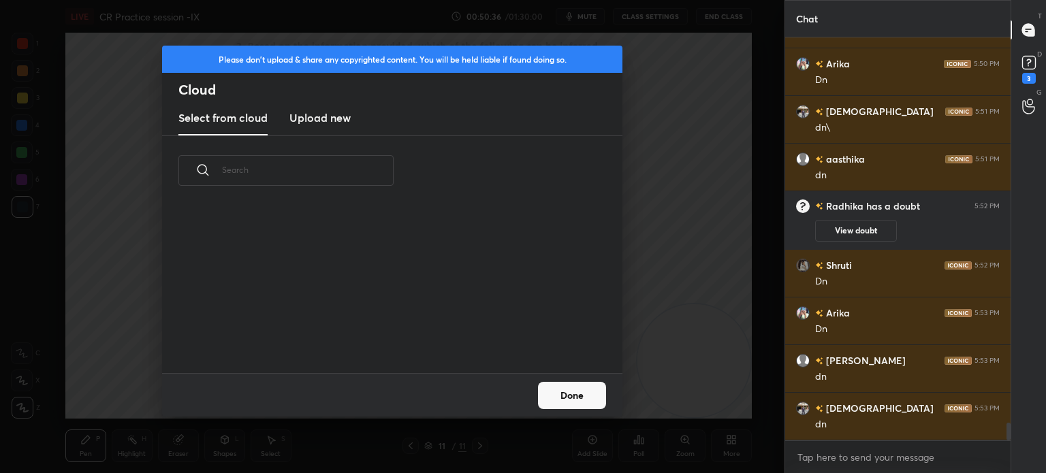
scroll to position [168, 437]
click at [333, 119] on h3 "Upload new" at bounding box center [319, 118] width 61 height 16
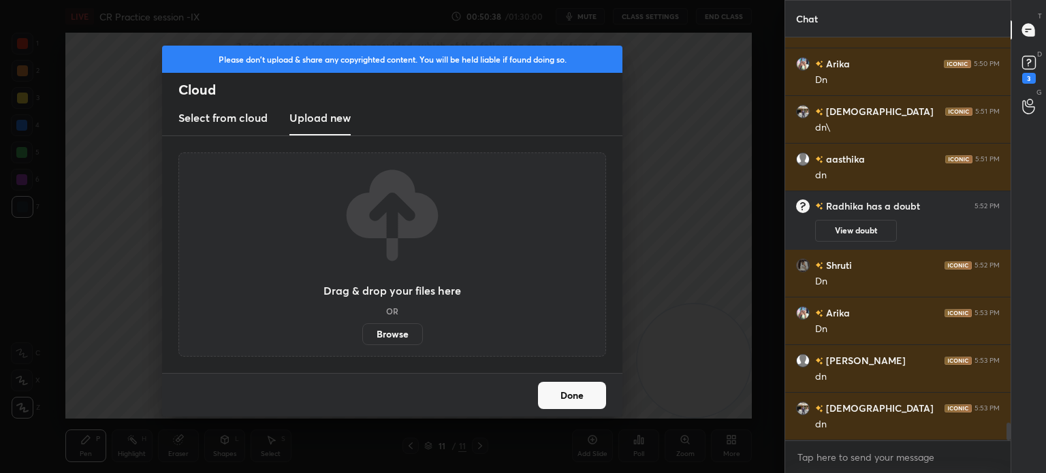
click at [400, 334] on label "Browse" at bounding box center [392, 334] width 61 height 22
click at [362, 334] on input "Browse" at bounding box center [362, 334] width 0 height 22
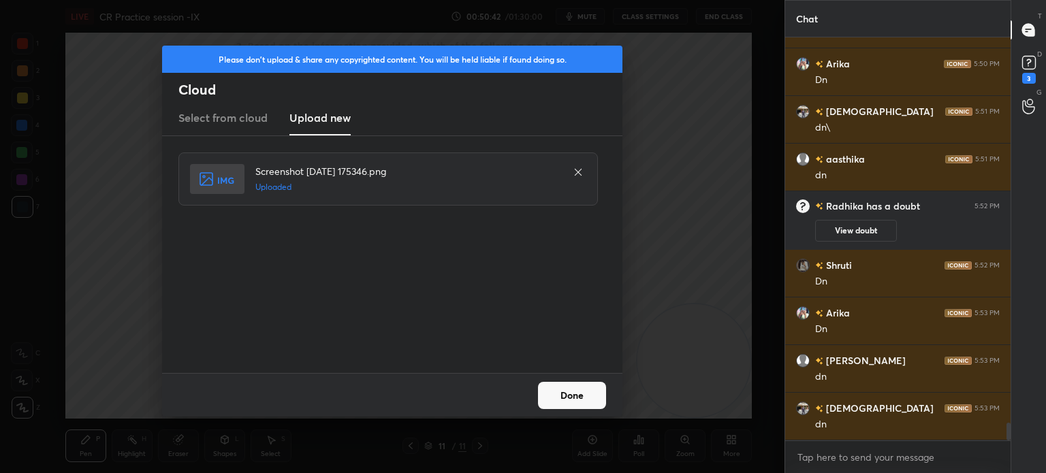
click at [560, 387] on button "Done" at bounding box center [572, 395] width 68 height 27
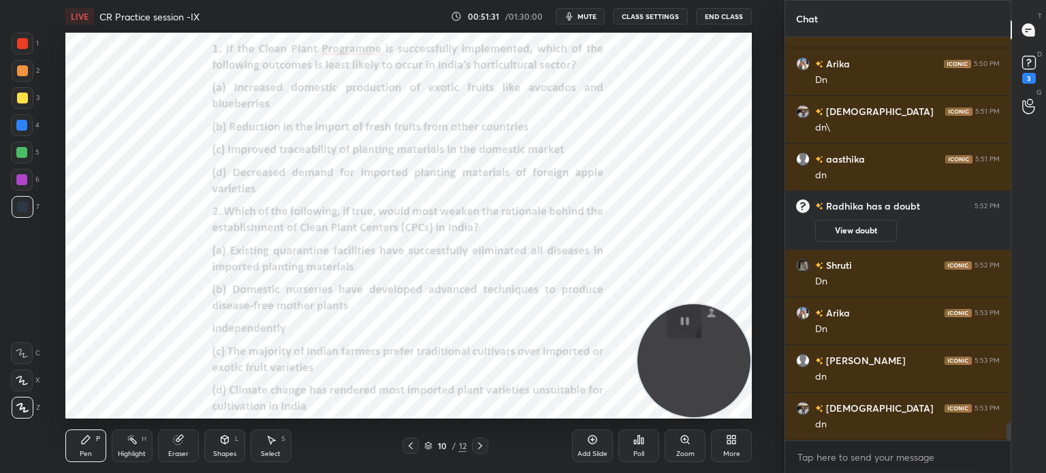
scroll to position [8914, 0]
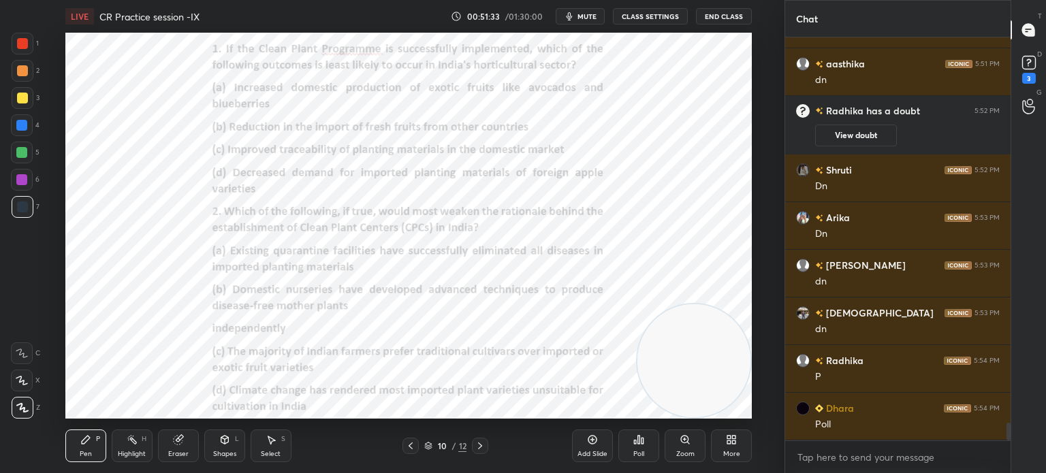
click at [635, 451] on div "Poll" at bounding box center [638, 454] width 11 height 7
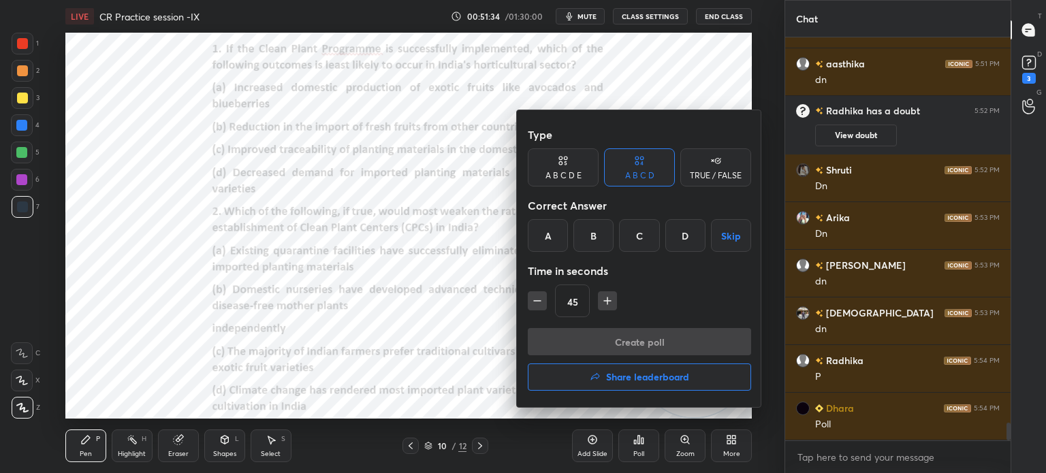
click at [684, 234] on div "D" at bounding box center [685, 235] width 40 height 33
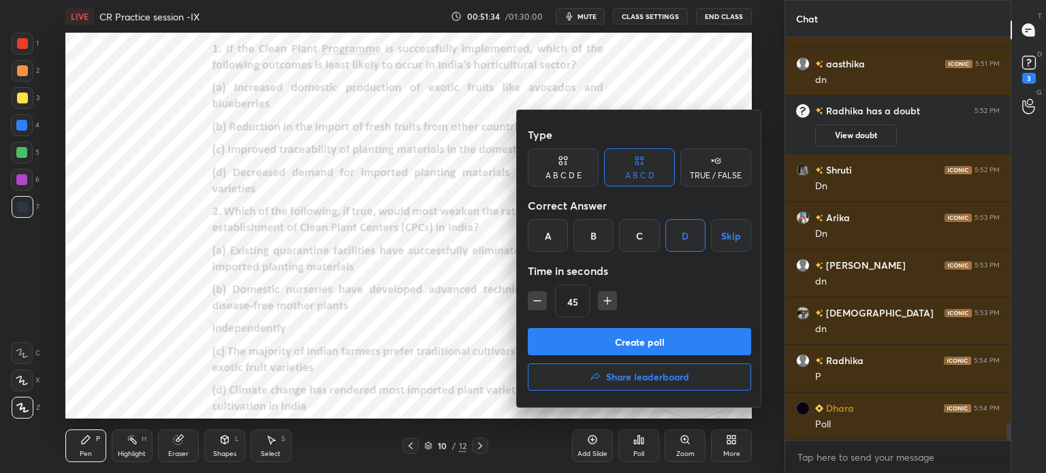
click at [597, 340] on button "Create poll" at bounding box center [639, 341] width 223 height 27
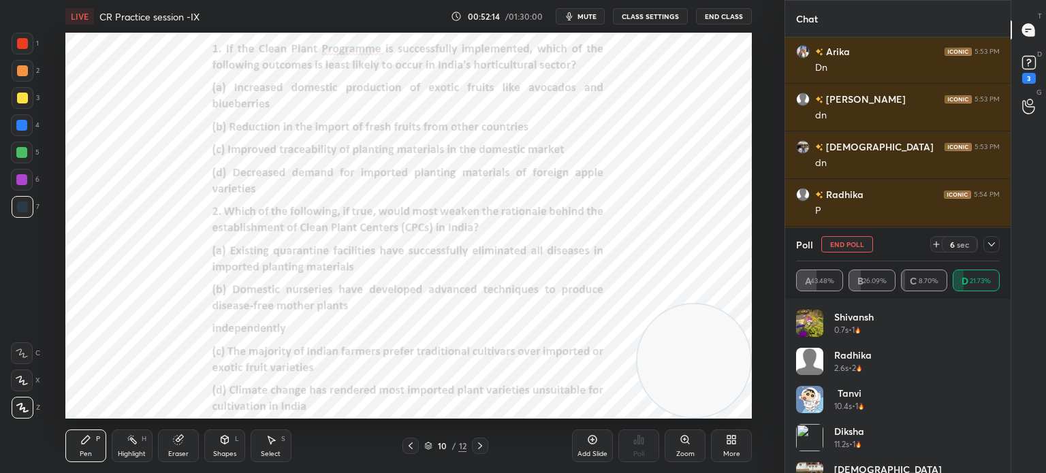
scroll to position [27, 0]
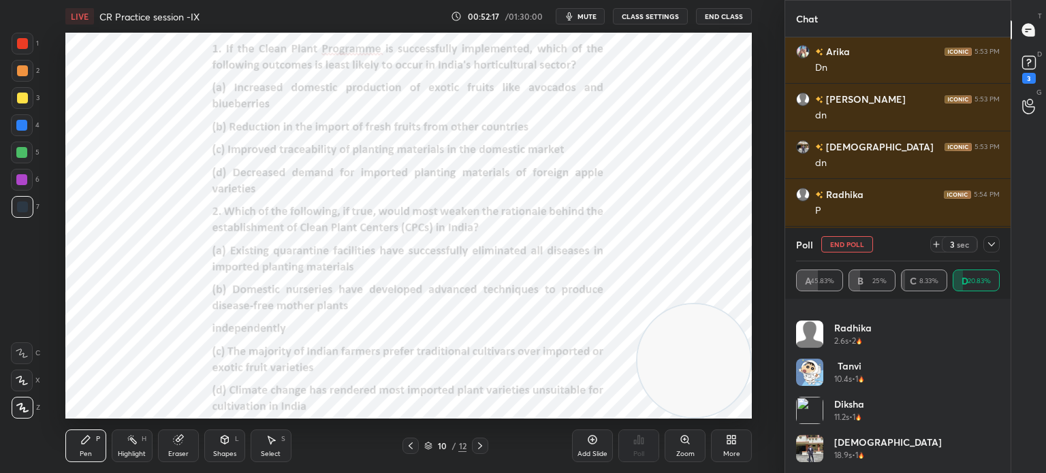
click at [991, 246] on icon at bounding box center [991, 244] width 7 height 4
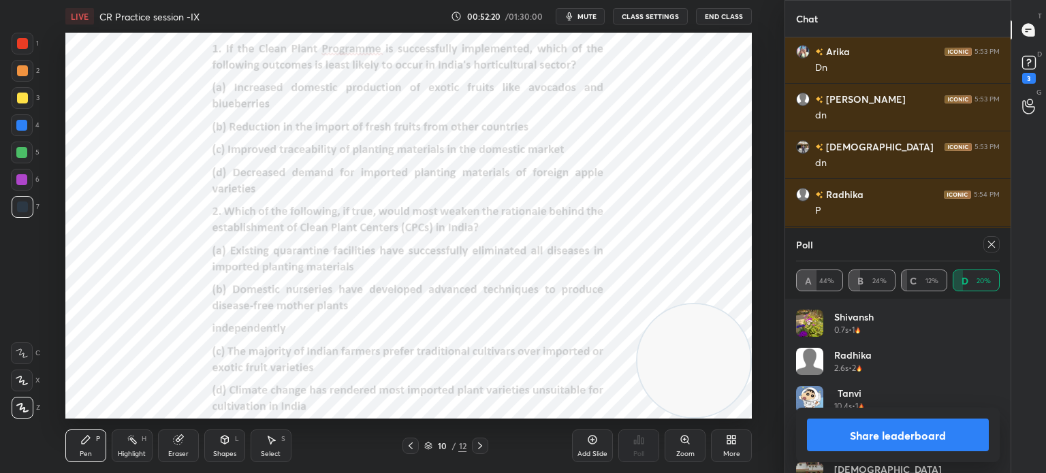
scroll to position [4, 4]
click at [985, 241] on div at bounding box center [991, 244] width 16 height 16
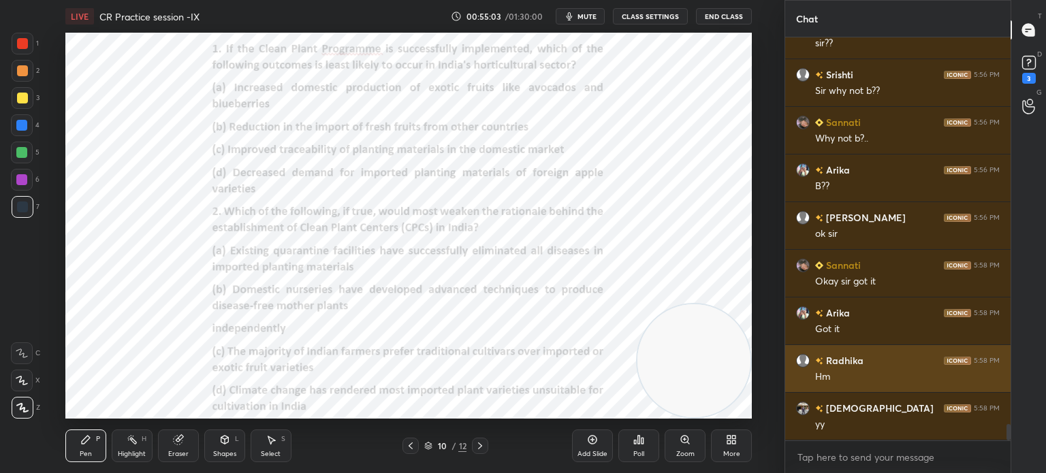
scroll to position [9438, 0]
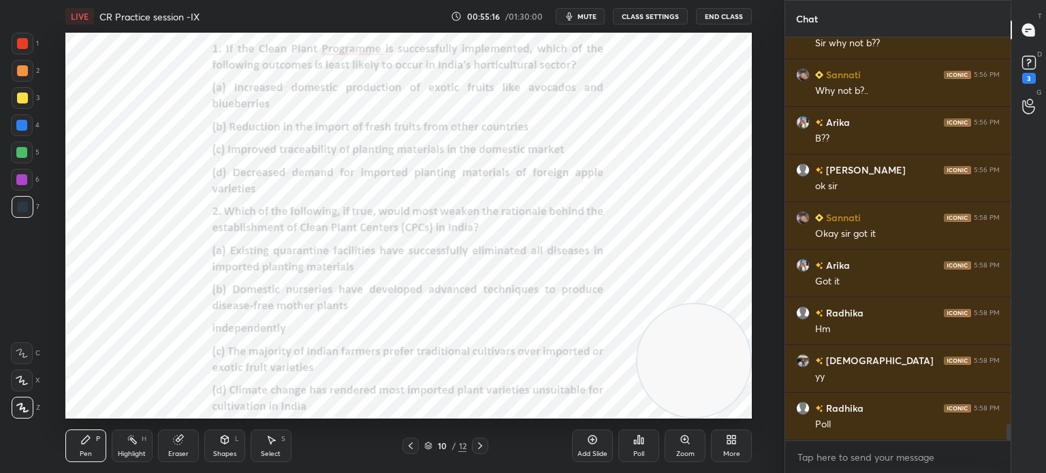
click at [631, 454] on div "Poll" at bounding box center [638, 446] width 41 height 33
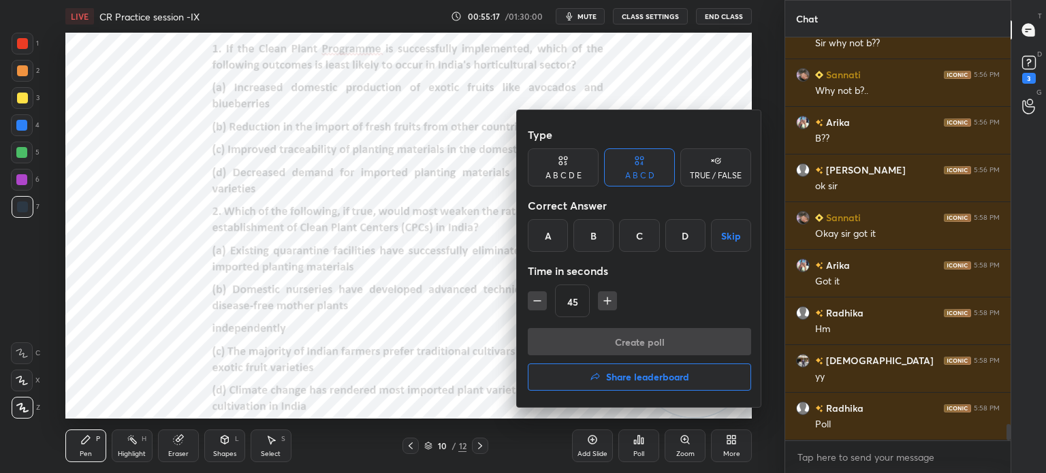
click at [594, 238] on div "B" at bounding box center [593, 235] width 40 height 33
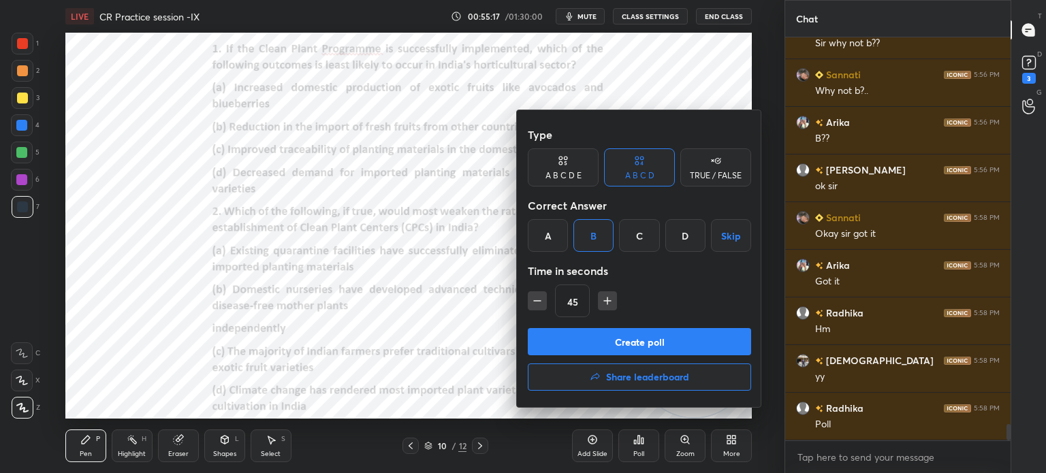
click at [585, 340] on button "Create poll" at bounding box center [639, 341] width 223 height 27
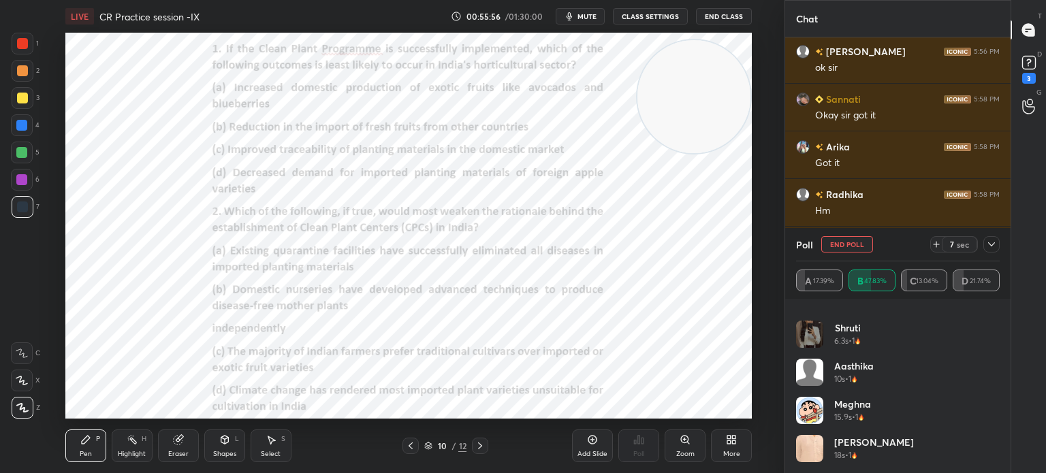
scroll to position [256, 0]
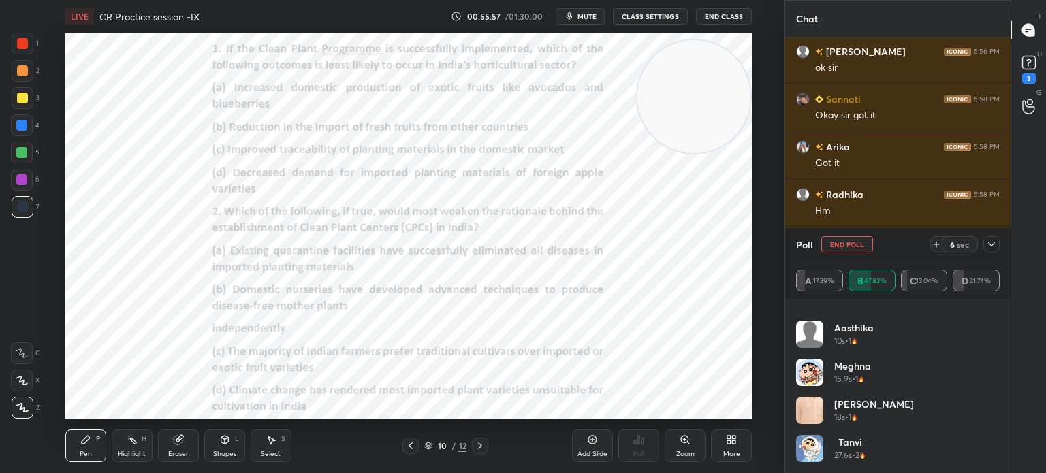
click at [990, 244] on icon at bounding box center [991, 244] width 7 height 4
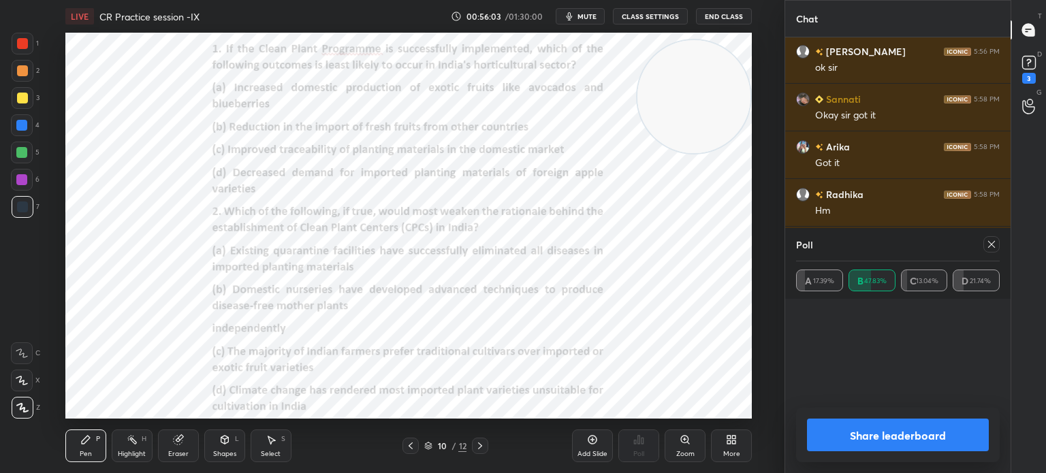
scroll to position [0, 0]
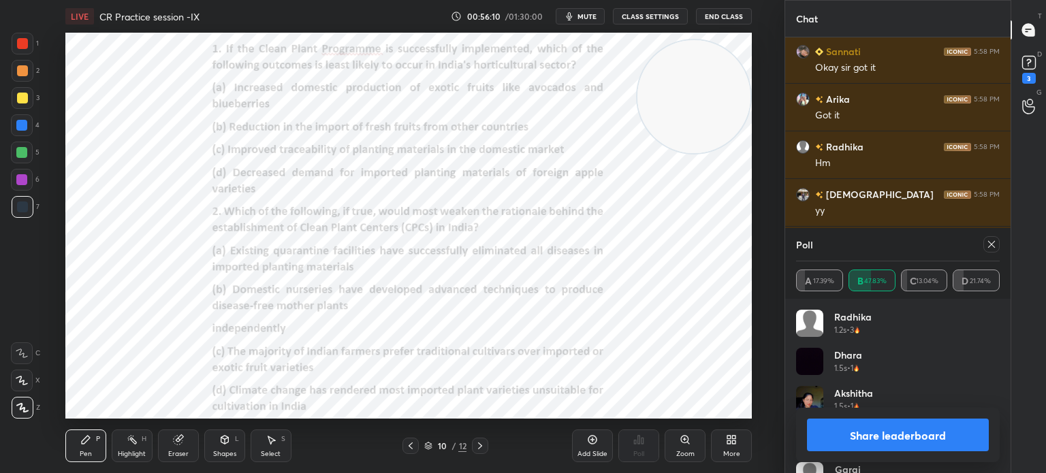
click at [857, 436] on button "Share leaderboard" at bounding box center [898, 435] width 182 height 33
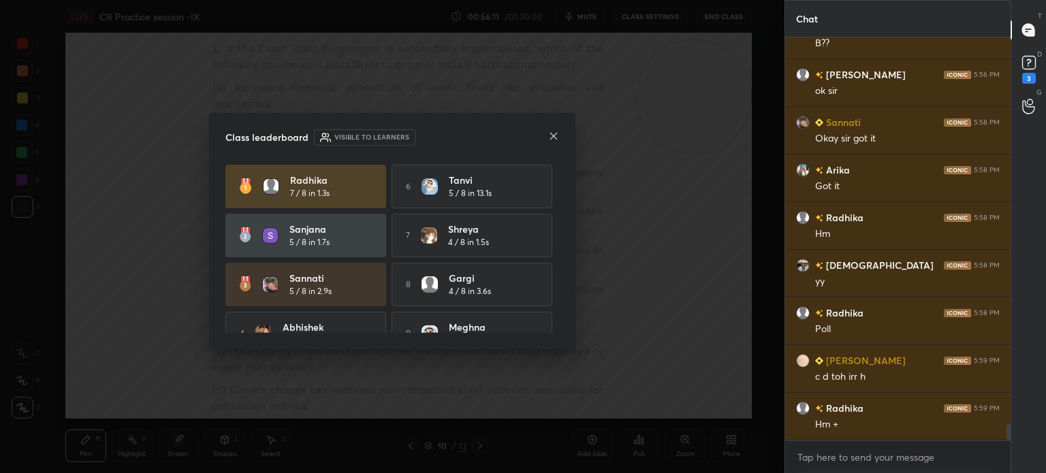
click at [553, 135] on icon at bounding box center [553, 136] width 11 height 11
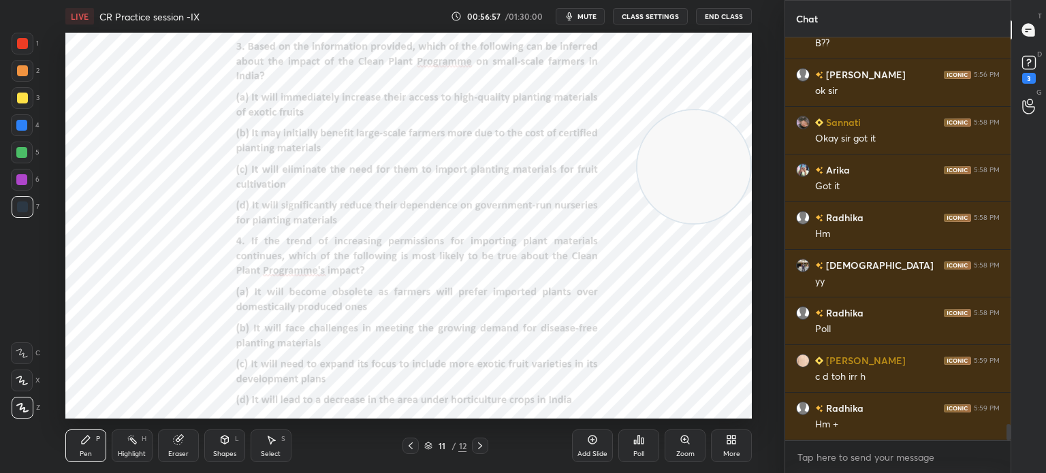
drag, startPoint x: 670, startPoint y: 114, endPoint x: 673, endPoint y: 185, distance: 70.2
click at [673, 185] on video at bounding box center [693, 166] width 113 height 113
click at [633, 449] on div "Poll" at bounding box center [638, 446] width 41 height 33
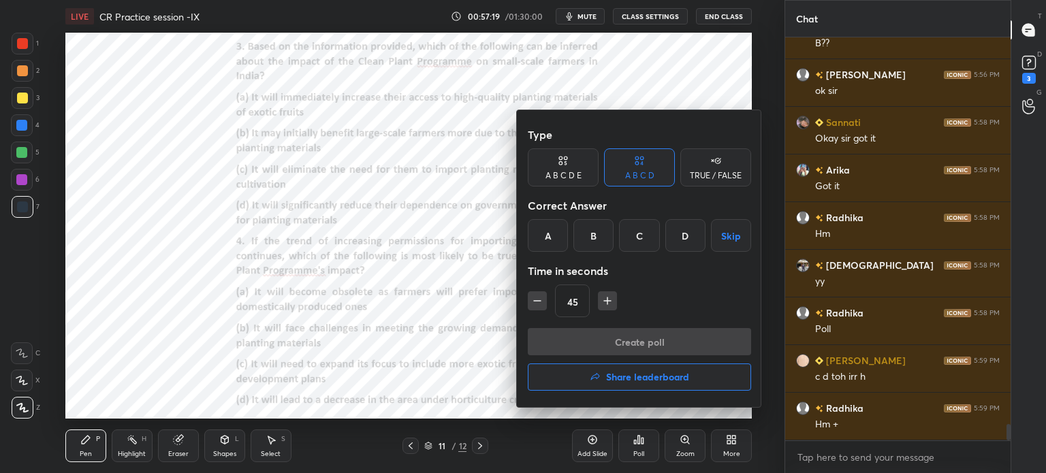
click at [587, 237] on div "B" at bounding box center [593, 235] width 40 height 33
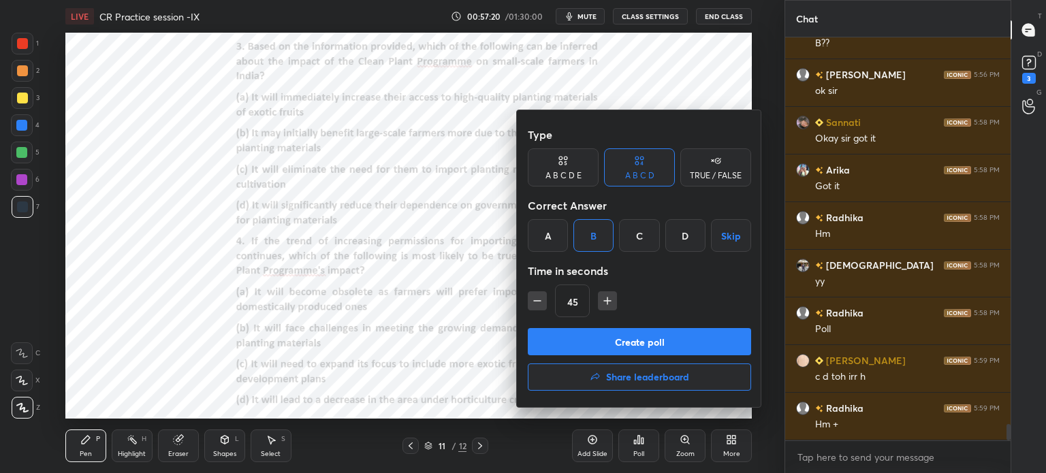
click at [577, 340] on button "Create poll" at bounding box center [639, 341] width 223 height 27
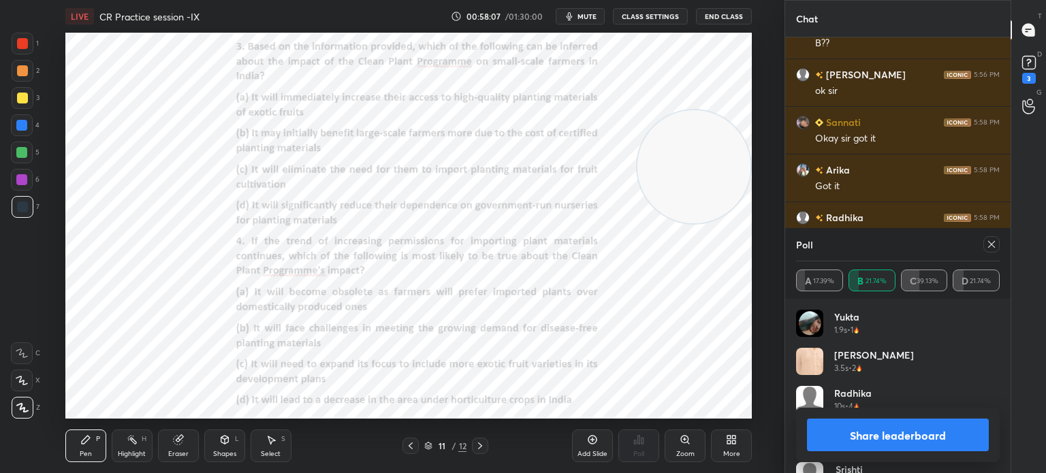
click at [987, 244] on icon at bounding box center [991, 244] width 11 height 11
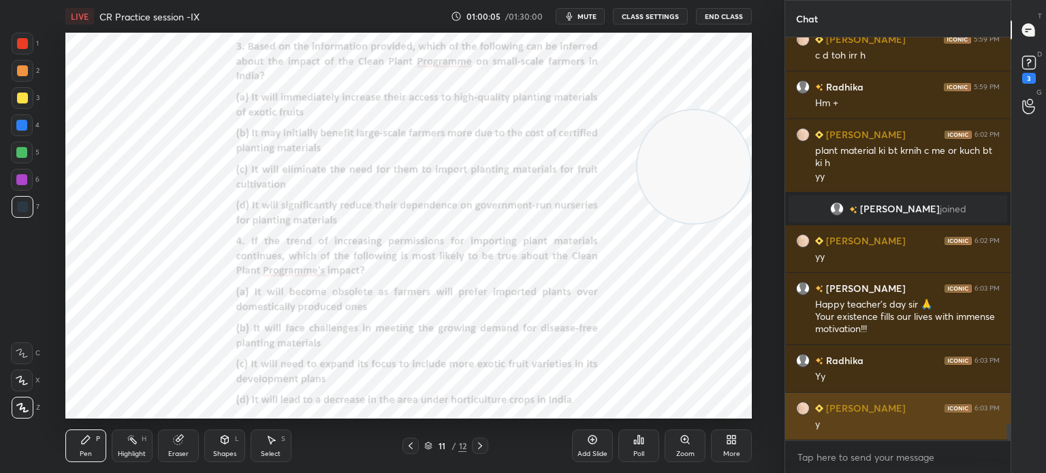
scroll to position [9282, 0]
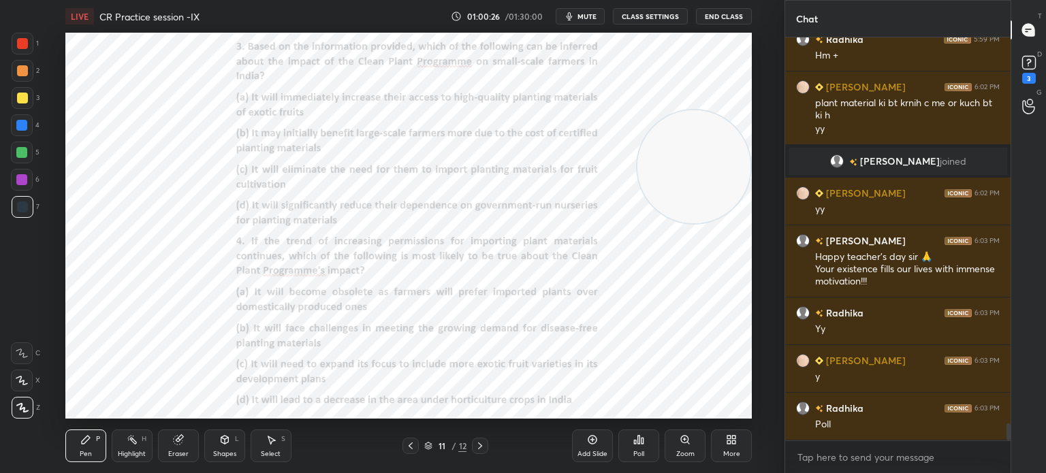
click at [636, 452] on div "Poll" at bounding box center [638, 454] width 11 height 7
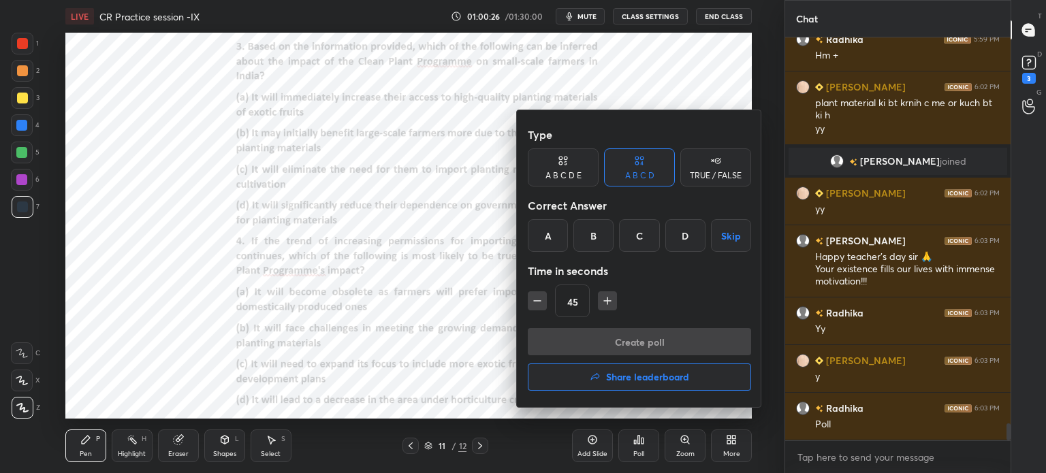
click at [637, 233] on div "C" at bounding box center [639, 235] width 40 height 33
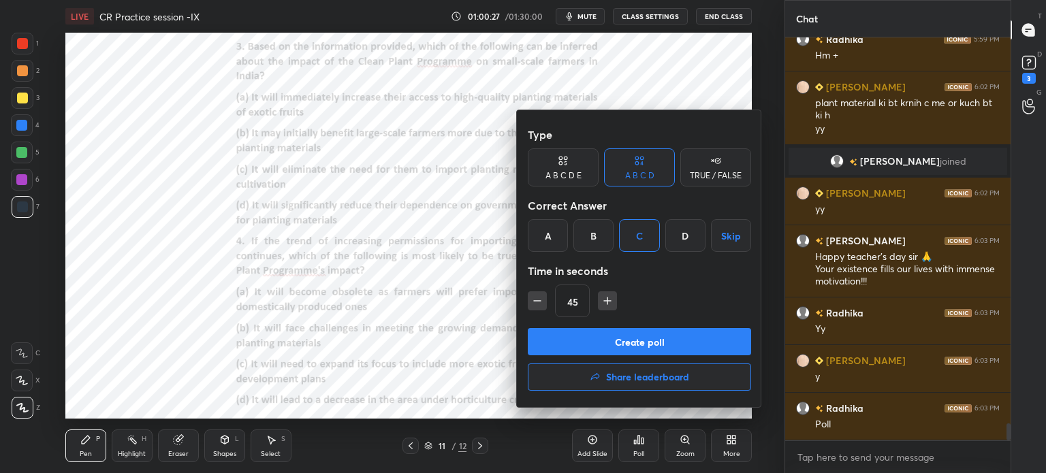
click at [608, 337] on button "Create poll" at bounding box center [639, 341] width 223 height 27
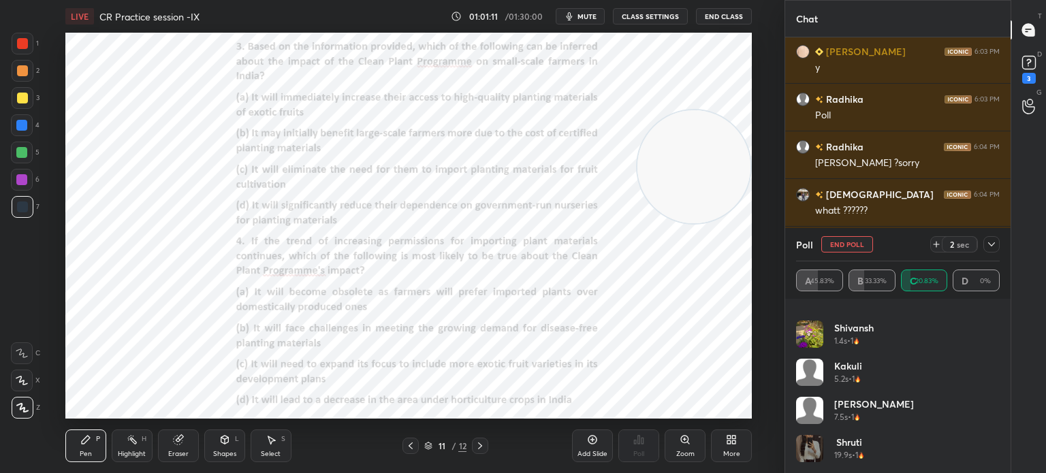
scroll to position [9638, 0]
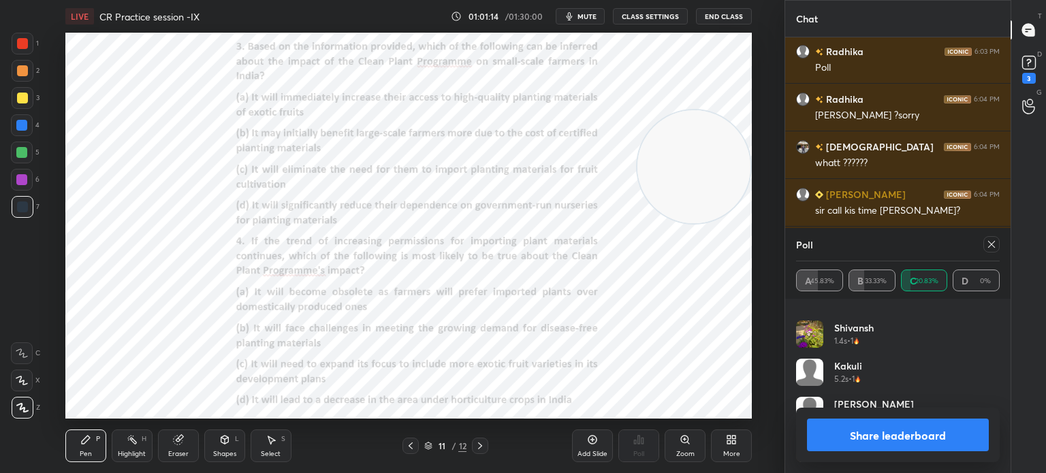
click at [989, 241] on icon at bounding box center [991, 244] width 11 height 11
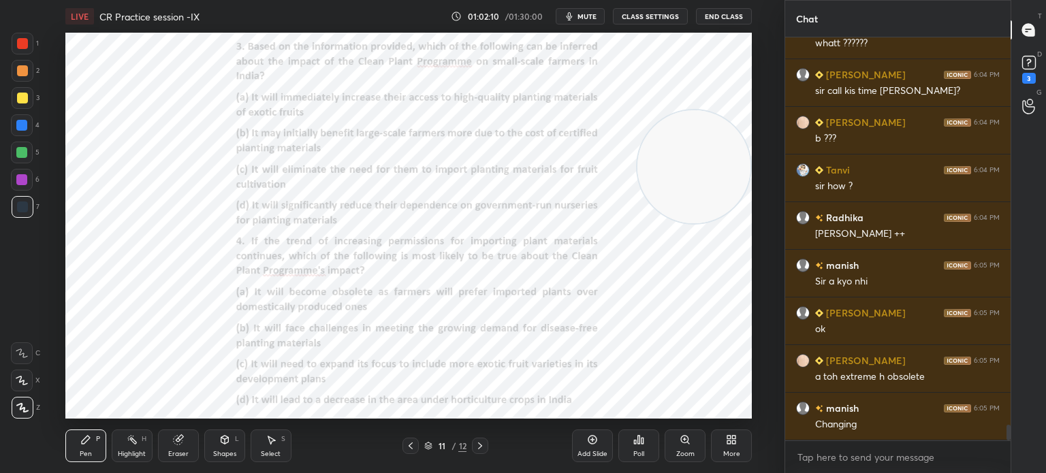
scroll to position [9772, 0]
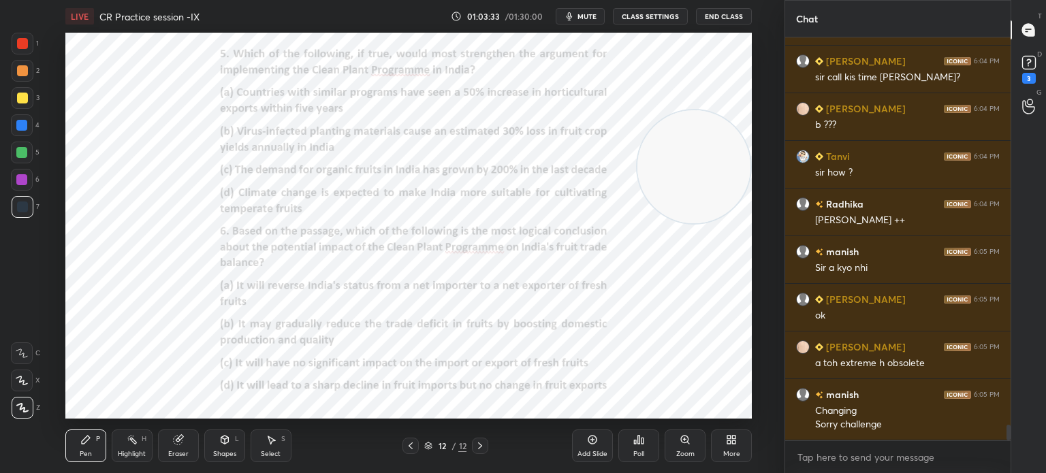
click at [628, 458] on div "Poll" at bounding box center [638, 446] width 41 height 33
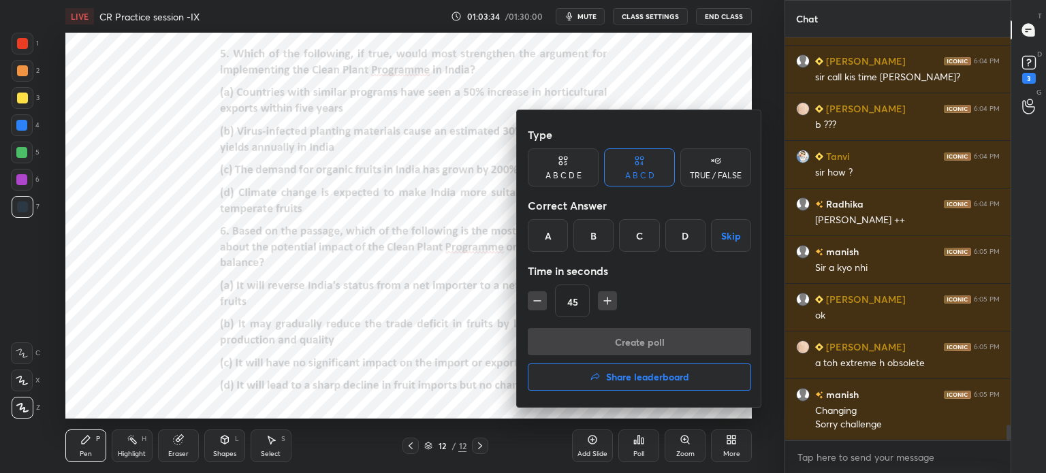
click at [594, 236] on div "B" at bounding box center [593, 235] width 40 height 33
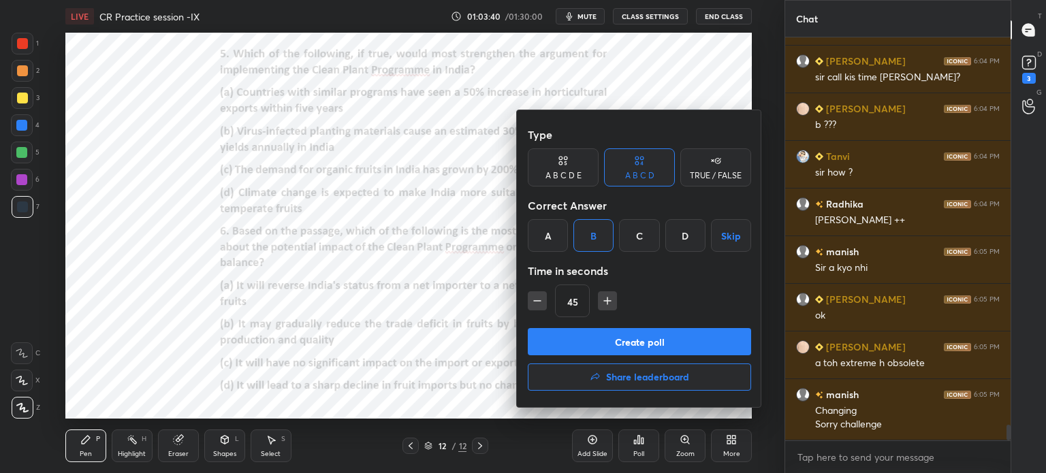
click at [649, 338] on button "Create poll" at bounding box center [639, 341] width 223 height 27
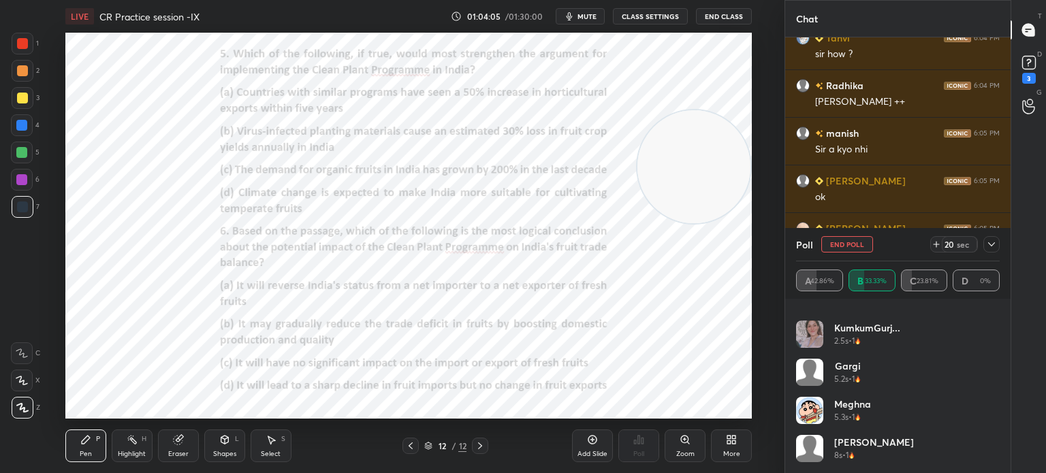
scroll to position [104, 0]
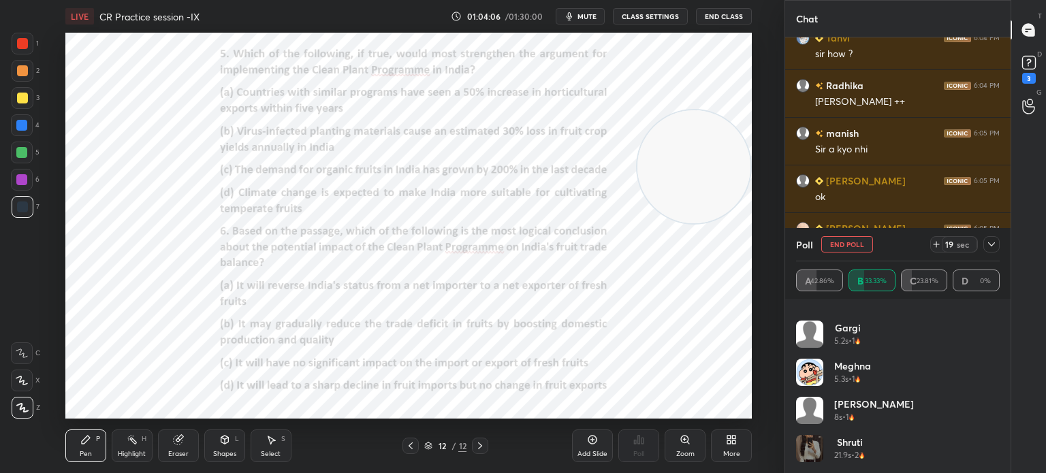
click at [991, 244] on icon at bounding box center [991, 244] width 11 height 11
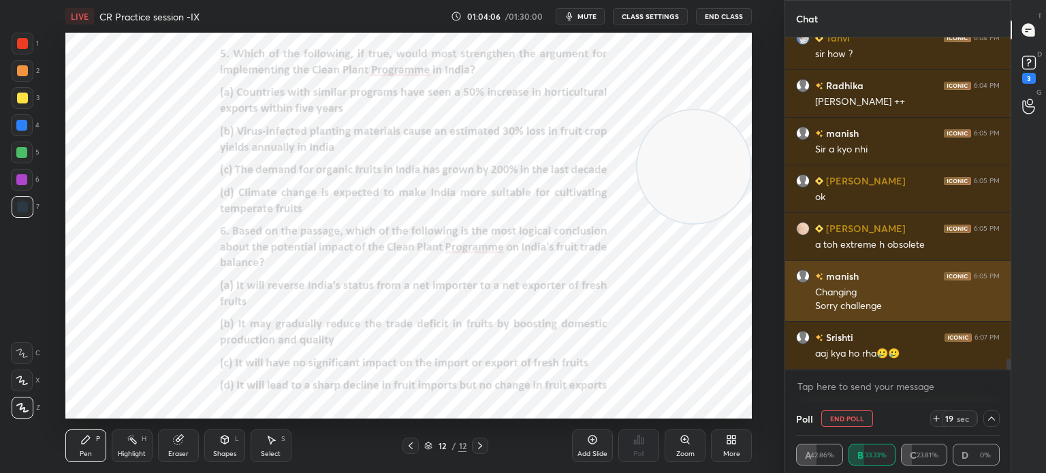
scroll to position [0, 0]
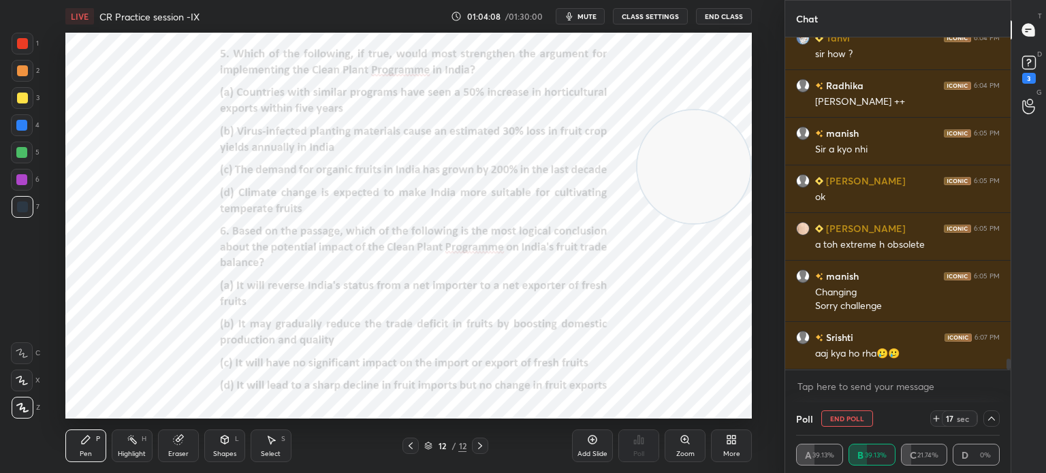
click at [989, 418] on icon at bounding box center [991, 418] width 11 height 11
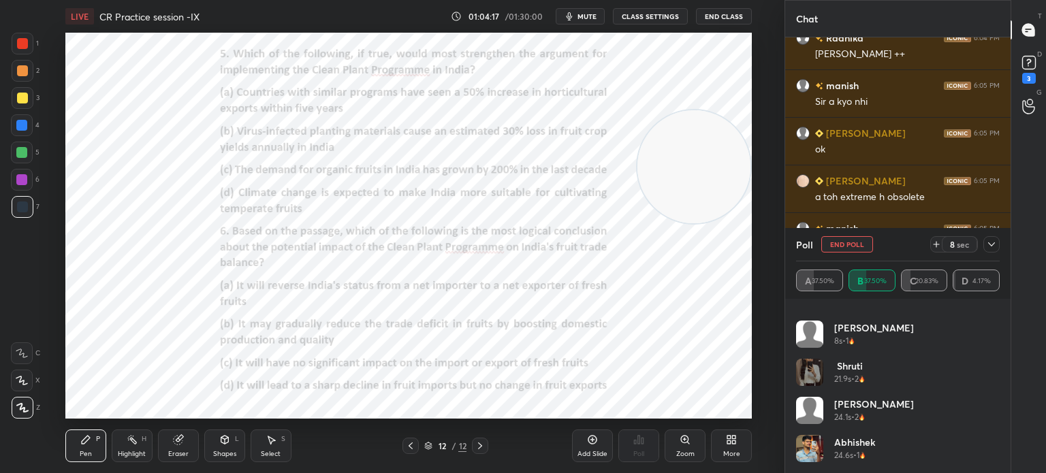
scroll to position [9986, 0]
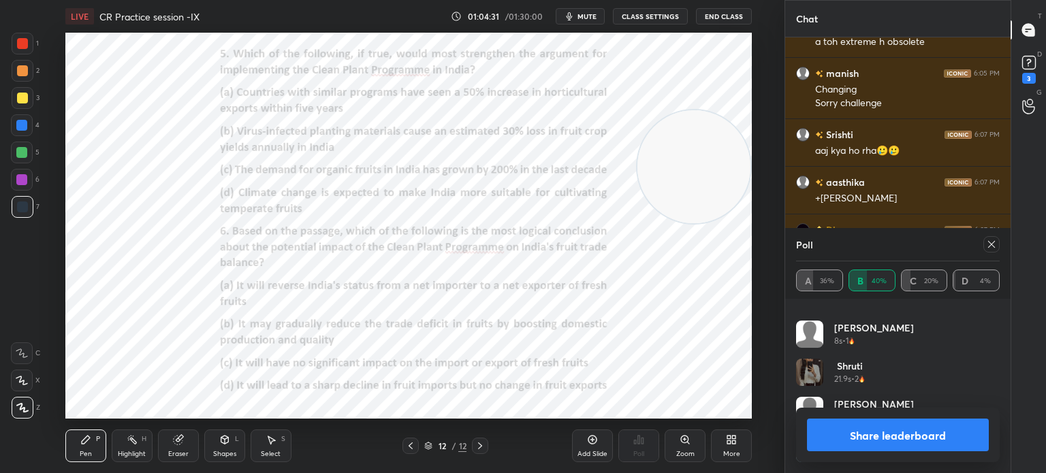
click at [834, 432] on button "Share leaderboard" at bounding box center [898, 435] width 182 height 33
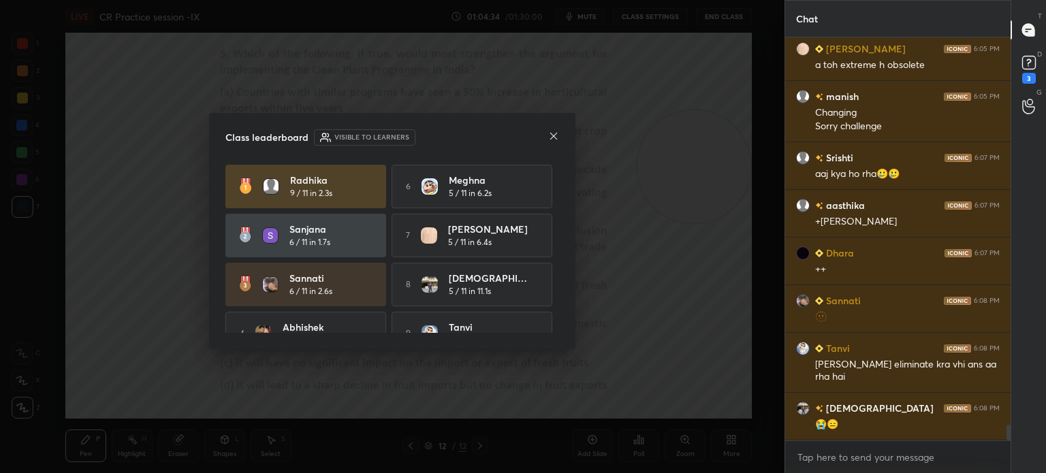
click at [552, 137] on icon at bounding box center [553, 136] width 11 height 11
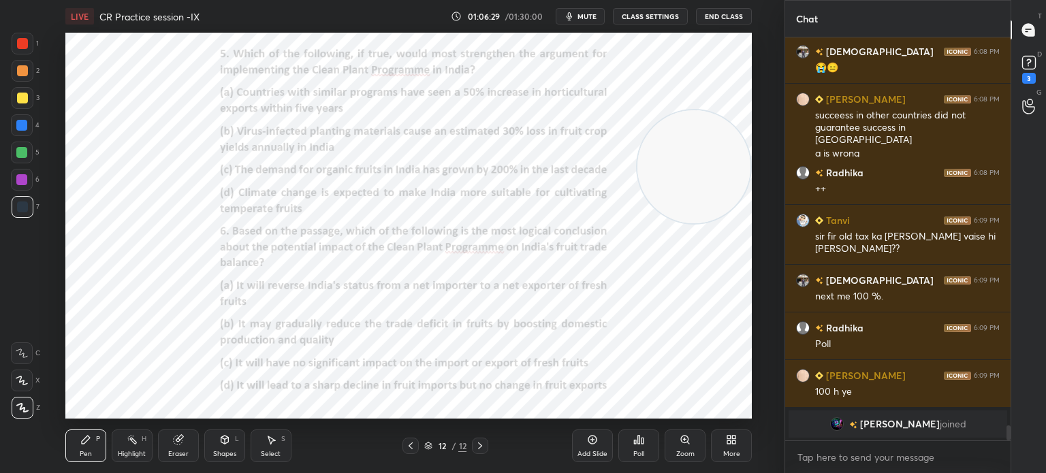
scroll to position [10044, 0]
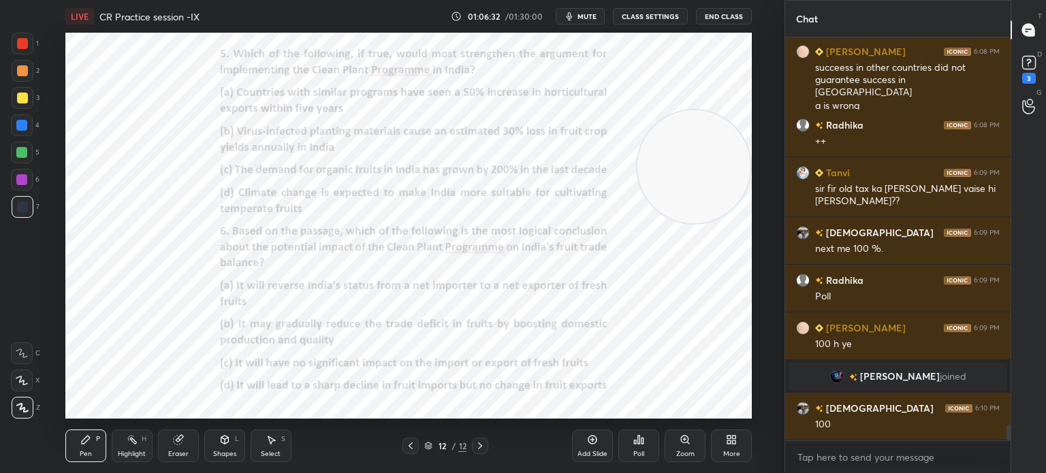
click at [641, 456] on div "Poll" at bounding box center [638, 454] width 11 height 7
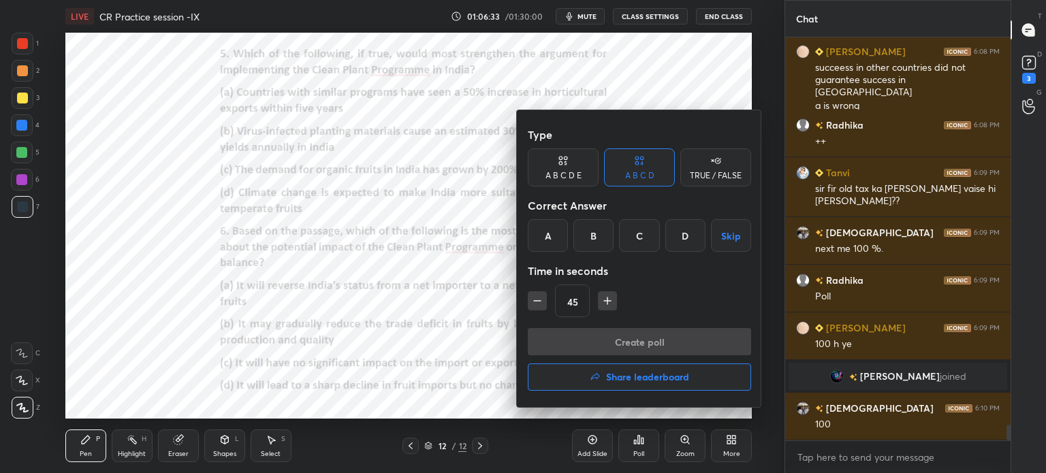
click at [592, 238] on div "B" at bounding box center [593, 235] width 40 height 33
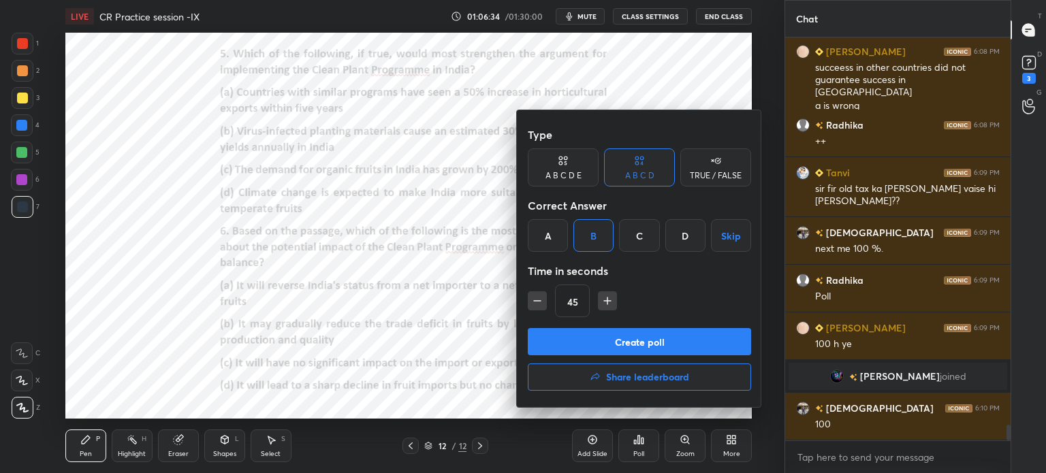
click at [575, 338] on button "Create poll" at bounding box center [639, 341] width 223 height 27
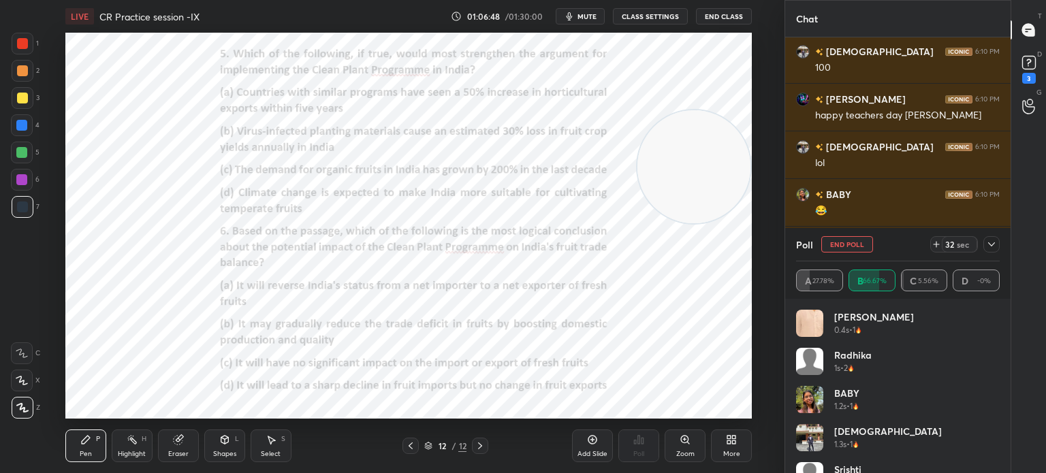
scroll to position [10449, 0]
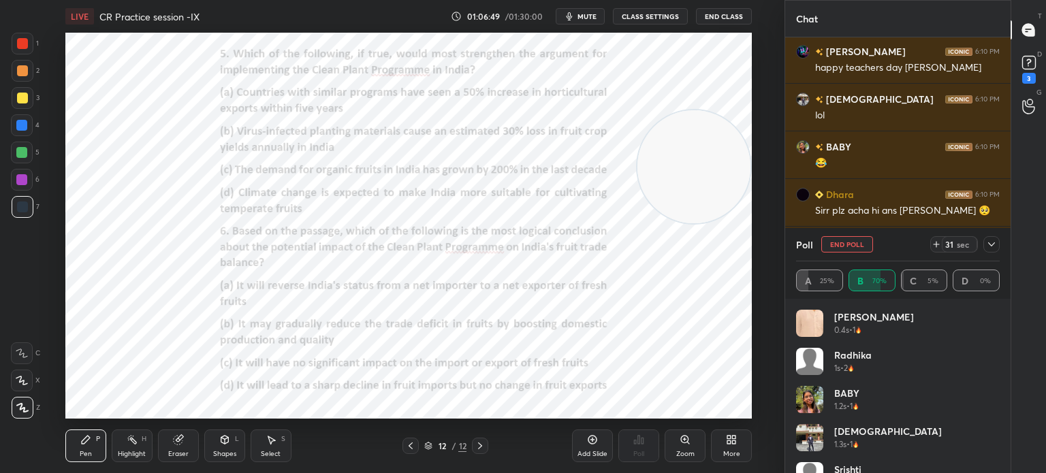
click at [987, 247] on icon at bounding box center [991, 244] width 11 height 11
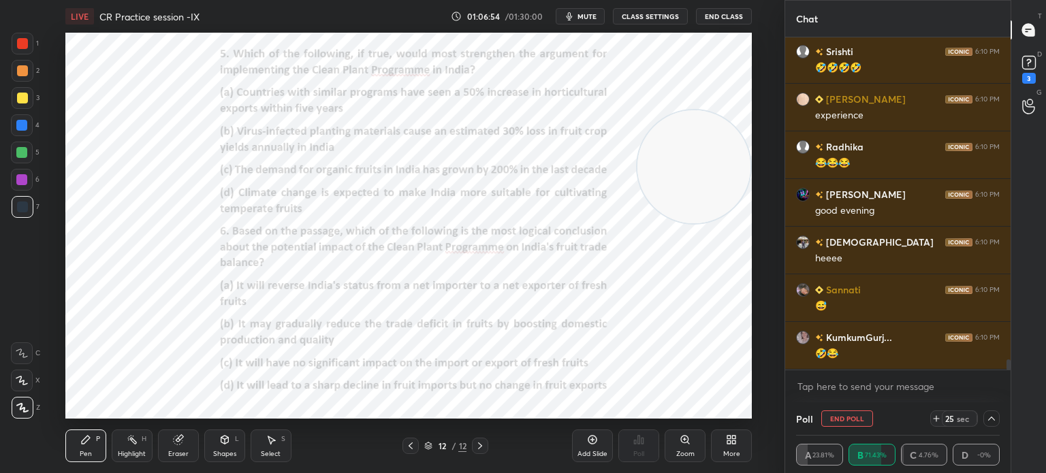
scroll to position [10687, 0]
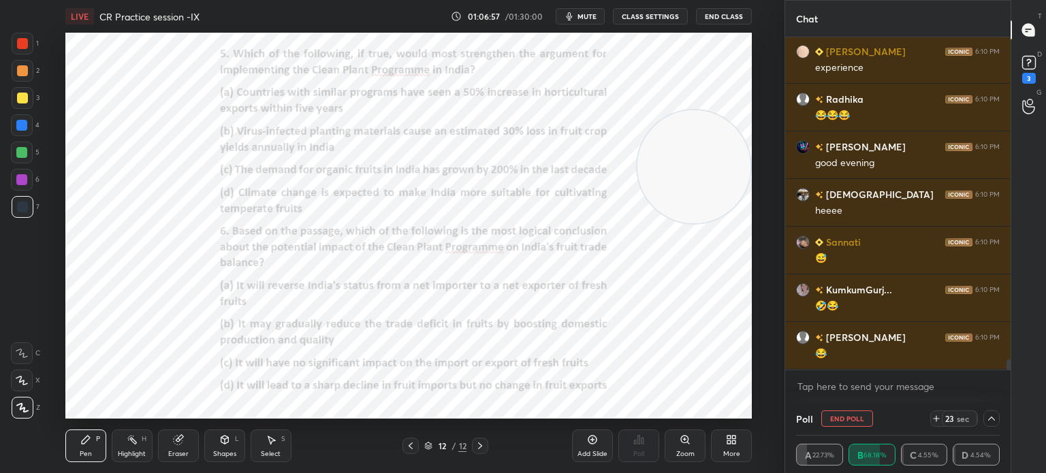
click at [989, 419] on icon at bounding box center [991, 418] width 11 height 11
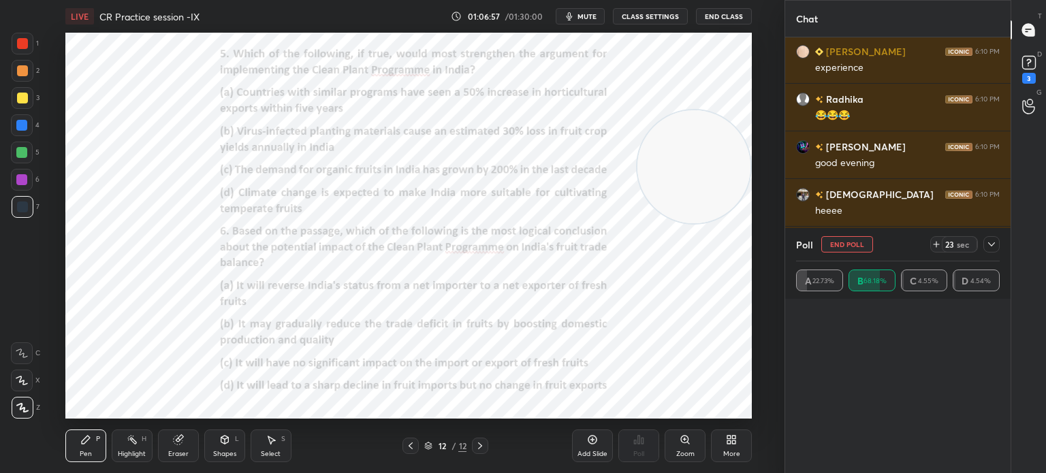
scroll to position [0, 0]
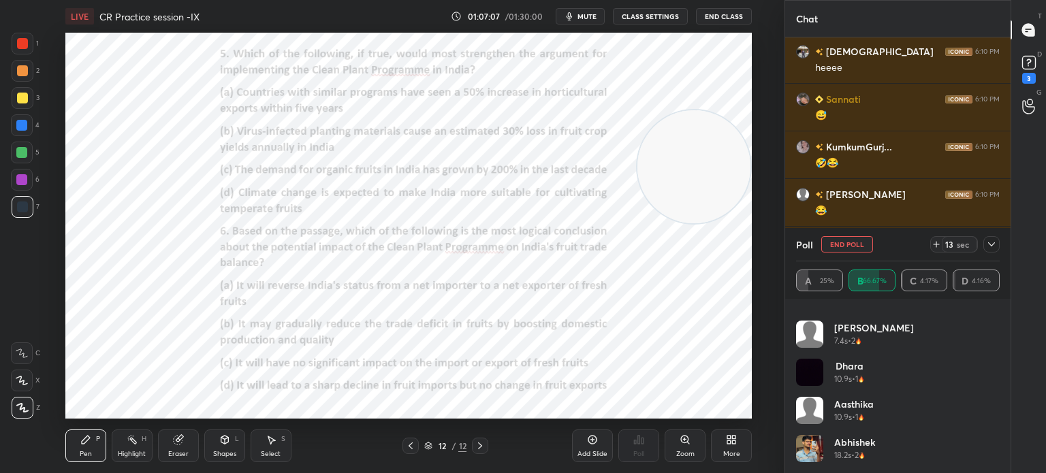
click at [989, 247] on icon at bounding box center [991, 244] width 11 height 11
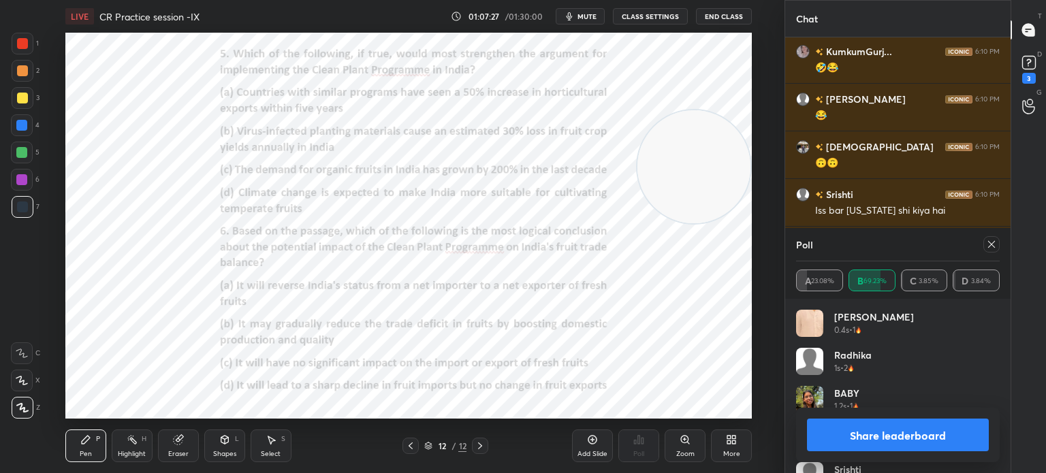
click at [991, 240] on icon at bounding box center [991, 244] width 11 height 11
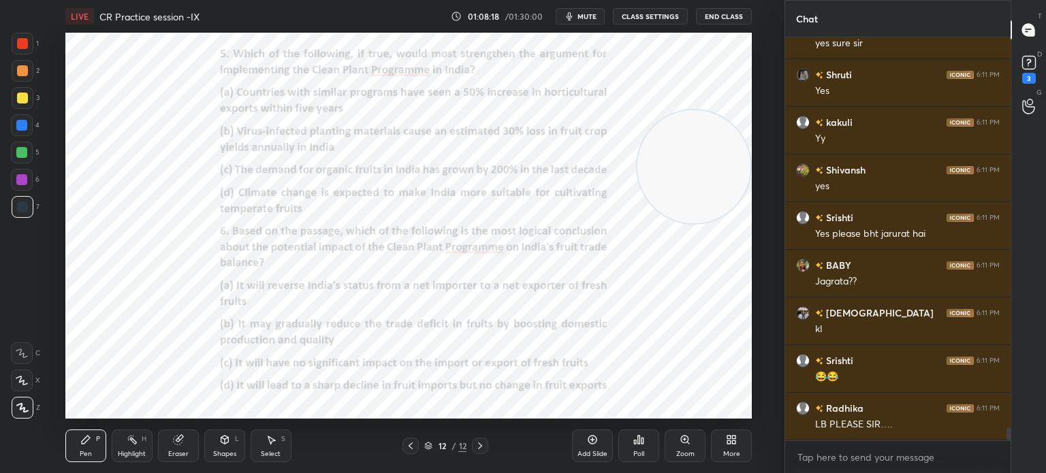
click at [646, 437] on div "Poll" at bounding box center [638, 446] width 41 height 33
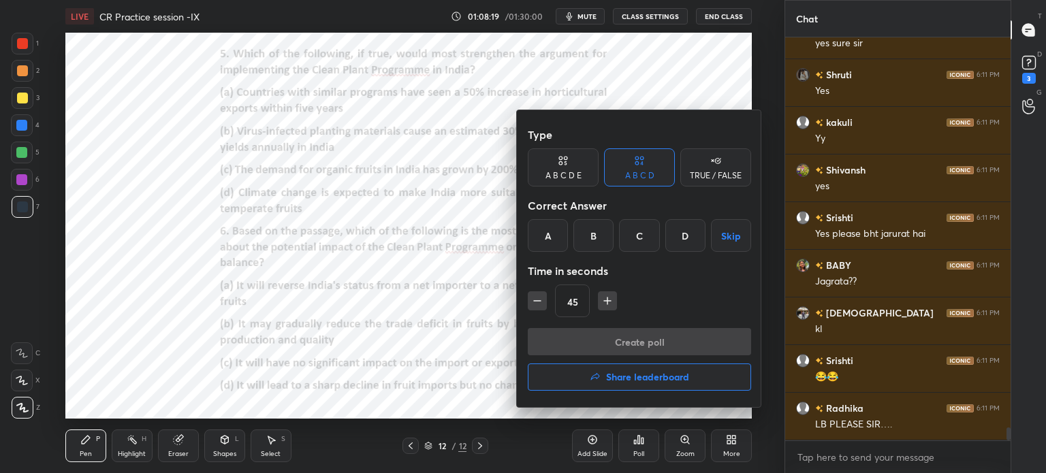
click at [663, 372] on h4 "Share leaderboard" at bounding box center [647, 377] width 83 height 10
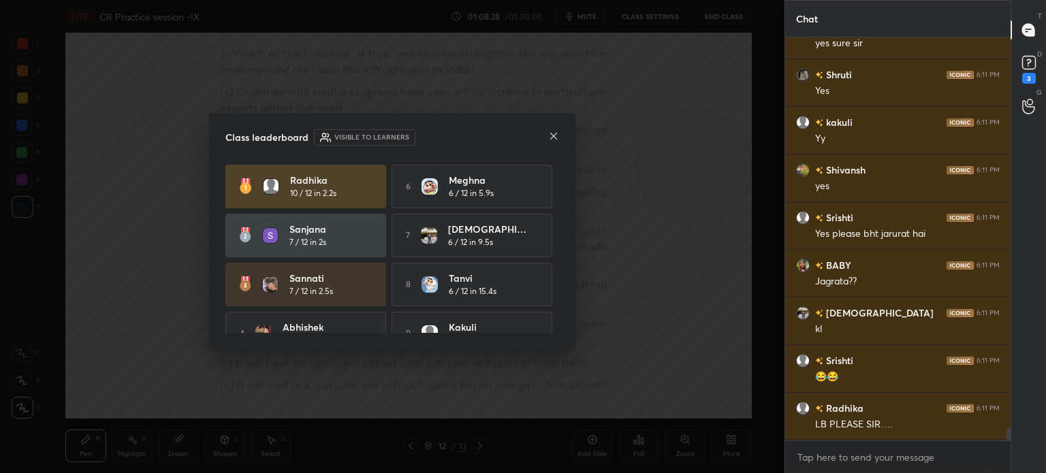
click at [554, 135] on icon at bounding box center [553, 136] width 7 height 7
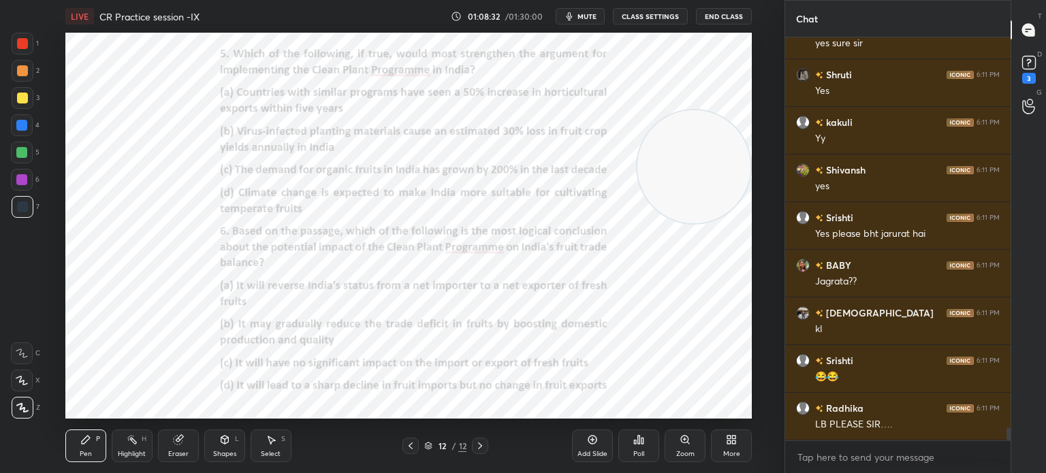
scroll to position [11903, 0]
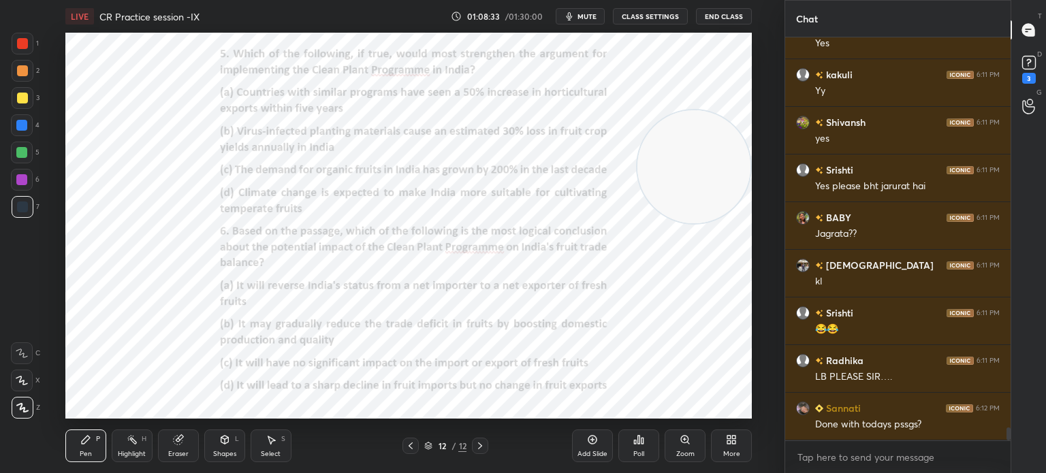
click at [735, 444] on icon at bounding box center [734, 442] width 3 height 3
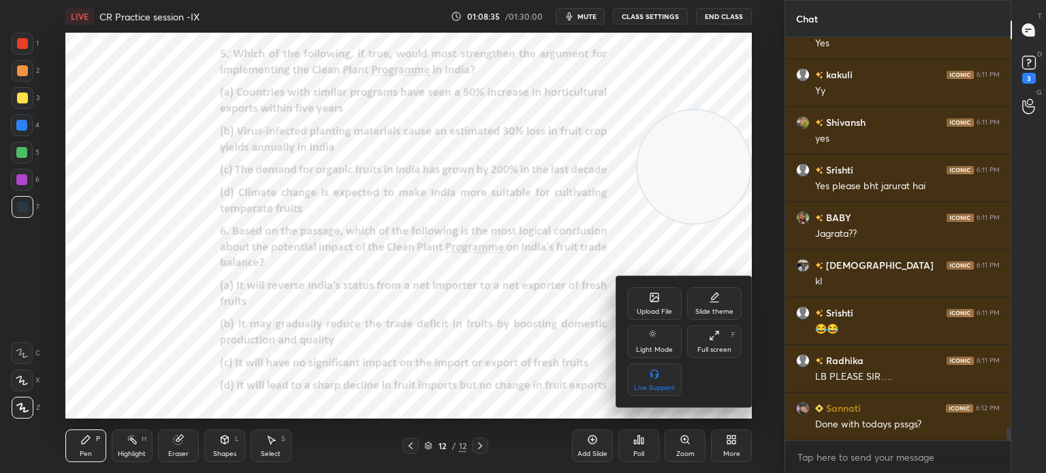
click at [648, 313] on div "Upload File" at bounding box center [654, 311] width 35 height 7
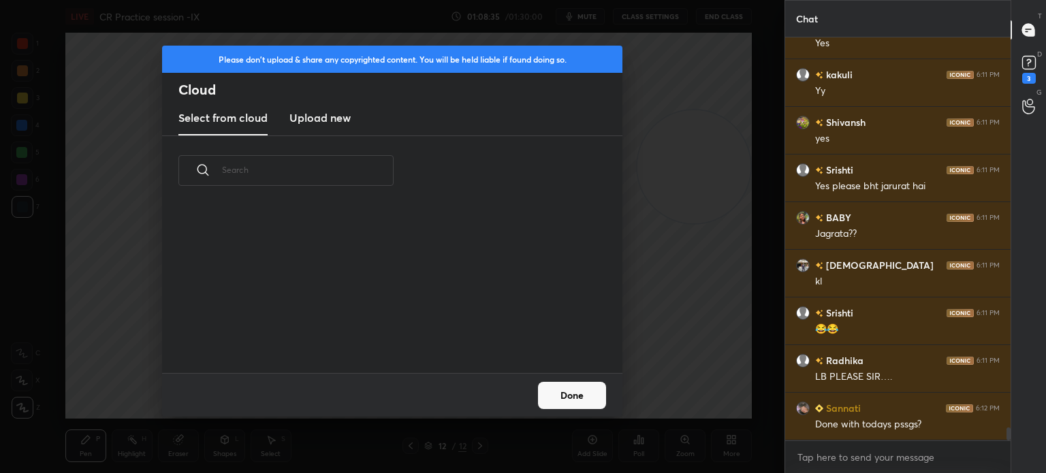
scroll to position [3, 7]
click at [313, 121] on h3 "Upload new" at bounding box center [319, 118] width 61 height 16
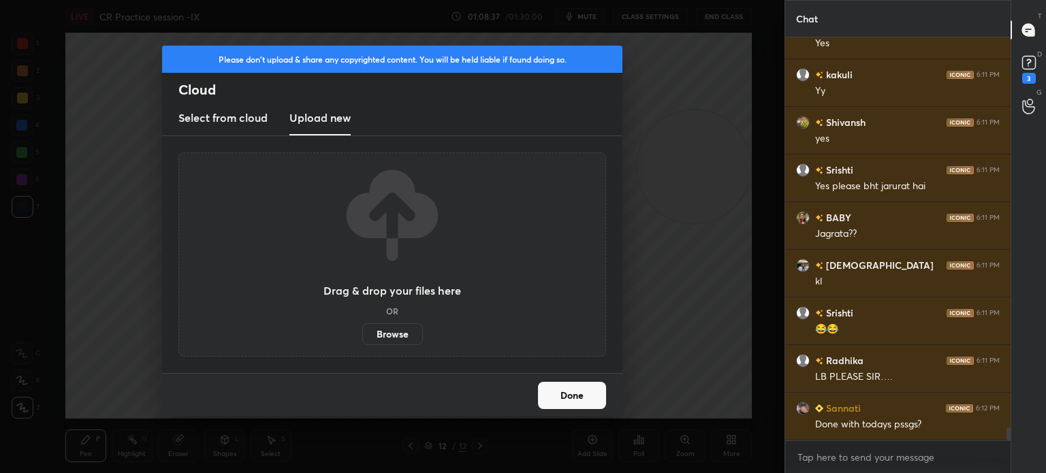
click at [395, 334] on label "Browse" at bounding box center [392, 334] width 61 height 22
click at [362, 334] on input "Browse" at bounding box center [362, 334] width 0 height 22
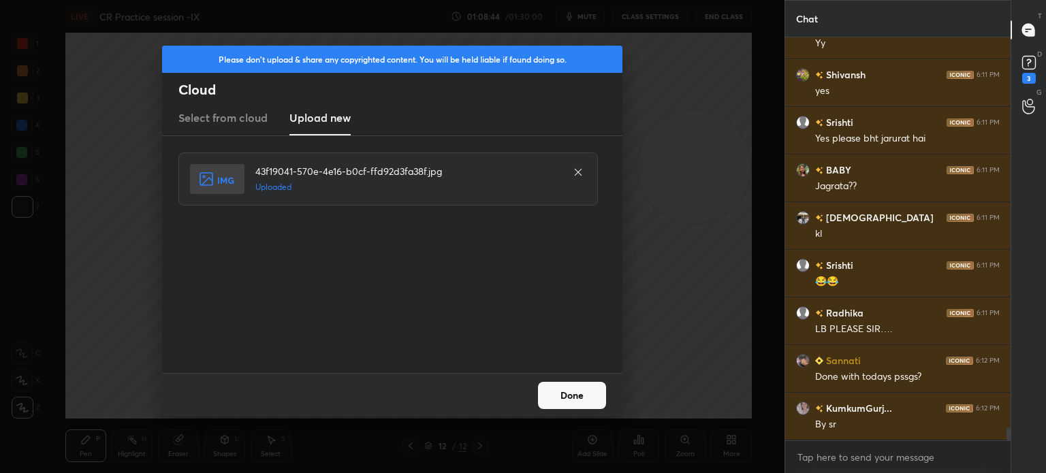
click at [568, 392] on button "Done" at bounding box center [572, 395] width 68 height 27
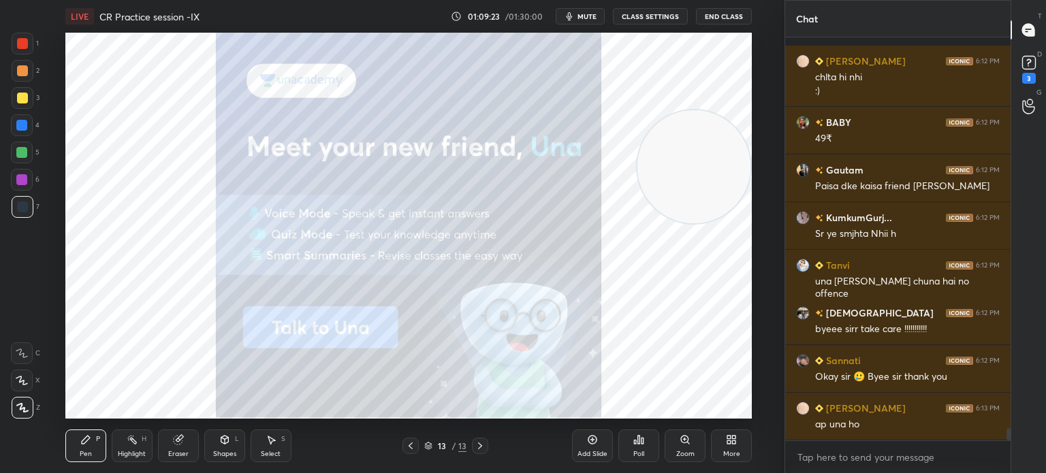
scroll to position [12656, 0]
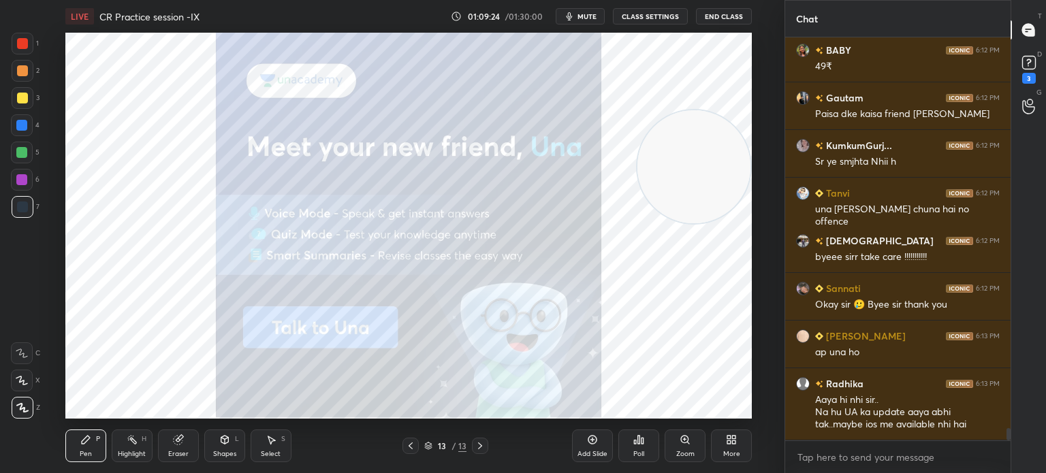
click at [722, 21] on button "End Class" at bounding box center [724, 16] width 56 height 16
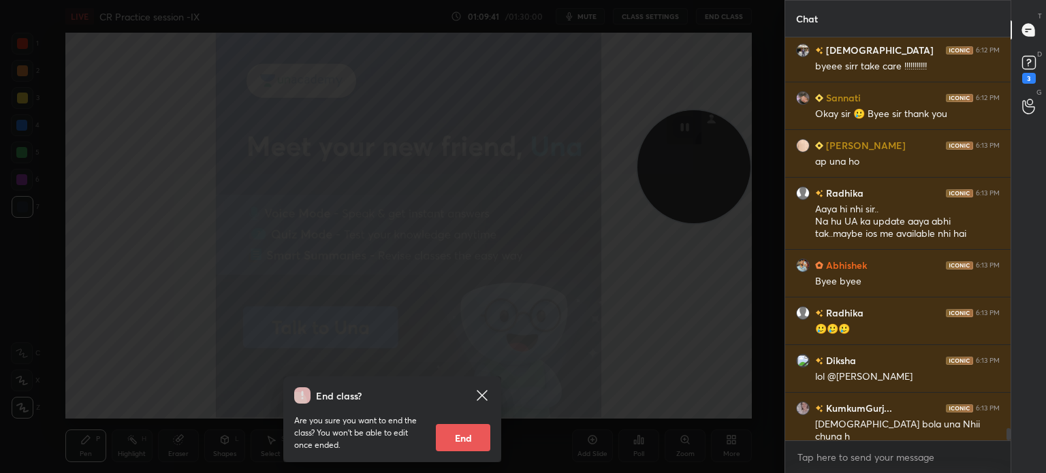
scroll to position [12895, 0]
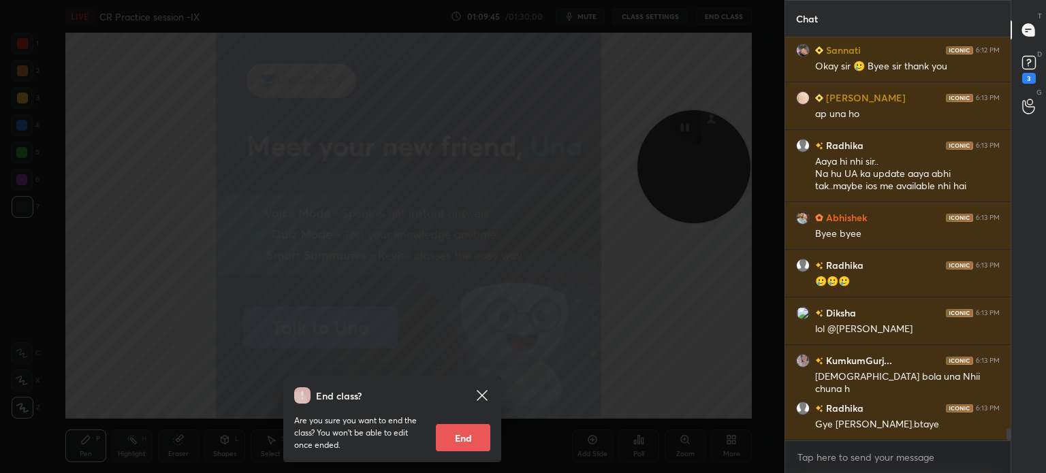
click at [654, 313] on div "End class? Are you sure you want to end the class? You won’t be able to edit on…" at bounding box center [392, 236] width 784 height 473
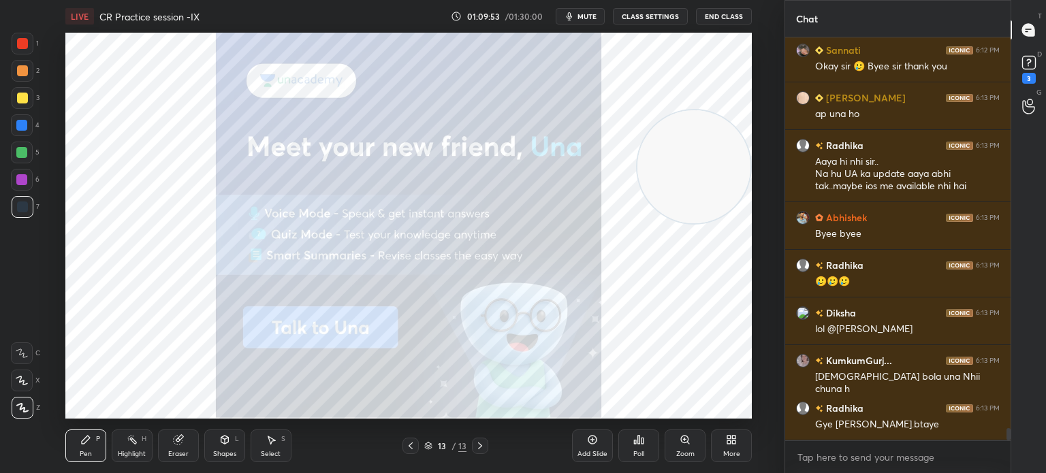
scroll to position [12908, 0]
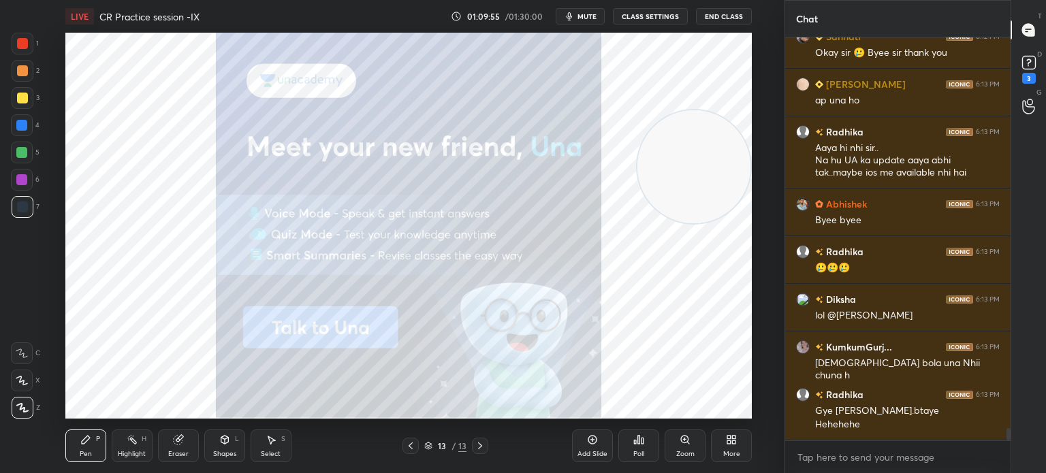
click at [719, 18] on button "End Class" at bounding box center [724, 16] width 56 height 16
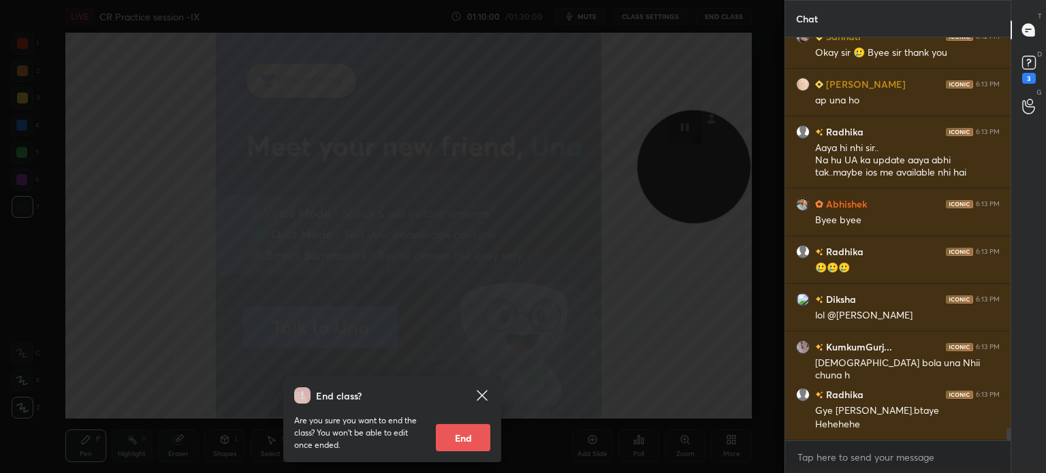
click at [452, 439] on button "End" at bounding box center [463, 437] width 54 height 27
type textarea "x"
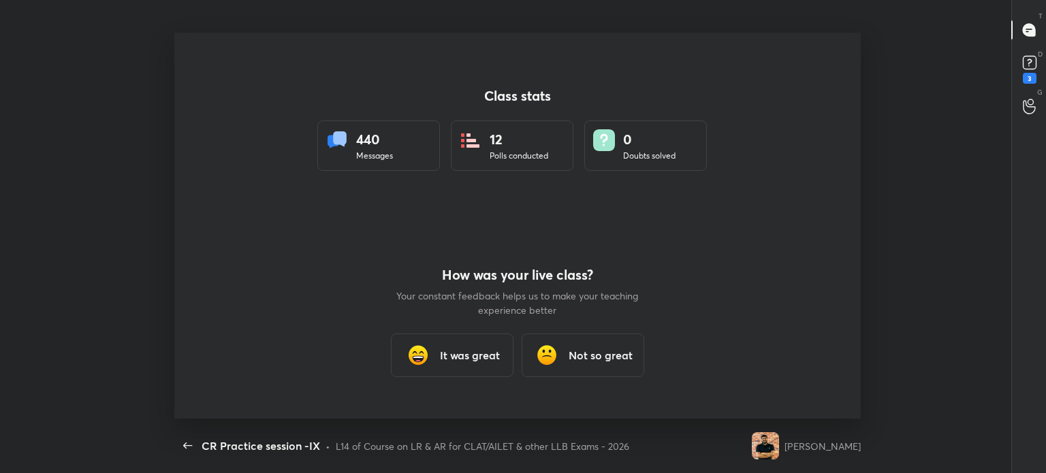
scroll to position [67710, 67091]
